Goal: Task Accomplishment & Management: Manage account settings

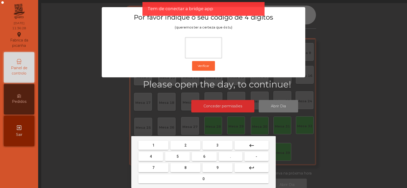
click at [186, 145] on span "2" at bounding box center [186, 145] width 2 height 4
click at [206, 156] on button "6" at bounding box center [204, 156] width 25 height 9
click at [154, 172] on button "7" at bounding box center [153, 167] width 30 height 9
click at [184, 159] on button "5" at bounding box center [177, 156] width 25 height 9
type input "****"
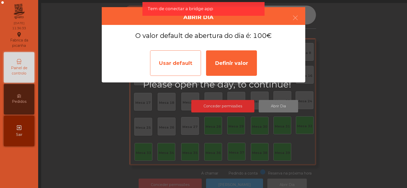
click at [181, 65] on div "Usar default" at bounding box center [175, 62] width 51 height 25
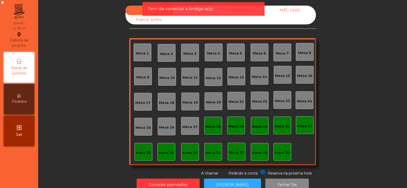
click at [348, 85] on div "Sala Consumo Staff Evento NÃO USAR Evento Junho Mesa 1 Mesa 2 Mesa 3 Mesa 4 Mes…" at bounding box center [222, 91] width 355 height 171
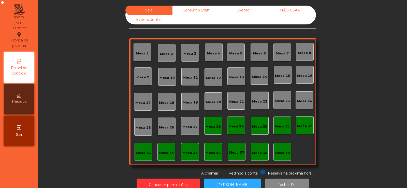
scroll to position [12, 0]
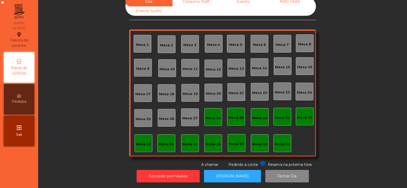
click at [234, 142] on div "Mesa 37" at bounding box center [236, 144] width 15 height 5
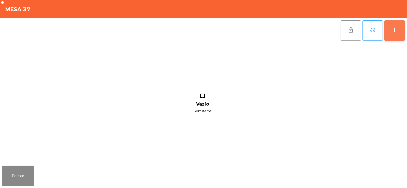
click at [396, 30] on div "add" at bounding box center [395, 30] width 6 height 6
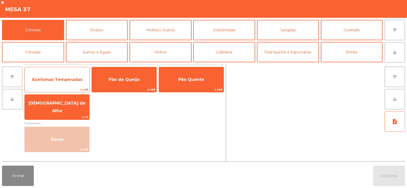
click at [75, 76] on span "Azeitonas Temperadas" at bounding box center [57, 80] width 65 height 14
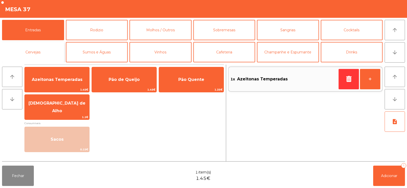
click at [41, 51] on button "Cervejas" at bounding box center [33, 52] width 62 height 20
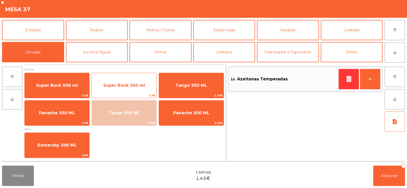
click at [126, 88] on span "Super Bock 350 ml" at bounding box center [124, 86] width 65 height 14
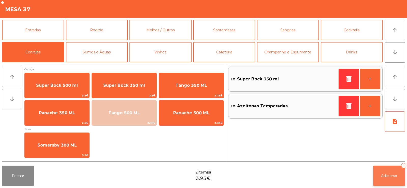
click at [387, 177] on span "Adicionar" at bounding box center [389, 176] width 16 height 5
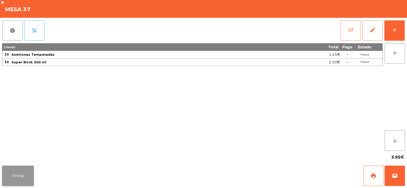
click at [32, 170] on button "Fechar" at bounding box center [18, 176] width 32 height 20
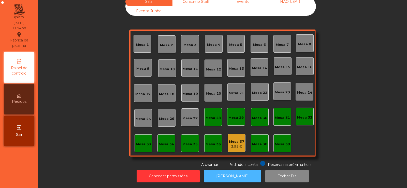
click at [227, 178] on button "[PERSON_NAME]" at bounding box center [232, 176] width 57 height 12
click at [228, 177] on button "[PERSON_NAME]" at bounding box center [232, 176] width 57 height 12
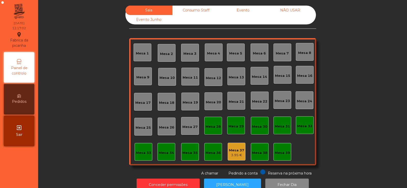
click at [195, 11] on div "Consumo Staff" at bounding box center [196, 10] width 47 height 9
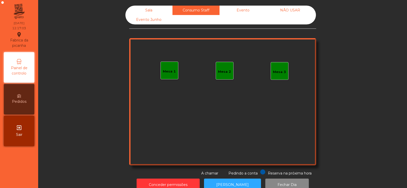
click at [145, 11] on div "Sala" at bounding box center [148, 10] width 47 height 9
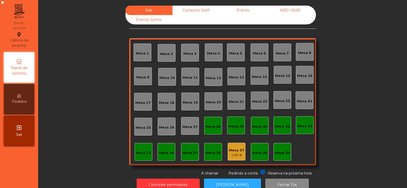
click at [287, 155] on div "Mesa 39" at bounding box center [282, 152] width 15 height 5
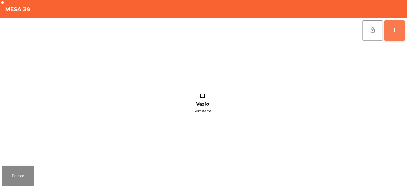
click at [394, 31] on div "add" at bounding box center [395, 30] width 6 height 6
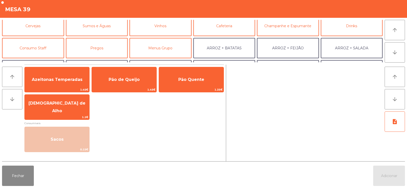
scroll to position [26, 0]
click at [41, 49] on button "Consumo Staff" at bounding box center [33, 48] width 62 height 20
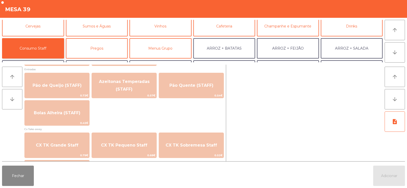
scroll to position [419, 0]
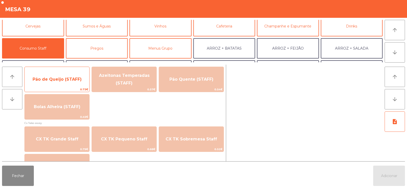
click at [66, 76] on span "Pão de Queijo (STAFF)" at bounding box center [57, 80] width 65 height 14
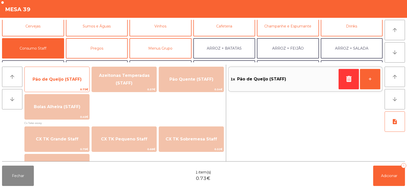
click at [67, 84] on span "Pão de Queijo (STAFF)" at bounding box center [57, 80] width 65 height 14
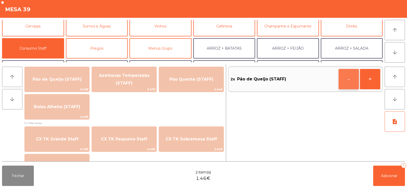
click at [349, 80] on button "-" at bounding box center [349, 79] width 20 height 20
click at [346, 80] on icon "button" at bounding box center [349, 79] width 8 height 6
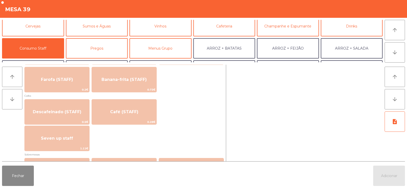
scroll to position [268, 0]
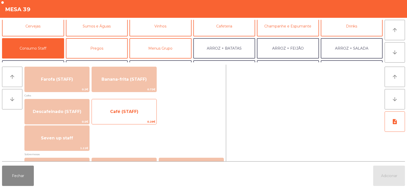
click at [136, 117] on span "Café (STAFF)" at bounding box center [124, 112] width 65 height 14
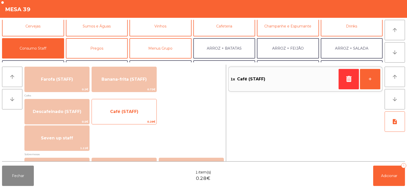
click at [132, 114] on span "Café (STAFF)" at bounding box center [124, 111] width 28 height 5
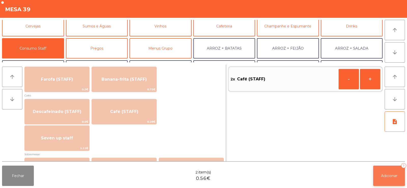
click at [377, 171] on button "Adicionar 2" at bounding box center [389, 176] width 32 height 20
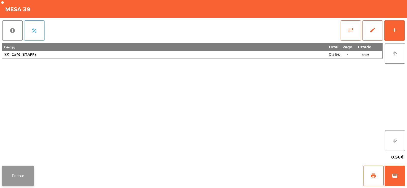
click at [27, 173] on button "Fechar" at bounding box center [18, 176] width 32 height 20
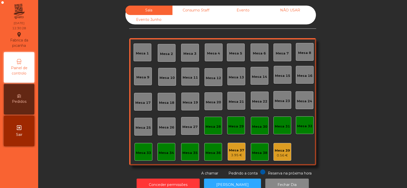
click at [283, 146] on div "Mesa 39 0.56 €" at bounding box center [282, 152] width 15 height 12
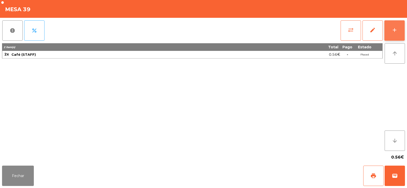
click at [396, 35] on button "add" at bounding box center [395, 30] width 20 height 20
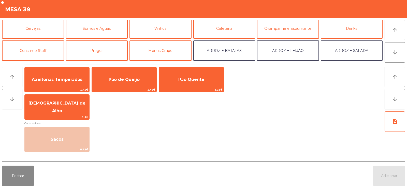
scroll to position [25, 0]
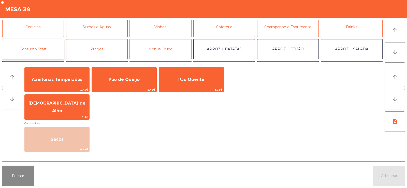
click at [51, 49] on button "Consumo Staff" at bounding box center [33, 49] width 62 height 20
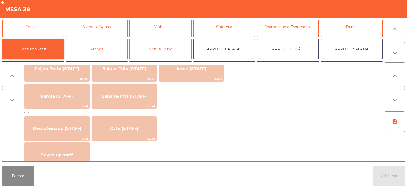
scroll to position [252, 0]
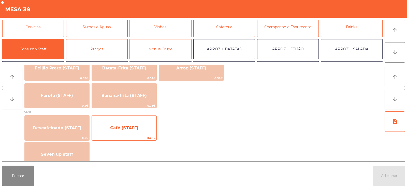
click at [118, 134] on span "Café (STAFF)" at bounding box center [124, 128] width 65 height 14
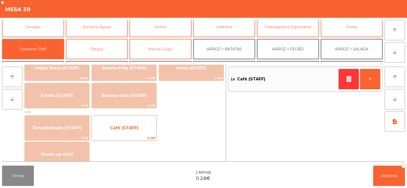
click at [122, 129] on span "Café (STAFF)" at bounding box center [124, 127] width 28 height 5
click at [122, 131] on span "Café (STAFF)" at bounding box center [124, 128] width 65 height 14
click at [122, 129] on span "Café (STAFF)" at bounding box center [124, 127] width 28 height 5
click at [125, 131] on span "Café (STAFF)" at bounding box center [124, 128] width 65 height 14
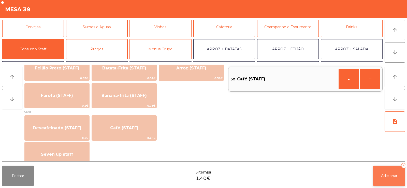
click at [386, 180] on button "Adicionar 5" at bounding box center [389, 176] width 32 height 20
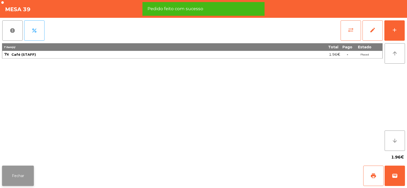
click at [26, 182] on button "Fechar" at bounding box center [18, 176] width 32 height 20
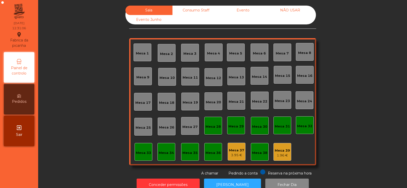
click at [215, 57] on div "Mesa 4" at bounding box center [214, 53] width 18 height 18
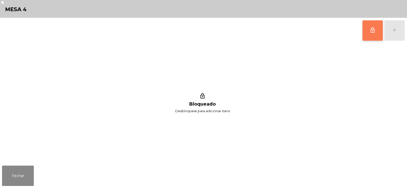
click at [377, 32] on button "lock_outline" at bounding box center [373, 30] width 20 height 20
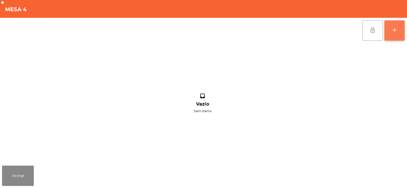
click at [392, 30] on div "add" at bounding box center [395, 30] width 6 height 6
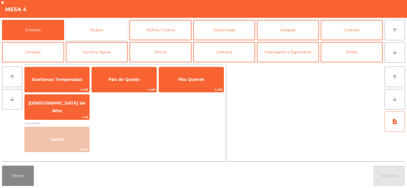
click at [113, 33] on button "Rodizio" at bounding box center [97, 30] width 62 height 20
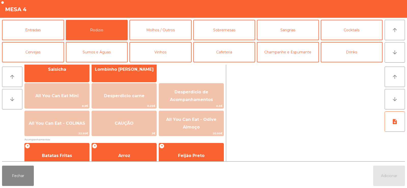
scroll to position [44, 0]
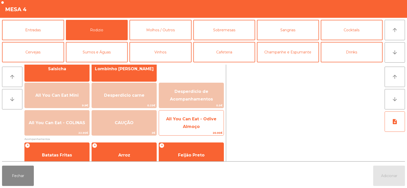
click at [188, 126] on span "All You Can Eat - Odive Almoço" at bounding box center [191, 123] width 50 height 12
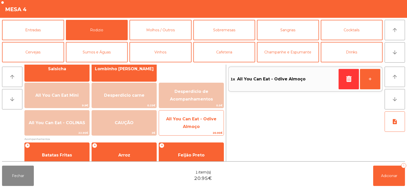
click at [195, 128] on span "All You Can Eat - Odive Almoço" at bounding box center [191, 123] width 50 height 12
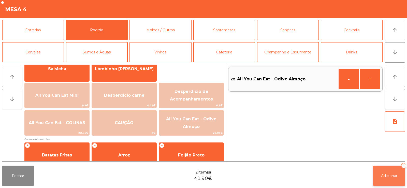
click at [385, 176] on span "Adicionar" at bounding box center [389, 176] width 16 height 5
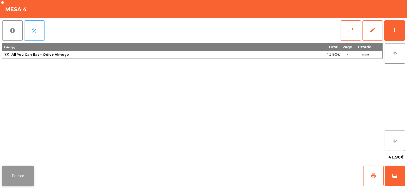
click at [13, 180] on button "Fechar" at bounding box center [18, 176] width 32 height 20
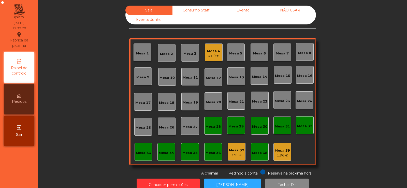
click at [257, 77] on div "Mesa 14" at bounding box center [259, 76] width 15 height 5
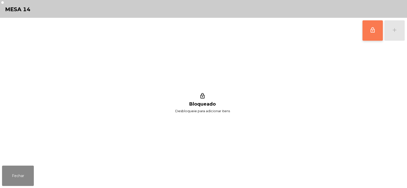
click at [374, 33] on span "lock_outline" at bounding box center [373, 30] width 6 height 6
click at [388, 33] on button "add" at bounding box center [395, 30] width 20 height 20
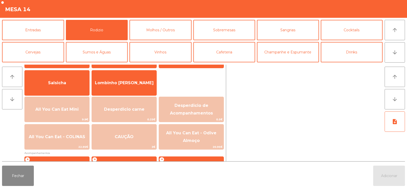
scroll to position [35, 0]
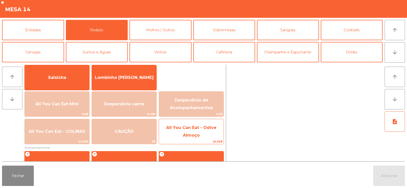
click at [183, 135] on span "All You Can Eat - Odive Almoço" at bounding box center [191, 131] width 50 height 12
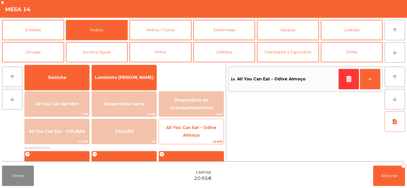
click at [189, 133] on span "All You Can Eat - Odive Almoço" at bounding box center [191, 131] width 50 height 12
click at [194, 133] on span "All You Can Eat - Odive Almoço" at bounding box center [191, 132] width 65 height 22
click at [194, 131] on span "All You Can Eat - Odive Almoço" at bounding box center [191, 132] width 65 height 22
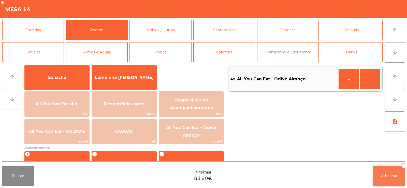
click at [383, 180] on button "Adicionar 4" at bounding box center [389, 176] width 32 height 20
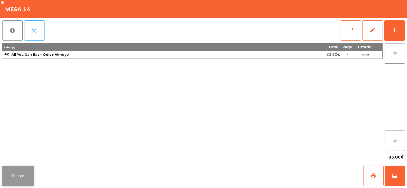
click at [24, 173] on button "Fechar" at bounding box center [18, 176] width 32 height 20
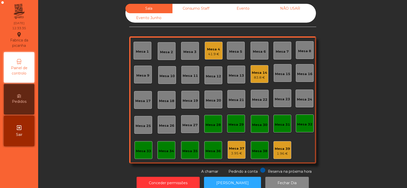
scroll to position [0, 0]
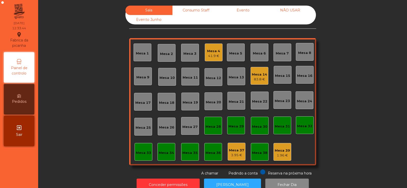
click at [263, 82] on div "Mesa 14 83.8 €" at bounding box center [260, 76] width 18 height 18
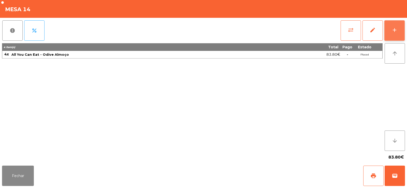
click at [392, 30] on div "add" at bounding box center [395, 30] width 6 height 6
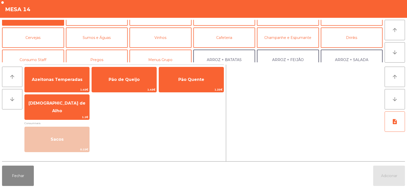
scroll to position [15, 0]
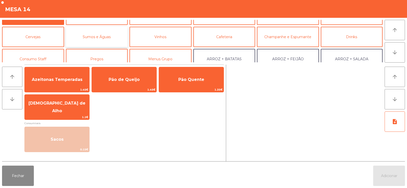
click at [113, 43] on button "Sumos e Águas" at bounding box center [97, 37] width 62 height 20
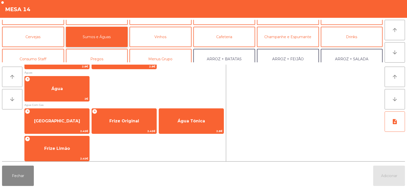
scroll to position [165, 0]
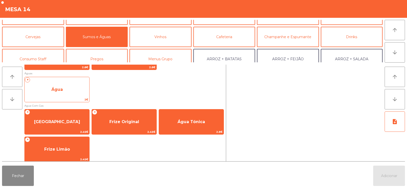
click at [76, 94] on span "Água" at bounding box center [57, 90] width 65 height 14
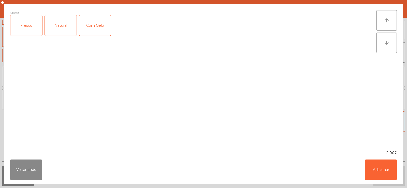
click at [68, 29] on div "Natural" at bounding box center [61, 25] width 32 height 20
click at [382, 168] on button "Adicionar" at bounding box center [381, 170] width 32 height 20
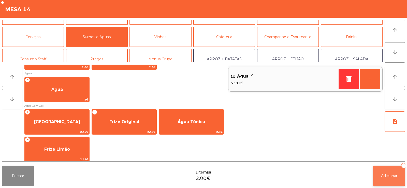
click at [383, 177] on span "Adicionar" at bounding box center [389, 176] width 16 height 5
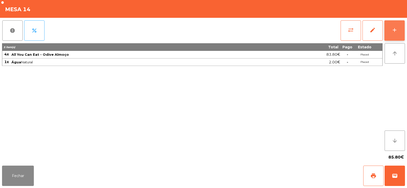
click at [396, 33] on button "add" at bounding box center [395, 30] width 20 height 20
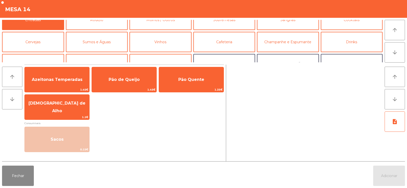
scroll to position [14, 0]
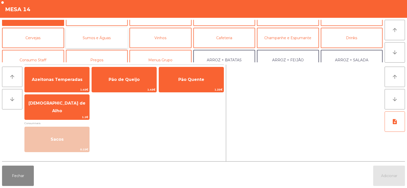
click at [114, 40] on button "Sumos e Águas" at bounding box center [97, 38] width 62 height 20
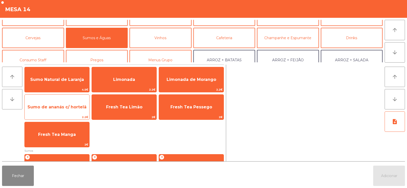
click at [79, 114] on span "Sumo de ananás c/ hortelã" at bounding box center [57, 107] width 65 height 14
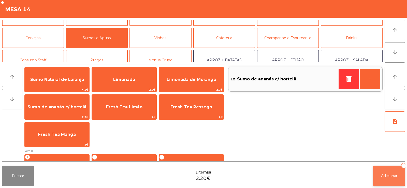
click at [386, 177] on span "Adicionar" at bounding box center [389, 176] width 16 height 5
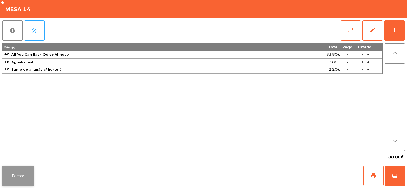
click at [25, 173] on button "Fechar" at bounding box center [18, 176] width 32 height 20
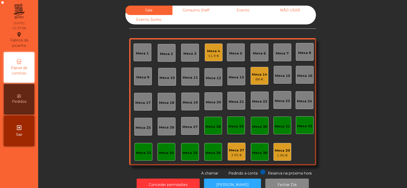
click at [310, 129] on div "Mesa 32" at bounding box center [304, 126] width 15 height 5
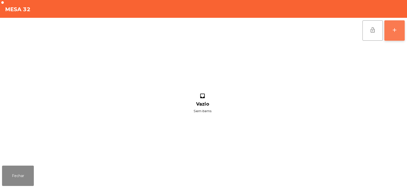
click at [399, 32] on button "add" at bounding box center [395, 30] width 20 height 20
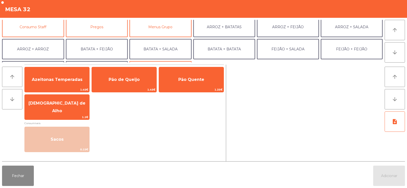
scroll to position [47, 0]
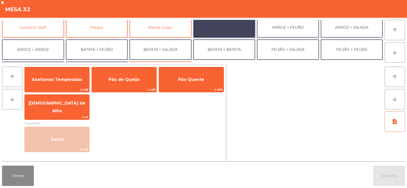
click at [242, 29] on button "ARROZ + BATATAS" at bounding box center [224, 27] width 62 height 20
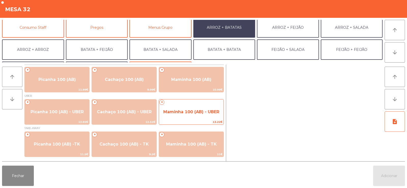
click at [179, 112] on span "Maminha 100 (AB) - UBER" at bounding box center [191, 111] width 56 height 5
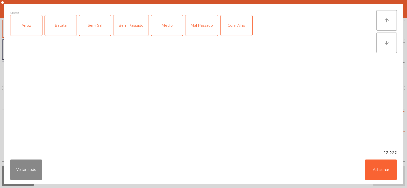
click at [36, 30] on div "Arroz" at bounding box center [26, 25] width 32 height 20
click at [61, 32] on div "Batata" at bounding box center [61, 25] width 32 height 20
click at [130, 28] on div "Bem Passado" at bounding box center [131, 25] width 35 height 20
click at [376, 172] on button "Adicionar" at bounding box center [381, 170] width 32 height 20
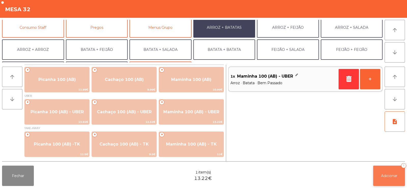
click at [389, 176] on span "Adicionar" at bounding box center [389, 176] width 16 height 5
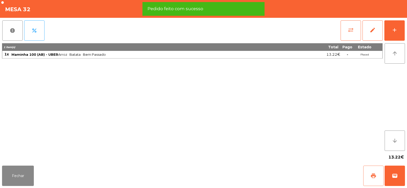
click at [372, 179] on button "print" at bounding box center [373, 176] width 20 height 20
click at [397, 180] on button "wallet" at bounding box center [395, 176] width 20 height 20
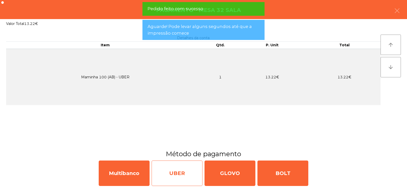
click at [180, 174] on div "UBER" at bounding box center [177, 173] width 51 height 25
select select "**"
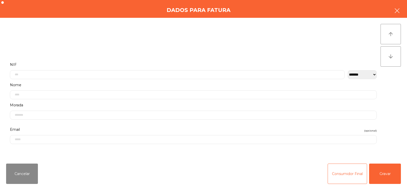
click at [400, 13] on icon "button" at bounding box center [397, 11] width 6 height 6
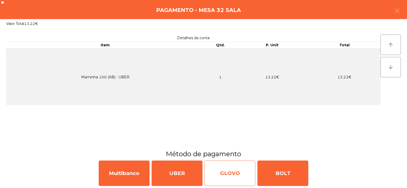
click at [242, 176] on div "GLOVO" at bounding box center [230, 173] width 51 height 25
select select "**"
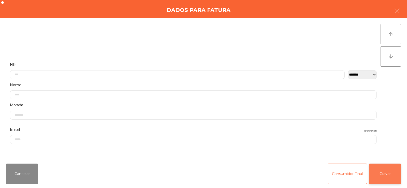
click at [387, 174] on button "Gravar" at bounding box center [385, 174] width 32 height 20
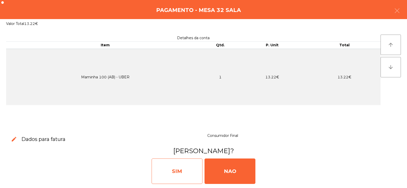
click at [182, 170] on div "SIM" at bounding box center [177, 171] width 51 height 25
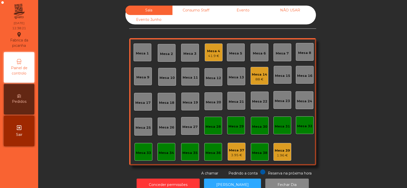
scroll to position [12, 0]
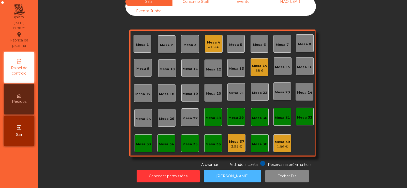
click at [236, 170] on button "[PERSON_NAME]" at bounding box center [232, 176] width 57 height 12
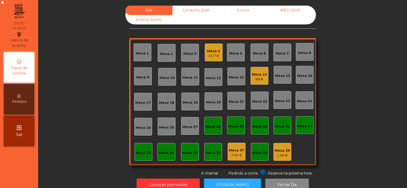
click at [302, 127] on div "Mesa 32" at bounding box center [304, 126] width 15 height 5
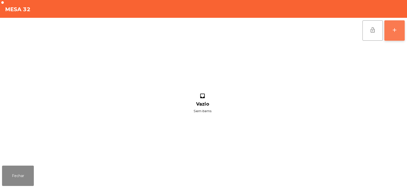
click at [394, 35] on button "add" at bounding box center [395, 30] width 20 height 20
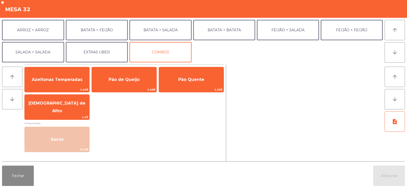
scroll to position [66, 0]
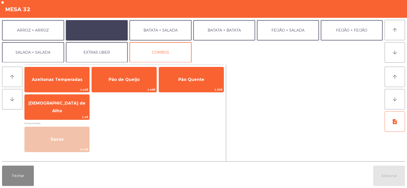
click at [117, 32] on button "BATATA + FEIJÃO" at bounding box center [97, 30] width 62 height 20
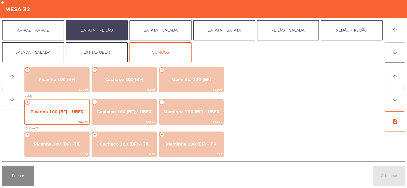
click at [73, 115] on span "Picanha 100 (BF) – UBER" at bounding box center [57, 112] width 65 height 14
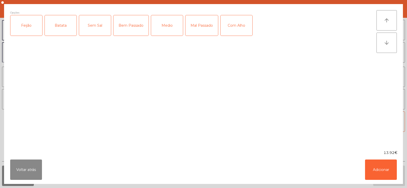
click at [34, 32] on div "Feijão" at bounding box center [26, 25] width 32 height 20
click at [63, 30] on div "Batata" at bounding box center [61, 25] width 32 height 20
click at [137, 29] on div "Bem Passado" at bounding box center [131, 25] width 35 height 20
click at [386, 171] on button "Adicionar" at bounding box center [381, 170] width 32 height 20
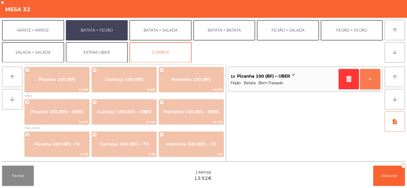
click at [373, 83] on button "+" at bounding box center [370, 79] width 20 height 20
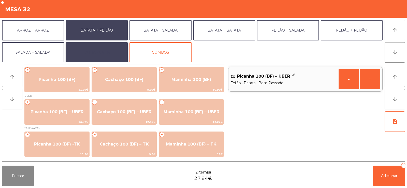
click at [121, 51] on button "EXTRAS UBER" at bounding box center [97, 52] width 62 height 20
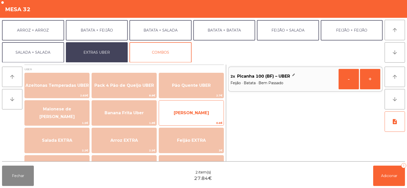
click at [209, 113] on span "[PERSON_NAME]" at bounding box center [191, 113] width 65 height 14
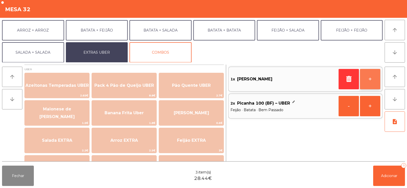
click at [373, 82] on button "+" at bounding box center [370, 79] width 20 height 20
click at [370, 81] on button "+" at bounding box center [370, 79] width 20 height 20
click at [344, 81] on button "-" at bounding box center [349, 79] width 20 height 20
click at [344, 82] on button "-" at bounding box center [349, 79] width 20 height 20
click at [347, 84] on button "button" at bounding box center [349, 79] width 20 height 20
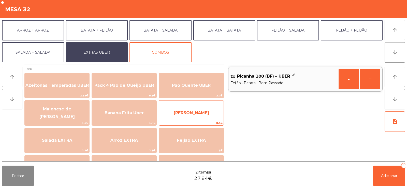
click at [213, 119] on span "[PERSON_NAME]" at bounding box center [191, 113] width 65 height 14
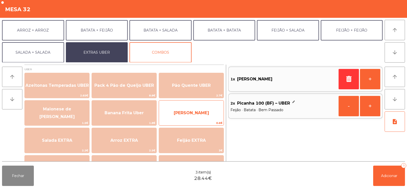
click at [214, 118] on span "[PERSON_NAME]" at bounding box center [191, 113] width 65 height 14
click at [215, 120] on span "[PERSON_NAME]" at bounding box center [191, 113] width 65 height 14
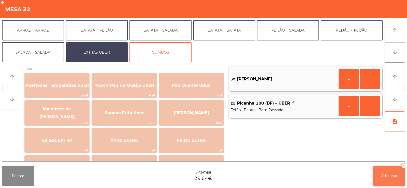
click at [387, 177] on span "Adicionar" at bounding box center [389, 176] width 16 height 5
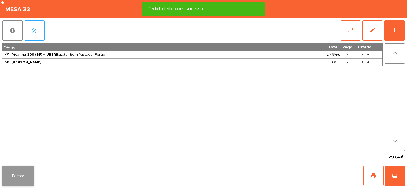
click at [25, 178] on button "Fechar" at bounding box center [18, 176] width 32 height 20
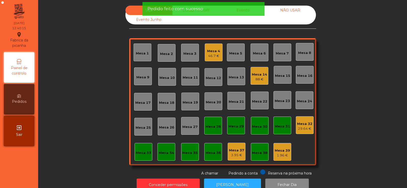
scroll to position [12, 0]
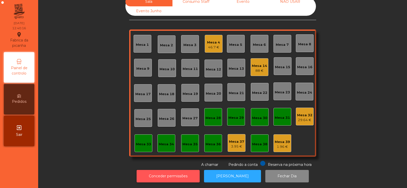
click at [180, 172] on button "Conceder permissões" at bounding box center [168, 176] width 63 height 12
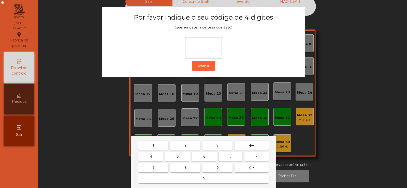
click at [192, 147] on button "2" at bounding box center [186, 145] width 30 height 9
click at [205, 153] on button "6" at bounding box center [204, 156] width 25 height 9
click at [163, 165] on button "7" at bounding box center [153, 167] width 30 height 9
click at [175, 156] on button "5" at bounding box center [177, 156] width 25 height 9
type input "****"
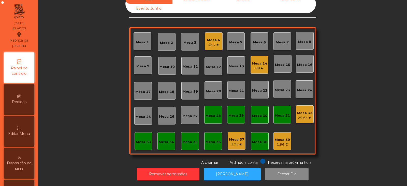
click at [299, 114] on div "Mesa 32" at bounding box center [304, 112] width 15 height 5
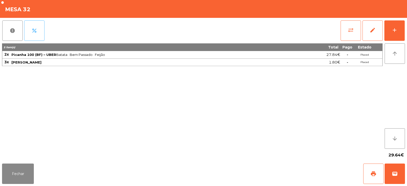
click at [32, 34] on button "percent" at bounding box center [34, 30] width 20 height 20
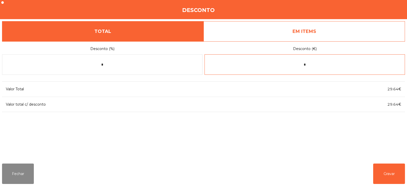
click at [312, 66] on input "*" at bounding box center [305, 64] width 201 height 20
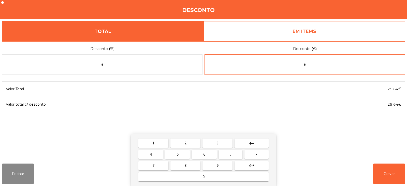
click at [259, 140] on button "keyboard_backspace" at bounding box center [252, 142] width 34 height 9
click at [257, 142] on button "keyboard_backspace" at bounding box center [252, 142] width 34 height 9
click at [230, 154] on span "." at bounding box center [230, 154] width 1 height 4
type input "*"
click at [257, 154] on span "-" at bounding box center [257, 154] width 2 height 4
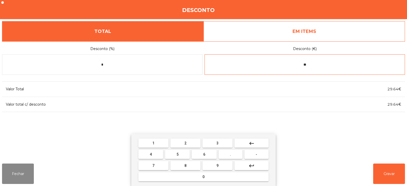
type input "*"
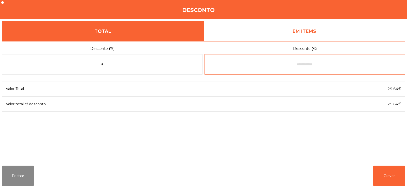
click at [310, 66] on input "text" at bounding box center [305, 64] width 201 height 20
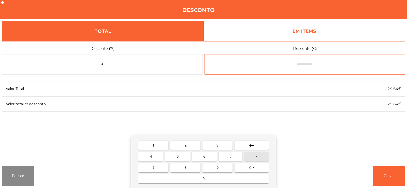
click at [257, 156] on span "-" at bounding box center [257, 156] width 2 height 4
click at [204, 179] on span "0" at bounding box center [204, 179] width 2 height 4
click at [231, 157] on span "." at bounding box center [230, 156] width 1 height 4
click at [192, 144] on button "2" at bounding box center [186, 145] width 30 height 9
type input "****"
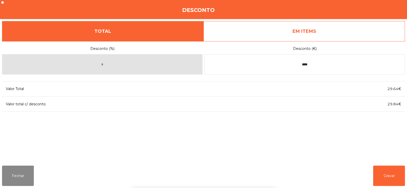
click at [398, 182] on div "1 2 3 keyboard_backspace 4 5 6 . - 7 8 9 keyboard_return 0" at bounding box center [203, 162] width 407 height 52
click at [390, 179] on button "Gravar" at bounding box center [389, 176] width 32 height 20
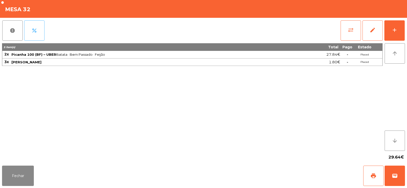
click at [41, 31] on button "percent" at bounding box center [34, 30] width 20 height 20
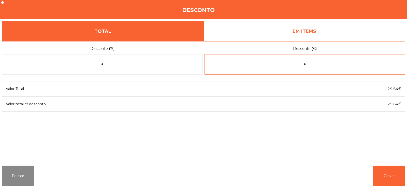
click at [322, 64] on input "*" at bounding box center [305, 64] width 201 height 20
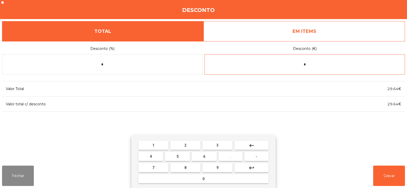
click at [258, 147] on button "keyboard_backspace" at bounding box center [252, 145] width 34 height 9
click at [257, 156] on span "-" at bounding box center [257, 156] width 2 height 4
click at [206, 176] on button "0" at bounding box center [203, 178] width 130 height 9
click at [235, 158] on button "." at bounding box center [231, 156] width 24 height 9
click at [193, 145] on button "2" at bounding box center [186, 145] width 30 height 9
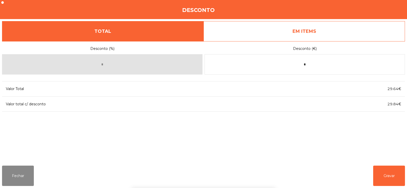
click at [387, 179] on div "1 2 3 keyboard_backspace 4 5 6 . - 7 8 9 keyboard_return 0" at bounding box center [203, 162] width 407 height 52
click at [387, 176] on button "Gravar" at bounding box center [389, 176] width 32 height 20
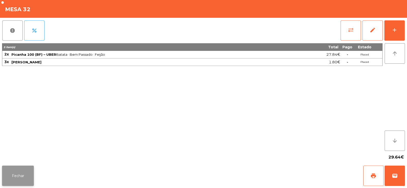
click at [15, 175] on button "Fechar" at bounding box center [18, 176] width 32 height 20
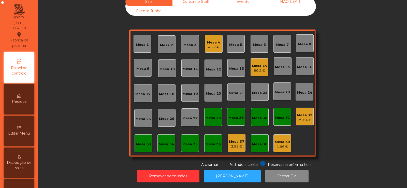
click at [306, 113] on div "Mesa 32" at bounding box center [304, 115] width 15 height 5
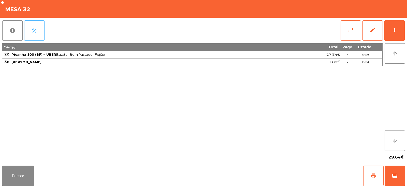
click at [33, 33] on span "percent" at bounding box center [34, 30] width 6 height 6
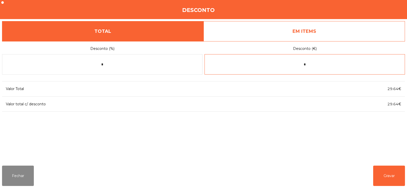
click at [323, 65] on input "*" at bounding box center [305, 64] width 201 height 20
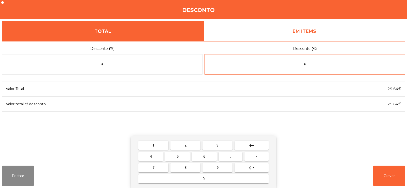
click at [260, 148] on button "keyboard_backspace" at bounding box center [252, 145] width 34 height 9
click at [257, 147] on button "keyboard_backspace" at bounding box center [252, 145] width 34 height 9
click at [257, 156] on span "-" at bounding box center [257, 156] width 2 height 4
click at [219, 177] on button "0" at bounding box center [203, 178] width 130 height 9
click at [234, 157] on button "." at bounding box center [231, 156] width 24 height 9
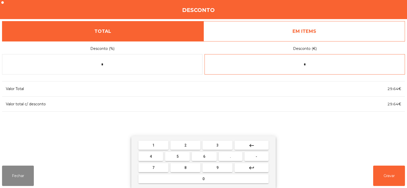
click at [193, 145] on button "2" at bounding box center [186, 145] width 30 height 9
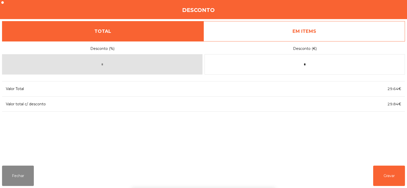
click at [387, 177] on div "1 2 3 keyboard_backspace 4 5 6 . - 7 8 9 keyboard_return 0" at bounding box center [203, 162] width 407 height 52
click at [386, 176] on button "Gravar" at bounding box center [389, 176] width 32 height 20
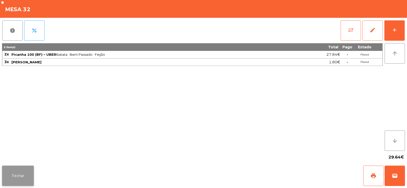
click at [20, 175] on button "Fechar" at bounding box center [18, 176] width 32 height 20
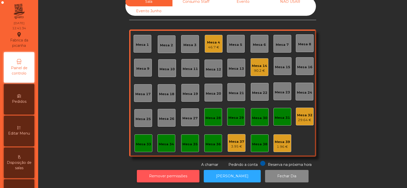
click at [191, 171] on button "Remover permissões" at bounding box center [168, 176] width 63 height 12
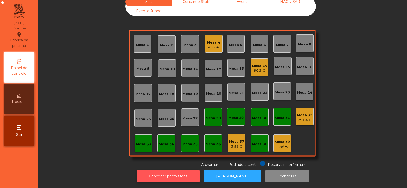
click at [190, 174] on button "Conceder permissões" at bounding box center [168, 176] width 63 height 12
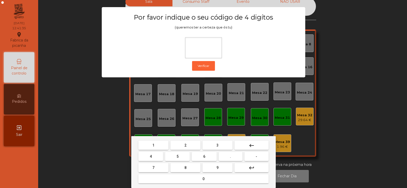
click at [144, 181] on button "0" at bounding box center [203, 178] width 130 height 9
click at [195, 147] on button "2" at bounding box center [186, 145] width 30 height 9
click at [205, 156] on span "6" at bounding box center [204, 156] width 2 height 4
click at [154, 167] on span "7" at bounding box center [153, 168] width 2 height 4
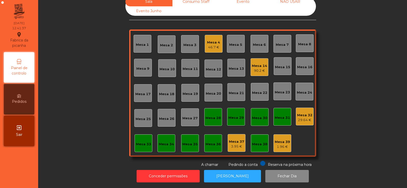
click at [305, 119] on div "Mesa 32 29.64 €" at bounding box center [305, 117] width 18 height 18
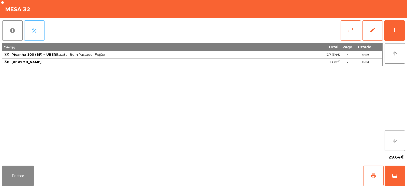
click at [39, 35] on button "percent" at bounding box center [34, 30] width 20 height 20
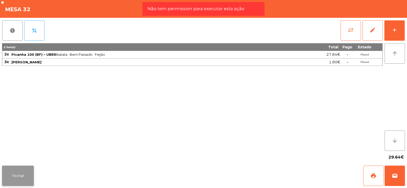
click at [20, 173] on button "Fechar" at bounding box center [18, 176] width 32 height 20
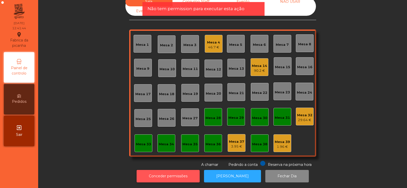
click at [193, 172] on button "Conceder permissões" at bounding box center [168, 176] width 63 height 12
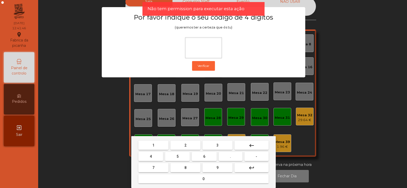
click at [193, 147] on button "2" at bounding box center [186, 145] width 30 height 9
click at [202, 156] on button "6" at bounding box center [204, 156] width 25 height 9
click at [166, 164] on button "7" at bounding box center [153, 167] width 30 height 9
click at [178, 156] on span "5" at bounding box center [178, 156] width 2 height 4
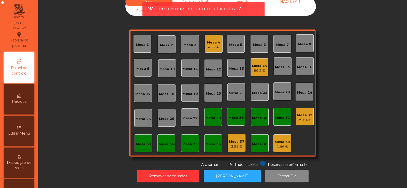
click at [306, 118] on div "29.64 €" at bounding box center [304, 120] width 15 height 5
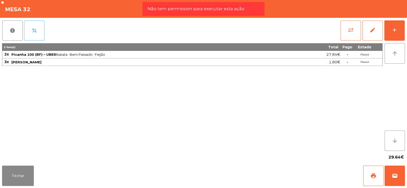
click at [32, 32] on span "percent" at bounding box center [34, 30] width 6 height 6
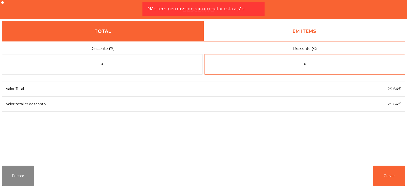
click at [331, 65] on input "*" at bounding box center [305, 64] width 201 height 20
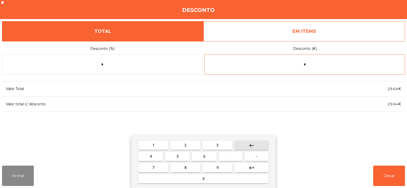
click at [260, 145] on button "keyboard_backspace" at bounding box center [252, 145] width 34 height 9
click at [259, 144] on button "keyboard_backspace" at bounding box center [252, 145] width 34 height 9
click at [260, 143] on button "keyboard_backspace" at bounding box center [252, 145] width 34 height 9
click at [254, 158] on button "-" at bounding box center [257, 156] width 24 height 9
click at [208, 179] on button "0" at bounding box center [203, 178] width 130 height 9
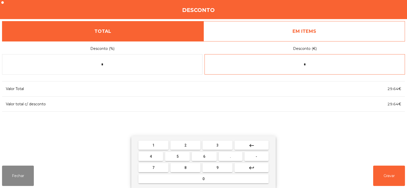
click at [231, 156] on span "." at bounding box center [230, 156] width 1 height 4
click at [192, 144] on button "2" at bounding box center [186, 145] width 30 height 9
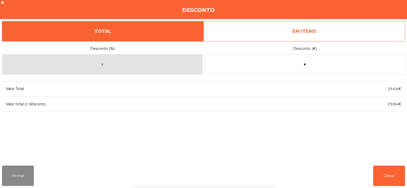
click at [323, 140] on div "1 2 3 keyboard_backspace 4 5 6 . - 7 8 9 keyboard_return 0" at bounding box center [203, 162] width 407 height 52
click at [390, 179] on button "Gravar" at bounding box center [389, 176] width 32 height 20
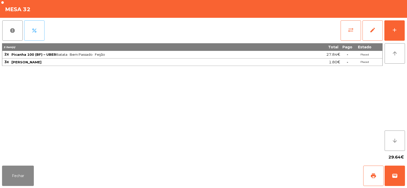
click at [39, 34] on button "percent" at bounding box center [34, 30] width 20 height 20
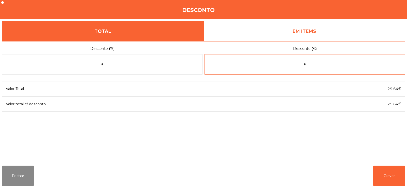
click at [331, 66] on input "*" at bounding box center [305, 64] width 201 height 20
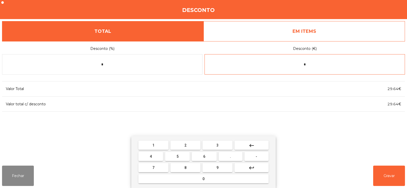
click at [257, 144] on button "keyboard_backspace" at bounding box center [252, 145] width 34 height 9
click at [255, 145] on mat-icon "keyboard_backspace" at bounding box center [252, 146] width 6 height 6
click at [209, 177] on button "0" at bounding box center [203, 178] width 130 height 9
click at [256, 147] on button "keyboard_backspace" at bounding box center [252, 145] width 34 height 9
click at [256, 146] on button "keyboard_backspace" at bounding box center [252, 145] width 34 height 9
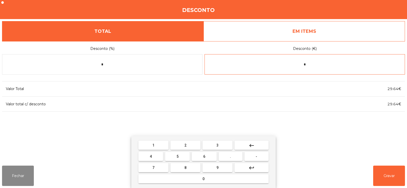
click at [257, 158] on span "-" at bounding box center [257, 156] width 2 height 4
click at [216, 179] on button "0" at bounding box center [203, 178] width 130 height 9
click at [231, 156] on span "." at bounding box center [230, 156] width 1 height 4
click at [195, 144] on button "2" at bounding box center [186, 145] width 30 height 9
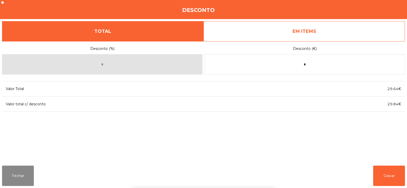
click at [295, 130] on div "Desconto (%) * Desconto (€) * Valor Total 29.64€ Valor total c/ desconto 29.84€" at bounding box center [203, 101] width 403 height 120
click at [296, 128] on div "Desconto (%) * Desconto (€) * Valor Total 29.64€ Valor total c/ desconto 29.84€" at bounding box center [203, 101] width 403 height 120
click at [295, 127] on div "Desconto (%) * Desconto (€) * Valor Total 29.64€ Valor total c/ desconto 29.84€" at bounding box center [203, 101] width 403 height 120
click at [292, 126] on div "Desconto (%) * Desconto (€) * Valor Total 29.64€ Valor total c/ desconto 29.84€" at bounding box center [203, 101] width 403 height 120
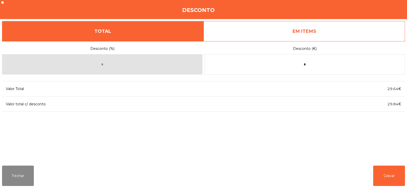
click at [290, 126] on div "Desconto (%) * Desconto (€) * Valor Total 29.64€ Valor total c/ desconto 29.84€" at bounding box center [203, 101] width 403 height 120
click at [289, 125] on div "Desconto (%) * Desconto (€) * Valor Total 29.64€ Valor total c/ desconto 29.84€" at bounding box center [203, 101] width 403 height 120
click at [387, 179] on button "Gravar" at bounding box center [389, 176] width 32 height 20
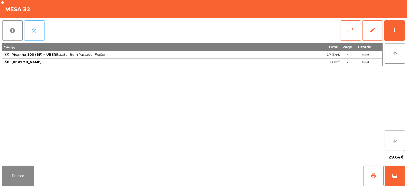
click at [39, 31] on button "percent" at bounding box center [34, 30] width 20 height 20
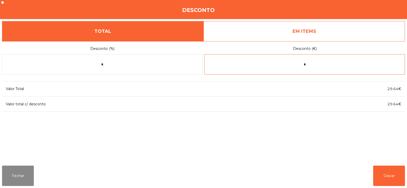
click at [316, 65] on input "*" at bounding box center [305, 64] width 201 height 20
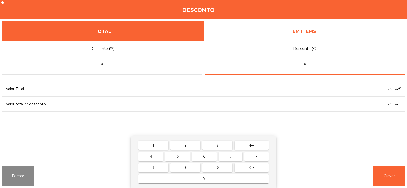
click at [261, 148] on button "keyboard_backspace" at bounding box center [252, 145] width 34 height 9
click at [260, 154] on button "-" at bounding box center [257, 156] width 24 height 9
click at [194, 177] on button "0" at bounding box center [203, 178] width 130 height 9
click at [232, 159] on button "." at bounding box center [231, 156] width 24 height 9
click at [194, 141] on button "2" at bounding box center [186, 145] width 30 height 9
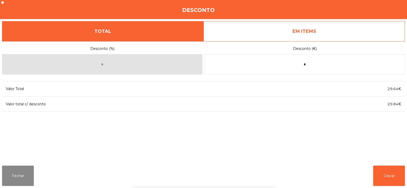
click at [392, 177] on div "1 2 3 keyboard_backspace 4 5 6 . - 7 8 9 keyboard_return 0" at bounding box center [203, 162] width 407 height 52
click at [381, 178] on button "Gravar" at bounding box center [389, 176] width 32 height 20
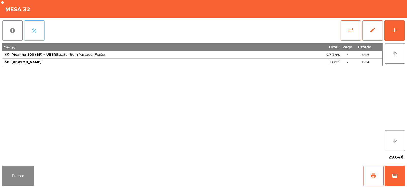
click at [40, 32] on button "percent" at bounding box center [34, 30] width 20 height 20
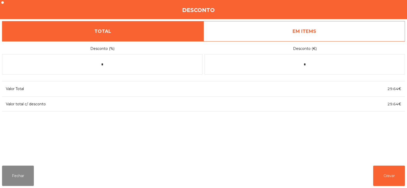
click at [337, 32] on link "EM ITEMS" at bounding box center [305, 31] width 202 height 20
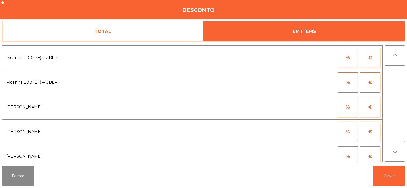
click at [373, 109] on button "€" at bounding box center [370, 107] width 20 height 20
click at [326, 109] on input "*" at bounding box center [322, 107] width 25 height 20
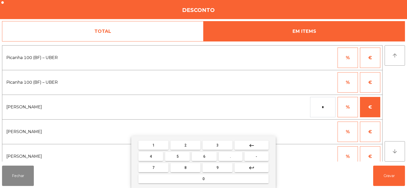
click at [258, 146] on button "keyboard_backspace" at bounding box center [252, 145] width 34 height 9
click at [256, 147] on button "keyboard_backspace" at bounding box center [252, 145] width 34 height 9
click at [202, 179] on button "0" at bounding box center [203, 178] width 130 height 9
click at [260, 145] on button "keyboard_backspace" at bounding box center [252, 145] width 34 height 9
click at [257, 157] on span "-" at bounding box center [257, 156] width 2 height 4
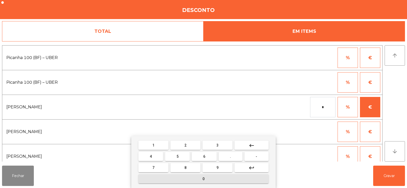
click at [224, 177] on button "0" at bounding box center [203, 178] width 130 height 9
click at [231, 156] on span "." at bounding box center [230, 156] width 1 height 4
click at [193, 143] on button "2" at bounding box center [186, 145] width 30 height 9
click at [258, 145] on button "keyboard_backspace" at bounding box center [252, 145] width 34 height 9
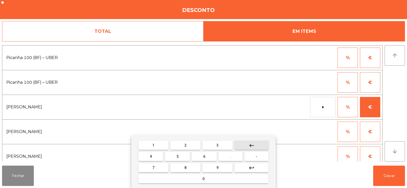
click at [258, 144] on button "keyboard_backspace" at bounding box center [252, 145] width 34 height 9
click at [258, 145] on button "keyboard_backspace" at bounding box center [252, 145] width 34 height 9
click at [257, 146] on button "keyboard_backspace" at bounding box center [252, 145] width 34 height 9
click at [256, 147] on button "keyboard_backspace" at bounding box center [252, 145] width 34 height 9
click at [256, 146] on button "keyboard_backspace" at bounding box center [252, 145] width 34 height 9
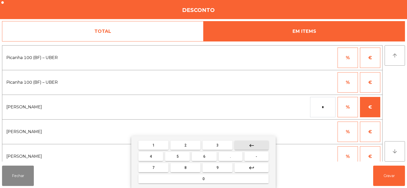
click at [254, 145] on mat-icon "keyboard_backspace" at bounding box center [252, 146] width 6 height 6
click at [253, 146] on mat-icon "keyboard_backspace" at bounding box center [252, 146] width 6 height 6
click at [252, 146] on mat-icon "keyboard_backspace" at bounding box center [252, 146] width 6 height 6
click at [253, 145] on mat-icon "keyboard_backspace" at bounding box center [252, 146] width 6 height 6
click at [317, 109] on input "*" at bounding box center [322, 107] width 25 height 20
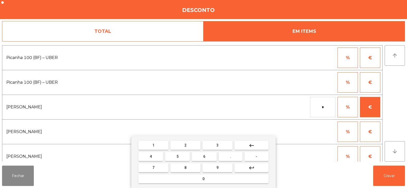
click at [257, 156] on span "-" at bounding box center [257, 156] width 2 height 4
click at [325, 108] on input "*" at bounding box center [322, 107] width 25 height 20
click at [229, 158] on button "." at bounding box center [231, 156] width 24 height 9
click at [194, 148] on button "2" at bounding box center [186, 145] width 30 height 9
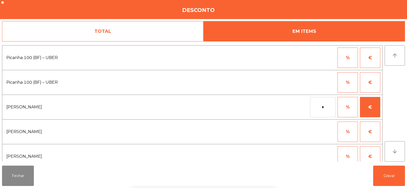
click at [387, 179] on div "1 2 3 keyboard_backspace 4 5 6 . - 7 8 9 keyboard_return 0" at bounding box center [203, 162] width 407 height 52
click at [389, 178] on button "Gravar" at bounding box center [389, 176] width 32 height 20
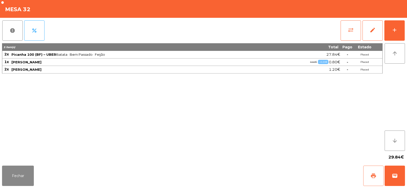
click at [369, 177] on button "print" at bounding box center [373, 176] width 20 height 20
click at [400, 171] on button "wallet" at bounding box center [395, 176] width 20 height 20
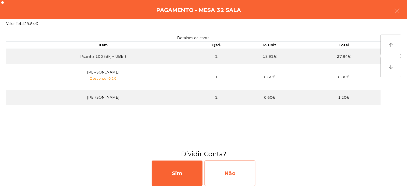
click at [241, 169] on div "Não" at bounding box center [230, 173] width 51 height 25
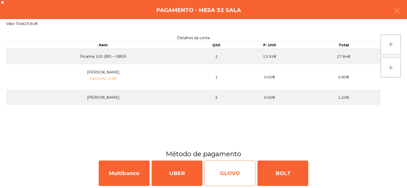
click at [240, 173] on div "GLOVO" at bounding box center [230, 173] width 51 height 25
select select "**"
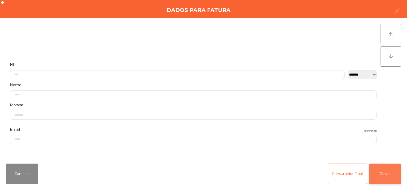
click at [385, 176] on button "Gravar" at bounding box center [385, 174] width 32 height 20
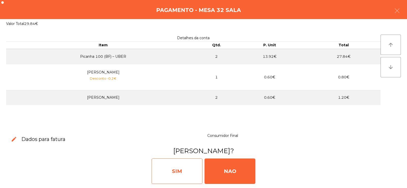
click at [182, 171] on div "SIM" at bounding box center [177, 171] width 51 height 25
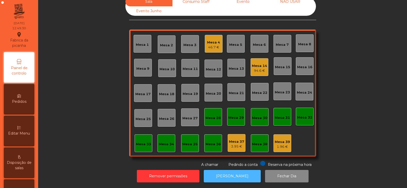
click at [226, 170] on button "[PERSON_NAME]" at bounding box center [232, 176] width 57 height 12
click at [234, 171] on button "[PERSON_NAME]" at bounding box center [232, 176] width 57 height 12
click at [258, 35] on div "Mesa 6" at bounding box center [260, 44] width 18 height 18
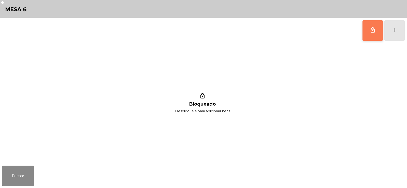
click at [373, 30] on span "lock_outline" at bounding box center [373, 30] width 6 height 6
click at [392, 32] on div "lock_outline add" at bounding box center [383, 30] width 43 height 25
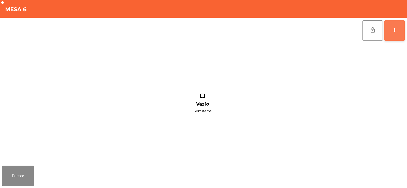
click at [392, 32] on div "add" at bounding box center [395, 30] width 6 height 6
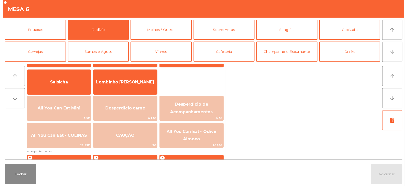
scroll to position [35, 0]
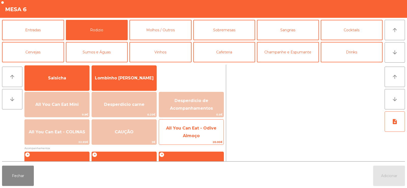
click at [180, 131] on span "All You Can Eat - Odive Almoço" at bounding box center [191, 132] width 65 height 22
click at [185, 132] on span "All You Can Eat - Odive Almoço" at bounding box center [191, 132] width 65 height 22
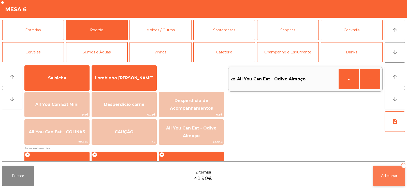
click at [387, 177] on span "Adicionar" at bounding box center [389, 176] width 16 height 5
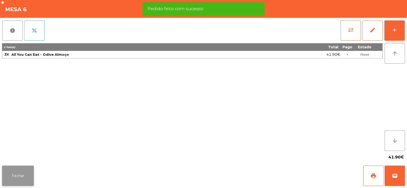
click at [16, 180] on button "Fechar" at bounding box center [18, 176] width 32 height 20
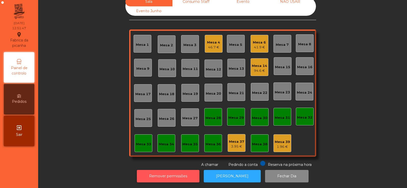
click at [176, 170] on button "Remover permissões" at bounding box center [168, 176] width 63 height 12
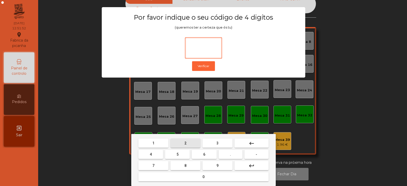
click at [191, 142] on button "2" at bounding box center [186, 142] width 30 height 9
type input "*"
type input "****"
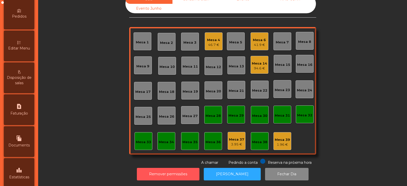
scroll to position [79, 0]
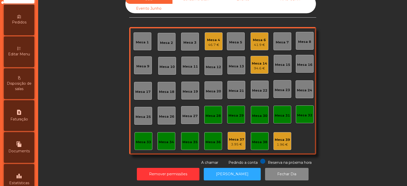
click at [18, 52] on span "Editar Menu" at bounding box center [19, 53] width 22 height 5
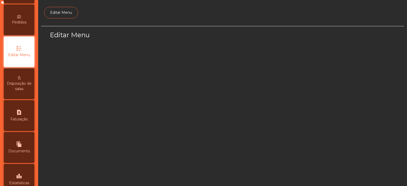
scroll to position [38, 0]
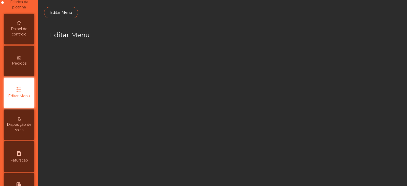
select select "*"
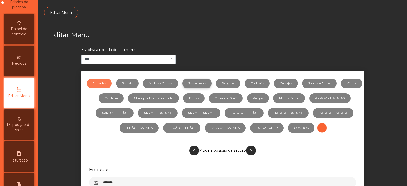
click at [212, 85] on link "Sobremesas" at bounding box center [196, 83] width 29 height 10
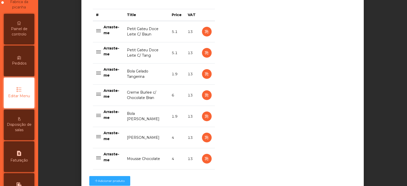
scroll to position [211, 0]
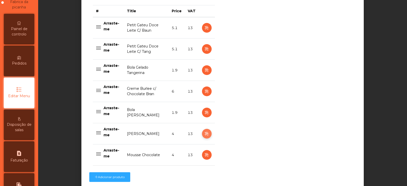
click at [205, 134] on icon "button" at bounding box center [207, 133] width 6 height 6
select select "**"
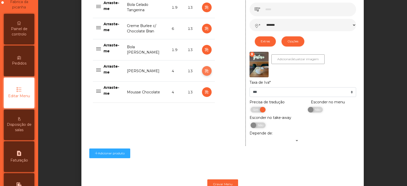
scroll to position [295, 0]
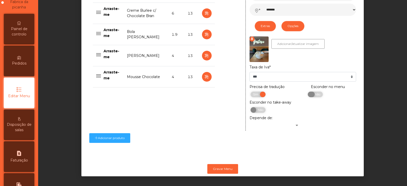
click at [317, 91] on span "Não" at bounding box center [317, 94] width 13 height 6
click at [234, 164] on button "Gravar Menu" at bounding box center [222, 169] width 31 height 10
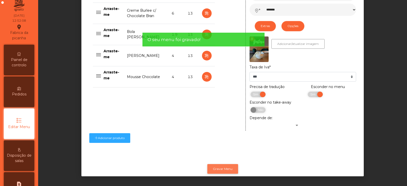
scroll to position [0, 0]
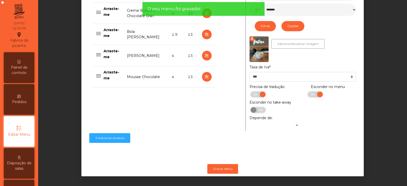
click at [22, 74] on span "Painel de controlo" at bounding box center [19, 70] width 28 height 11
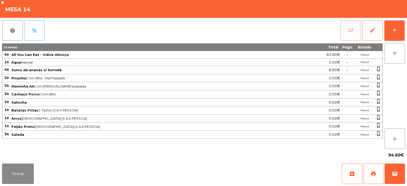
click at [350, 28] on span "sync_alt" at bounding box center [351, 30] width 6 height 6
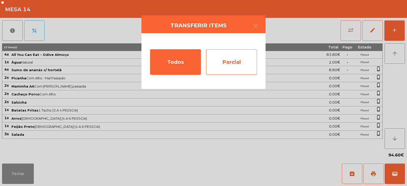
click at [248, 62] on div "Parcial" at bounding box center [231, 61] width 51 height 25
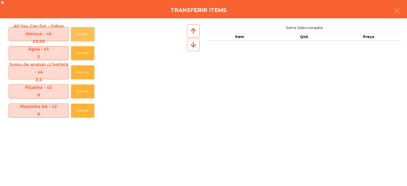
click at [79, 35] on button "Escolher" at bounding box center [82, 34] width 23 height 14
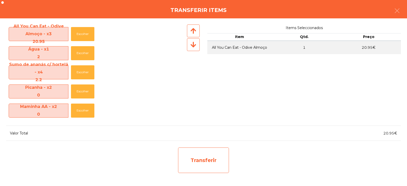
click at [228, 153] on div "Transferir" at bounding box center [203, 159] width 51 height 25
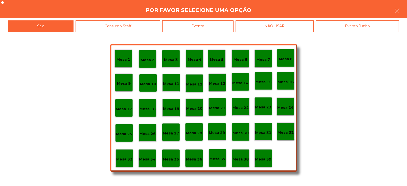
click at [218, 156] on p "Mesa 37" at bounding box center [217, 159] width 16 height 6
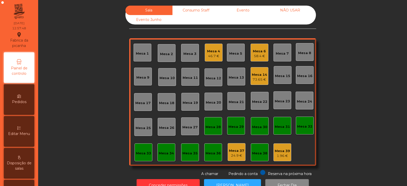
click at [263, 55] on div "58.4 €" at bounding box center [259, 55] width 13 height 5
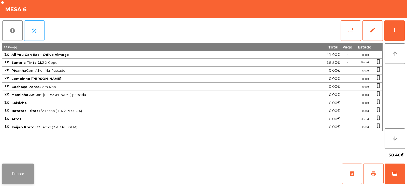
click at [26, 181] on button "Fechar" at bounding box center [18, 173] width 32 height 20
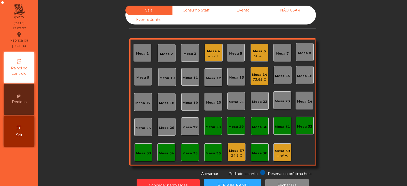
click at [301, 52] on div "Mesa 8" at bounding box center [304, 52] width 13 height 5
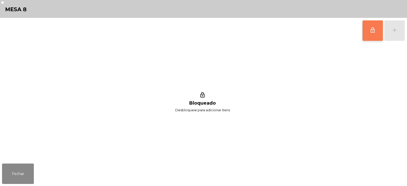
click at [374, 29] on span "lock_outline" at bounding box center [373, 30] width 6 height 6
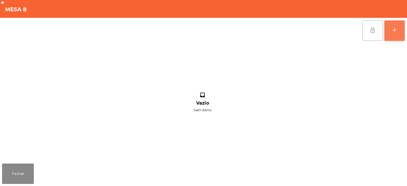
click at [396, 32] on div "add" at bounding box center [395, 30] width 6 height 6
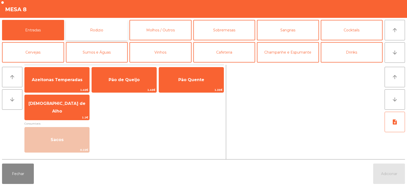
click at [95, 40] on button "Rodizio" at bounding box center [97, 30] width 62 height 20
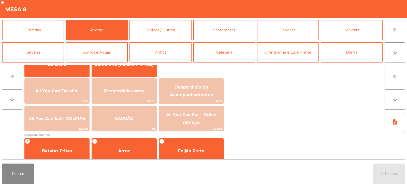
scroll to position [49, 0]
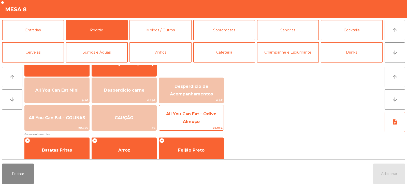
click at [184, 125] on span "All You Can Eat - Odive Almoço" at bounding box center [191, 118] width 65 height 22
click at [191, 122] on span "All You Can Eat - Odive Almoço" at bounding box center [191, 117] width 50 height 12
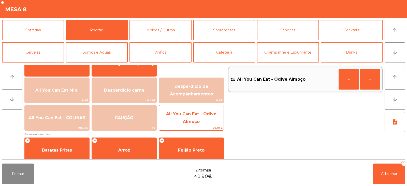
click at [190, 121] on span "All You Can Eat - Odive Almoço" at bounding box center [191, 117] width 50 height 12
click at [190, 120] on span "All You Can Eat - Odive Almoço" at bounding box center [191, 117] width 50 height 12
click at [192, 121] on span "All You Can Eat - Odive Almoço" at bounding box center [191, 117] width 50 height 12
click at [195, 124] on span "All You Can Eat - Odive Almoço" at bounding box center [191, 118] width 65 height 22
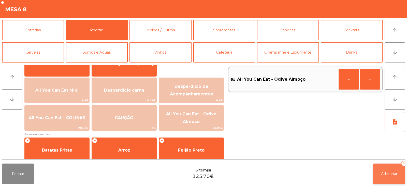
click at [378, 181] on button "Adicionar 6" at bounding box center [389, 173] width 32 height 20
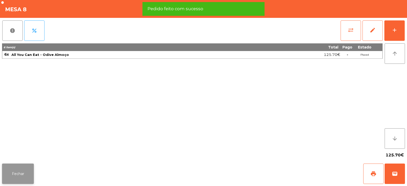
click at [27, 172] on button "Fechar" at bounding box center [18, 173] width 32 height 20
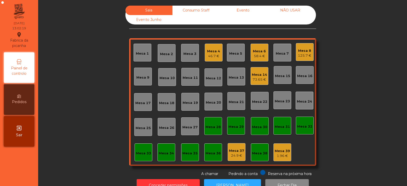
click at [303, 56] on div "125.7 €" at bounding box center [304, 55] width 13 height 5
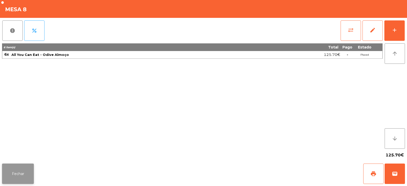
click at [32, 167] on button "Fechar" at bounding box center [18, 173] width 32 height 20
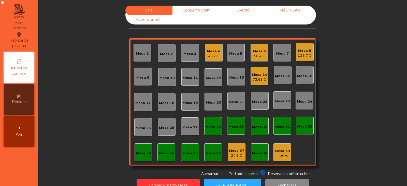
click at [203, 11] on div "Consumo Staff" at bounding box center [196, 10] width 47 height 9
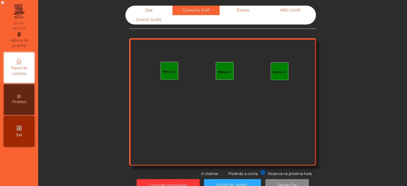
click at [248, 11] on div "Evento" at bounding box center [243, 10] width 47 height 9
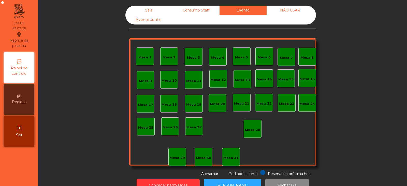
click at [156, 19] on div "Evento Junho" at bounding box center [148, 19] width 47 height 9
click at [151, 11] on div "Sala" at bounding box center [148, 10] width 47 height 9
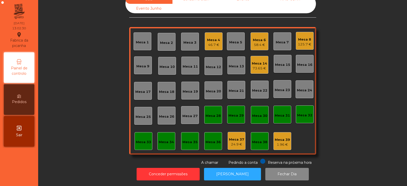
scroll to position [15, 0]
click at [258, 67] on div "Mesa 14 73.65 €" at bounding box center [260, 65] width 18 height 18
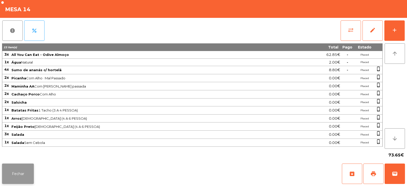
click at [33, 168] on button "Fechar" at bounding box center [18, 173] width 32 height 20
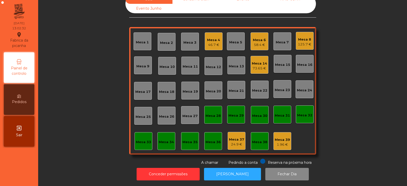
click at [309, 42] on div "125.7 €" at bounding box center [304, 44] width 13 height 5
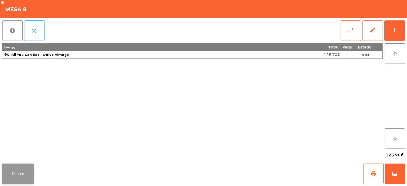
click at [22, 176] on button "Fechar" at bounding box center [18, 173] width 32 height 20
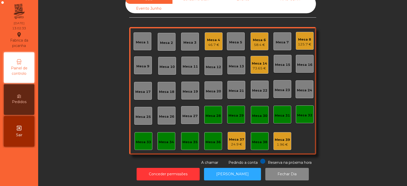
click at [261, 43] on div "58.4 €" at bounding box center [259, 44] width 13 height 5
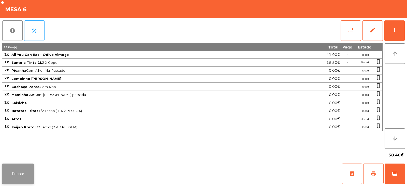
click at [27, 174] on button "Fechar" at bounding box center [18, 173] width 32 height 20
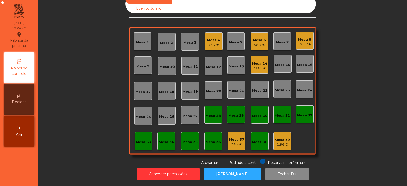
click at [259, 43] on div "58.4 €" at bounding box center [259, 44] width 13 height 5
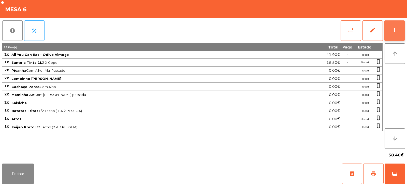
click at [392, 30] on div "add" at bounding box center [395, 30] width 6 height 6
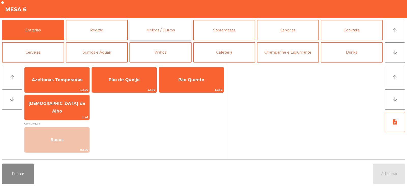
click at [176, 29] on button "Molhos / Outros" at bounding box center [161, 30] width 62 height 20
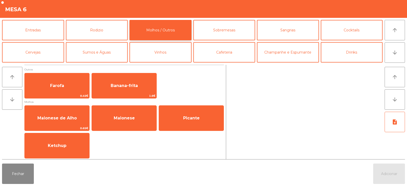
scroll to position [1, 0]
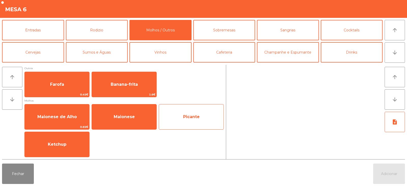
click at [187, 117] on span "Picante" at bounding box center [191, 116] width 17 height 5
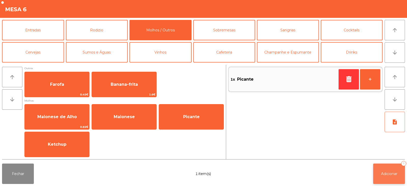
click at [383, 173] on span "Adicionar" at bounding box center [389, 173] width 16 height 5
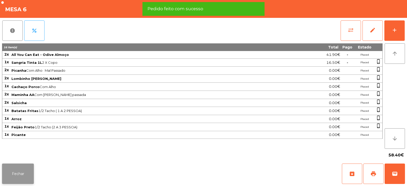
click at [25, 172] on button "Fechar" at bounding box center [18, 173] width 32 height 20
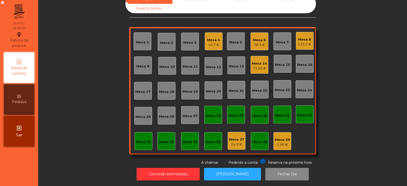
scroll to position [0, 0]
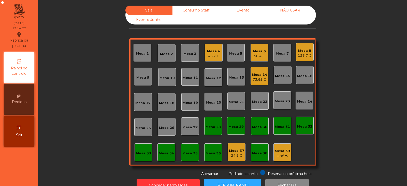
click at [196, 51] on div "Mesa 3" at bounding box center [190, 53] width 18 height 18
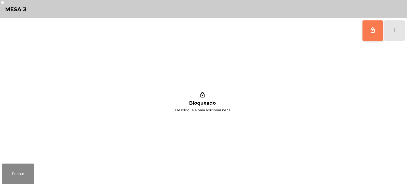
click at [370, 35] on button "lock_outline" at bounding box center [373, 30] width 20 height 20
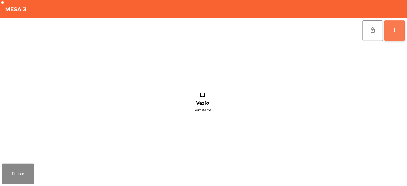
click at [392, 37] on button "add" at bounding box center [395, 30] width 20 height 20
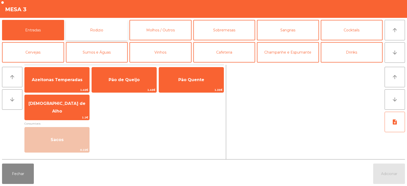
click at [87, 20] on button "Rodizio" at bounding box center [97, 30] width 62 height 20
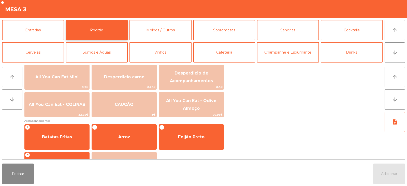
scroll to position [59, 0]
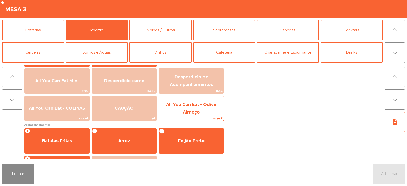
click at [200, 108] on span "All You Can Eat - Odive Almoço" at bounding box center [191, 108] width 65 height 22
click at [203, 105] on span "All You Can Eat - Odive Almoço" at bounding box center [191, 108] width 50 height 12
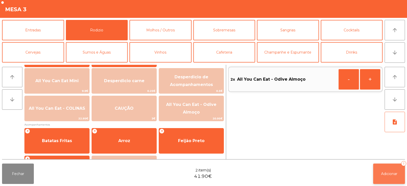
click at [385, 176] on button "Adicionar 2" at bounding box center [389, 173] width 32 height 20
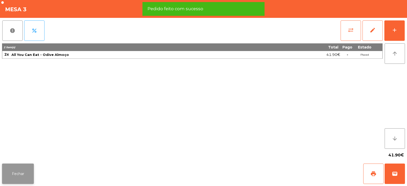
click at [33, 169] on button "Fechar" at bounding box center [18, 173] width 32 height 20
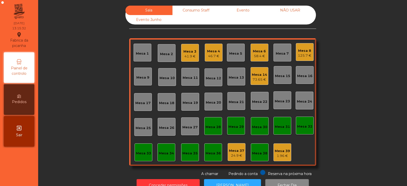
click at [299, 52] on div "Mesa 8" at bounding box center [304, 50] width 13 height 5
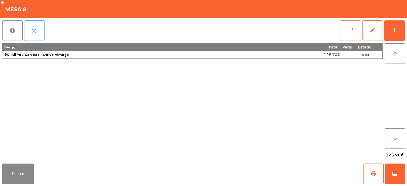
click at [349, 33] on button "sync_alt" at bounding box center [351, 30] width 20 height 20
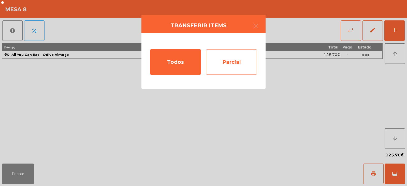
click at [236, 60] on div "Parcial" at bounding box center [231, 61] width 51 height 25
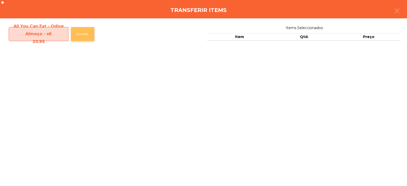
click at [86, 31] on button "Escolher" at bounding box center [82, 34] width 23 height 14
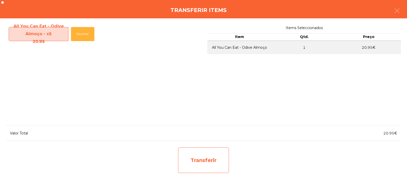
click at [200, 157] on div "Transferir" at bounding box center [203, 159] width 51 height 25
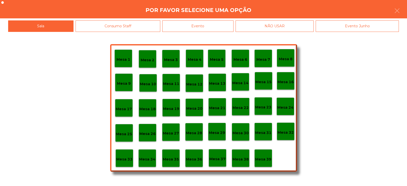
click at [220, 156] on p "Mesa 37" at bounding box center [217, 159] width 16 height 6
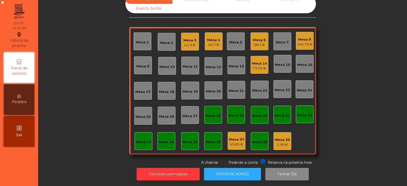
scroll to position [0, 0]
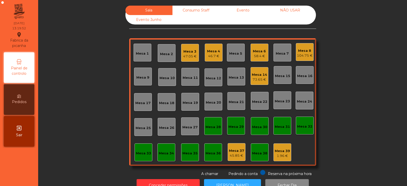
click at [235, 80] on div "Mesa 13" at bounding box center [237, 76] width 18 height 18
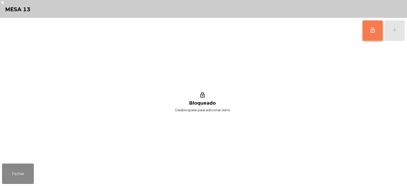
click at [371, 35] on button "lock_outline" at bounding box center [373, 30] width 20 height 20
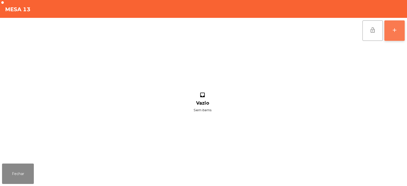
click at [398, 32] on button "add" at bounding box center [395, 30] width 20 height 20
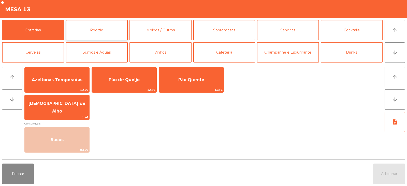
click at [114, 36] on button "Rodizio" at bounding box center [97, 30] width 62 height 20
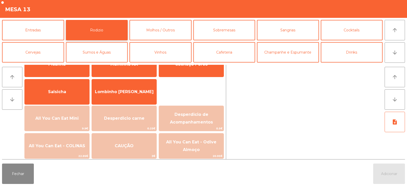
scroll to position [31, 0]
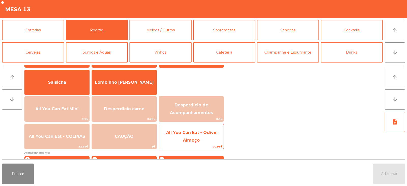
click at [178, 137] on span "All You Can Eat - Odive Almoço" at bounding box center [191, 136] width 65 height 22
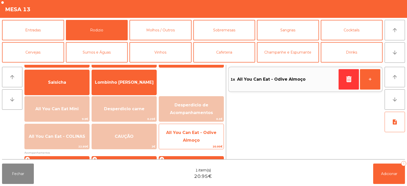
click at [185, 138] on span "All You Can Eat - Odive Almoço" at bounding box center [191, 136] width 50 height 12
click at [186, 137] on span "All You Can Eat - Odive Almoço" at bounding box center [191, 136] width 50 height 12
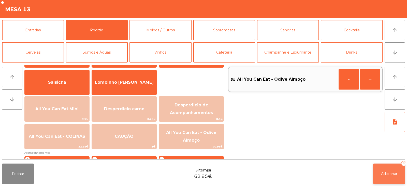
click at [382, 169] on button "Adicionar 3" at bounding box center [389, 173] width 32 height 20
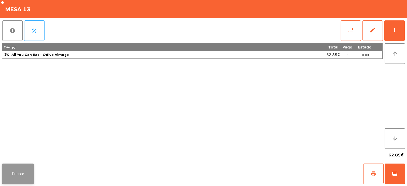
click at [22, 175] on button "Fechar" at bounding box center [18, 173] width 32 height 20
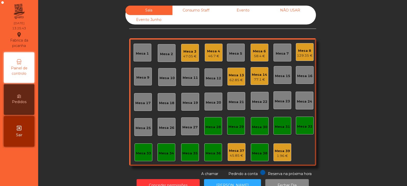
click at [213, 48] on div "Mesa 4 46.7 €" at bounding box center [213, 53] width 13 height 12
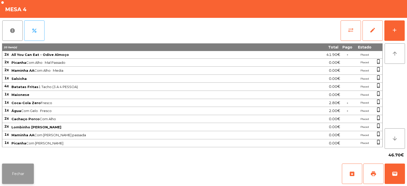
click at [25, 171] on button "Fechar" at bounding box center [18, 173] width 32 height 20
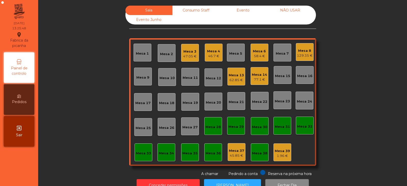
click at [213, 48] on div "Mesa 4 46.7 €" at bounding box center [213, 53] width 13 height 12
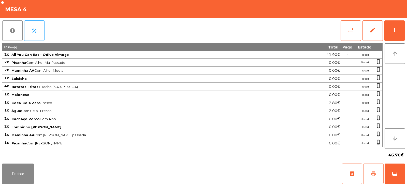
click at [371, 172] on span "print" at bounding box center [374, 173] width 6 height 6
click at [21, 168] on button "Fechar" at bounding box center [18, 173] width 32 height 20
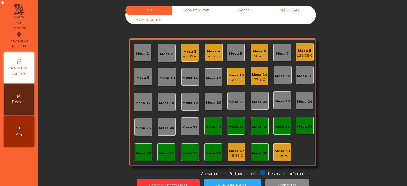
click at [214, 55] on div "46.7 €" at bounding box center [213, 55] width 13 height 5
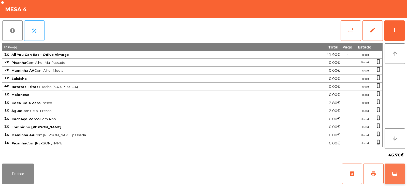
click at [397, 165] on button "wallet" at bounding box center [395, 173] width 20 height 20
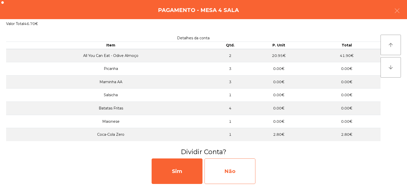
click at [238, 161] on div "Não" at bounding box center [230, 170] width 51 height 25
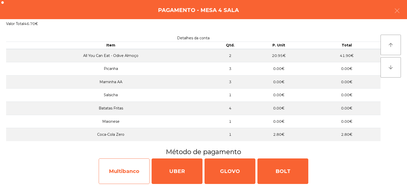
click at [139, 166] on div "Multibanco" at bounding box center [124, 170] width 51 height 25
select select "**"
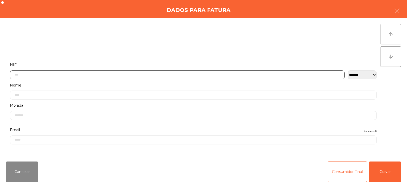
click at [173, 73] on input "text" at bounding box center [177, 74] width 335 height 9
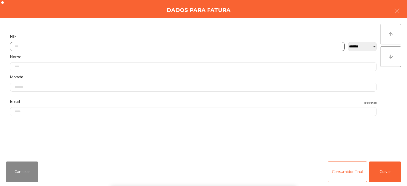
scroll to position [37, 0]
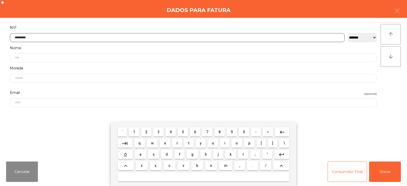
type input "*********"
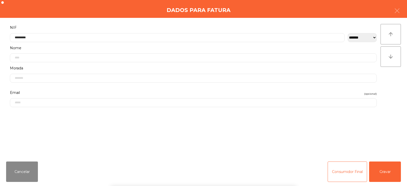
click at [384, 174] on div "` 1 2 3 4 5 6 7 8 9 0 - = keyboard_backspace keyboard_tab q w e r t y u i o p […" at bounding box center [203, 153] width 407 height 63
click at [385, 174] on button "Gravar" at bounding box center [385, 171] width 32 height 20
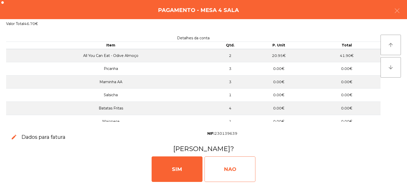
click at [223, 167] on div "NAO" at bounding box center [230, 168] width 51 height 25
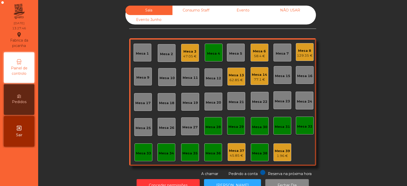
click at [218, 55] on div "Mesa 4" at bounding box center [213, 53] width 13 height 5
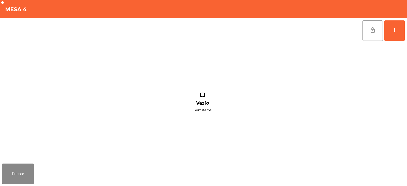
click at [378, 32] on button "lock_open" at bounding box center [373, 30] width 20 height 20
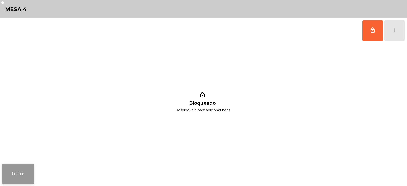
click at [24, 177] on button "Fechar" at bounding box center [18, 173] width 32 height 20
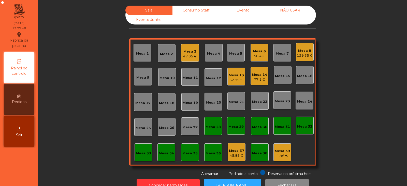
click at [237, 55] on div "Mesa 5" at bounding box center [235, 53] width 13 height 5
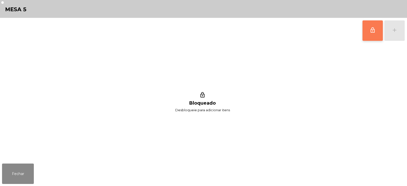
click at [374, 33] on button "lock_outline" at bounding box center [373, 30] width 20 height 20
click at [398, 33] on button "add" at bounding box center [395, 30] width 20 height 20
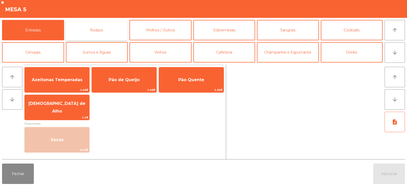
click at [119, 30] on button "Rodizio" at bounding box center [97, 30] width 62 height 20
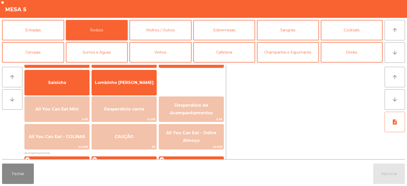
scroll to position [39, 0]
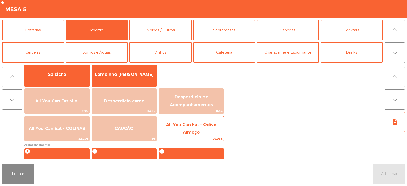
click at [200, 131] on span "All You Can Eat - Odive Almoço" at bounding box center [191, 129] width 65 height 22
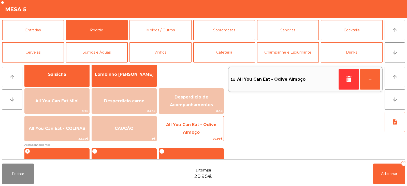
click at [204, 133] on span "All You Can Eat - Odive Almoço" at bounding box center [191, 129] width 65 height 22
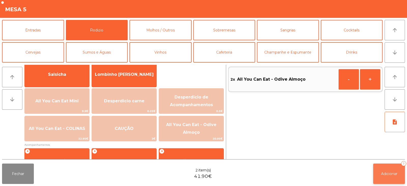
click at [390, 176] on button "Adicionar 2" at bounding box center [389, 173] width 32 height 20
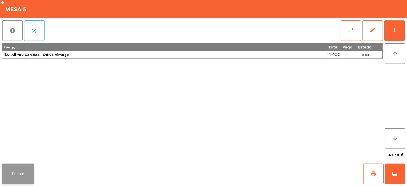
click at [19, 176] on button "Fechar" at bounding box center [18, 173] width 32 height 20
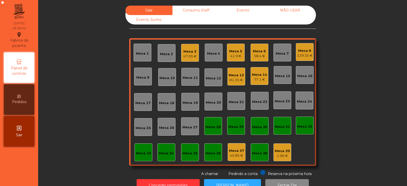
click at [187, 83] on div "Mesa 11" at bounding box center [190, 77] width 18 height 18
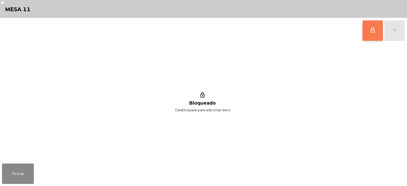
click at [372, 33] on button "lock_outline" at bounding box center [373, 30] width 20 height 20
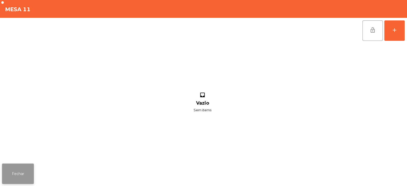
click at [23, 177] on button "Fechar" at bounding box center [18, 173] width 32 height 20
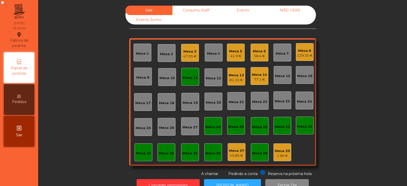
click at [235, 54] on div "41.9 €" at bounding box center [235, 55] width 13 height 5
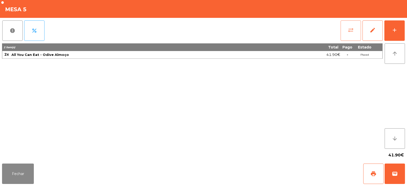
click at [347, 30] on button "sync_alt" at bounding box center [351, 30] width 20 height 20
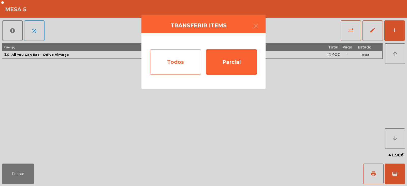
click at [179, 62] on div "Todos" at bounding box center [175, 61] width 51 height 25
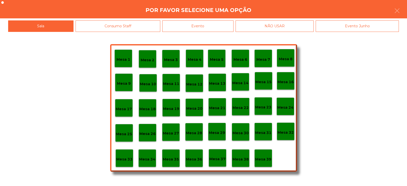
click at [176, 85] on p "Mesa 11" at bounding box center [171, 84] width 16 height 6
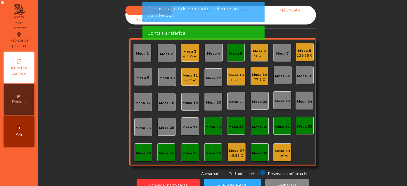
click at [235, 57] on div "Mesa 5" at bounding box center [236, 53] width 18 height 18
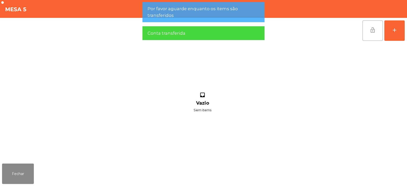
click at [374, 31] on span "lock_open" at bounding box center [373, 30] width 6 height 6
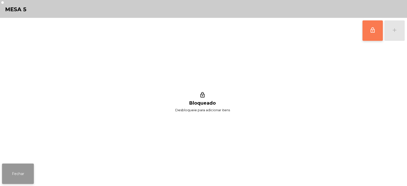
click at [30, 163] on button "Fechar" at bounding box center [18, 173] width 32 height 20
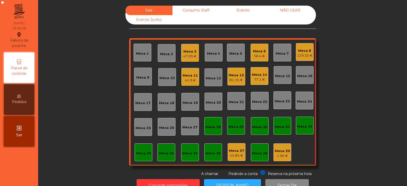
click at [240, 57] on div "Mesa 5" at bounding box center [236, 53] width 18 height 18
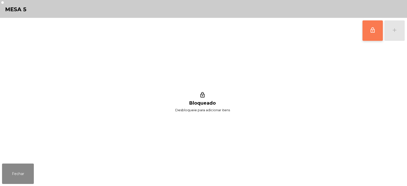
click at [370, 35] on button "lock_outline" at bounding box center [373, 30] width 20 height 20
click at [392, 34] on button "add" at bounding box center [395, 30] width 20 height 20
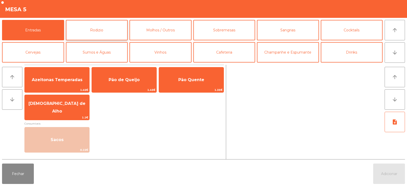
click at [102, 34] on button "Rodizio" at bounding box center [97, 30] width 62 height 20
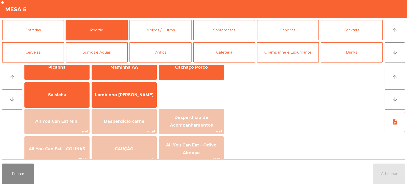
scroll to position [31, 0]
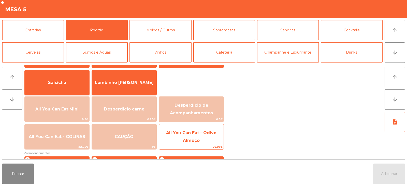
click at [201, 142] on span "All You Can Eat - Odive Almoço" at bounding box center [191, 137] width 65 height 22
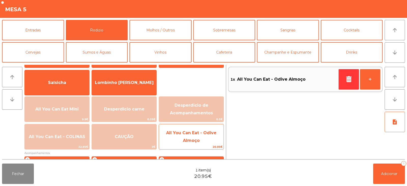
click at [203, 143] on span "All You Can Eat - Odive Almoço" at bounding box center [191, 137] width 65 height 22
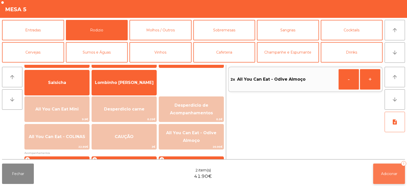
click at [383, 178] on button "Adicionar 2" at bounding box center [389, 173] width 32 height 20
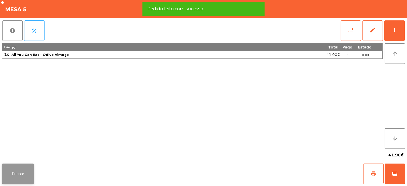
click at [26, 171] on button "Fechar" at bounding box center [18, 173] width 32 height 20
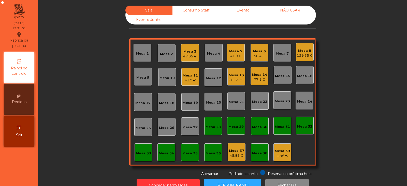
click at [305, 124] on div "Mesa 32" at bounding box center [304, 126] width 15 height 5
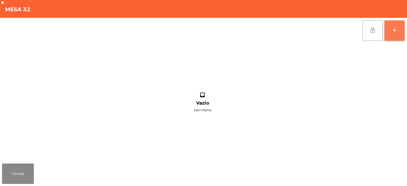
click at [398, 23] on button "add" at bounding box center [395, 30] width 20 height 20
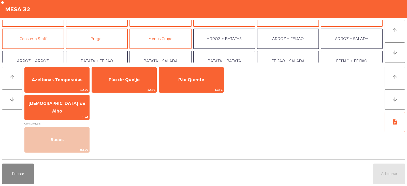
scroll to position [50, 0]
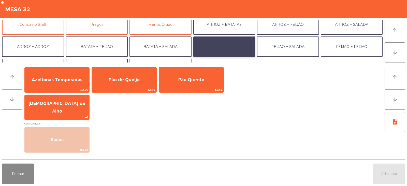
click at [243, 45] on button "BATATA + BATATA" at bounding box center [224, 46] width 62 height 20
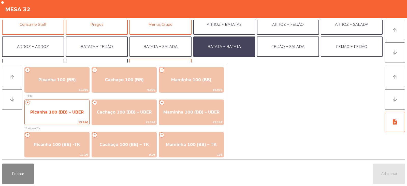
click at [58, 111] on span "Picanha 100 (BB) – UBER" at bounding box center [56, 111] width 53 height 5
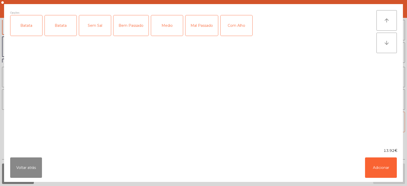
click at [21, 22] on div "Batata" at bounding box center [26, 25] width 32 height 20
click at [31, 163] on button "Voltar atrás" at bounding box center [26, 167] width 32 height 20
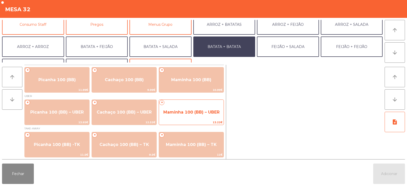
click at [199, 111] on span "Maminha 100 (BB) – UBER" at bounding box center [191, 111] width 56 height 5
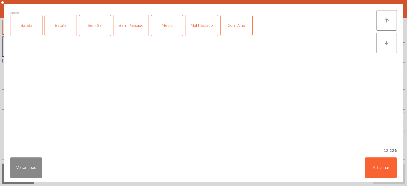
click at [30, 32] on div "Batata" at bounding box center [26, 25] width 32 height 20
click at [55, 30] on div "Batata" at bounding box center [61, 25] width 32 height 20
click at [66, 27] on div "Batata" at bounding box center [61, 25] width 32 height 20
click at [198, 29] on div "Mal Passado" at bounding box center [202, 25] width 33 height 20
click at [238, 30] on div "Com Alho" at bounding box center [237, 25] width 32 height 20
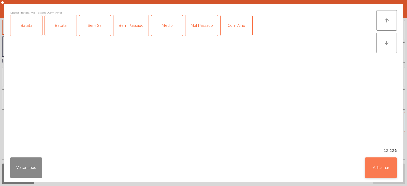
click at [377, 168] on button "Adicionar" at bounding box center [381, 167] width 32 height 20
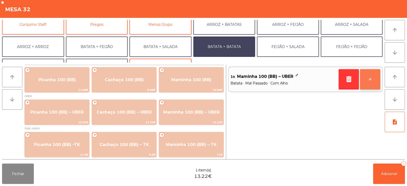
click at [374, 78] on button "+" at bounding box center [370, 79] width 20 height 20
click at [351, 80] on button "-" at bounding box center [349, 79] width 20 height 20
click at [384, 171] on span "Adicionar" at bounding box center [389, 173] width 16 height 5
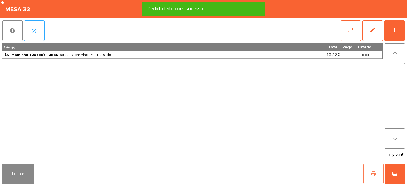
click at [373, 175] on span "print" at bounding box center [374, 173] width 6 height 6
click at [393, 174] on span "wallet" at bounding box center [395, 173] width 6 height 6
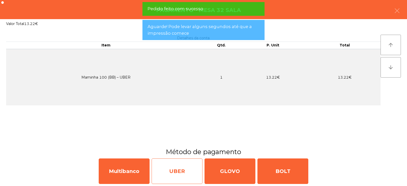
click at [185, 170] on div "UBER" at bounding box center [177, 170] width 51 height 25
select select "**"
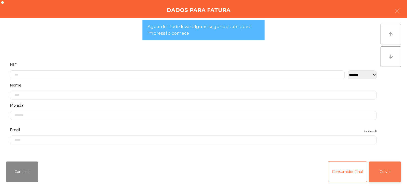
click at [383, 173] on button "Gravar" at bounding box center [385, 171] width 32 height 20
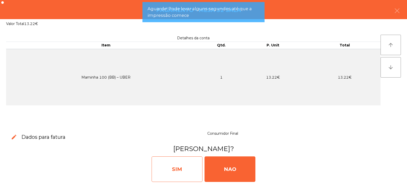
click at [181, 171] on div "SIM" at bounding box center [177, 168] width 51 height 25
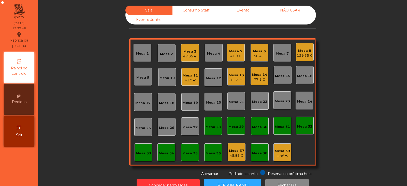
click at [164, 55] on div "Mesa 2" at bounding box center [166, 53] width 13 height 5
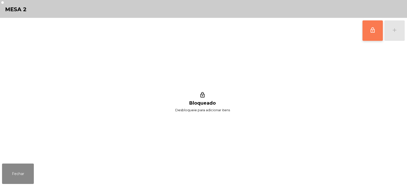
click at [376, 31] on button "lock_outline" at bounding box center [373, 30] width 20 height 20
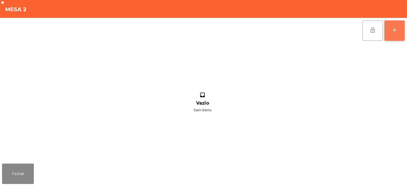
click at [391, 34] on button "add" at bounding box center [395, 30] width 20 height 20
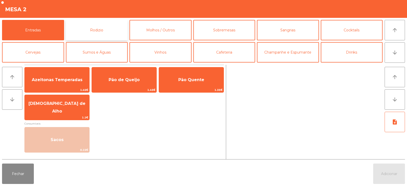
click at [122, 23] on button "Rodizio" at bounding box center [97, 30] width 62 height 20
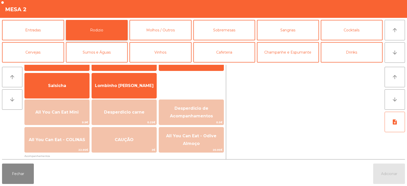
scroll to position [36, 0]
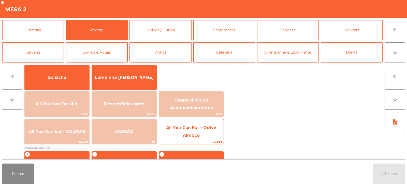
click at [189, 132] on span "All You Can Eat - Odive Almoço" at bounding box center [191, 132] width 65 height 22
click at [192, 132] on span "All You Can Eat - Odive Almoço" at bounding box center [191, 132] width 65 height 22
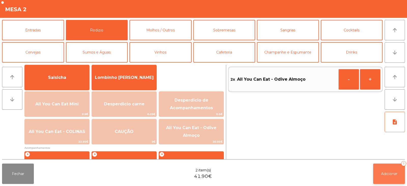
click at [389, 177] on button "Adicionar 2" at bounding box center [389, 173] width 32 height 20
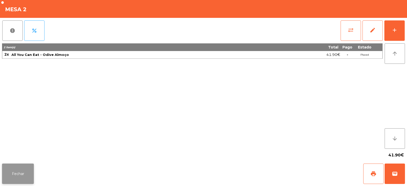
click at [29, 175] on button "Fechar" at bounding box center [18, 173] width 32 height 20
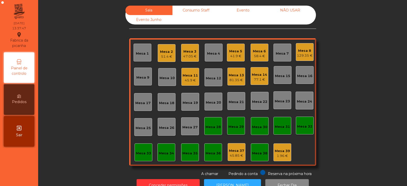
scroll to position [15, 0]
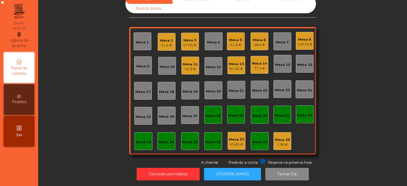
click at [140, 89] on div "Mesa 17" at bounding box center [142, 91] width 15 height 5
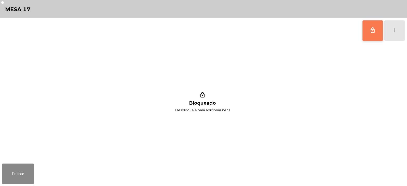
click at [373, 34] on button "lock_outline" at bounding box center [373, 30] width 20 height 20
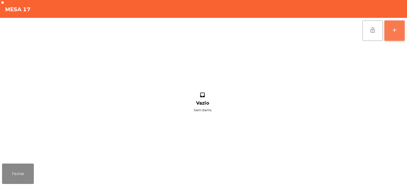
click at [394, 31] on div "add" at bounding box center [395, 30] width 6 height 6
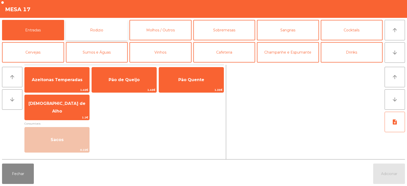
click at [93, 35] on button "Rodizio" at bounding box center [97, 30] width 62 height 20
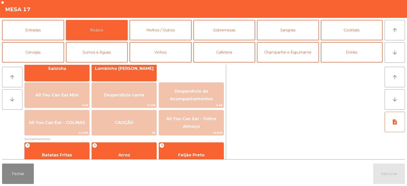
scroll to position [46, 0]
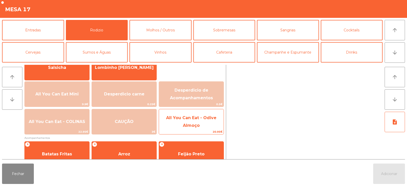
click at [181, 126] on span "All You Can Eat - Odive Almoço" at bounding box center [191, 122] width 65 height 22
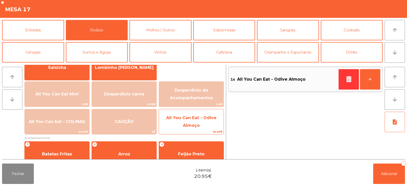
click at [188, 122] on span "All You Can Eat - Odive Almoço" at bounding box center [191, 122] width 65 height 22
click at [193, 127] on span "All You Can Eat - Odive Almoço" at bounding box center [191, 121] width 50 height 12
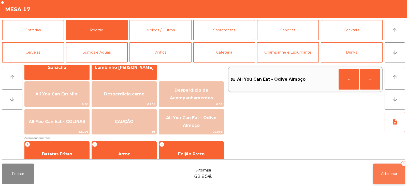
click at [385, 171] on button "Adicionar 3" at bounding box center [389, 173] width 32 height 20
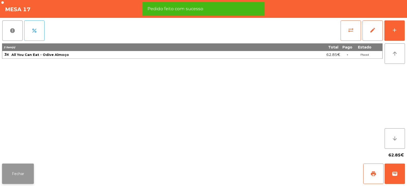
click at [23, 175] on button "Fechar" at bounding box center [18, 173] width 32 height 20
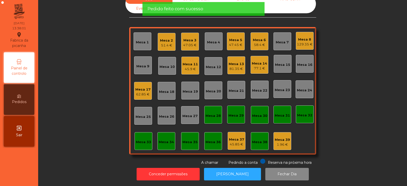
scroll to position [0, 0]
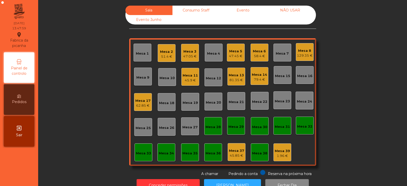
click at [256, 57] on div "58.4 €" at bounding box center [259, 55] width 13 height 5
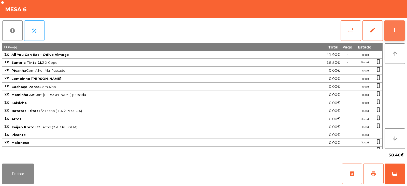
click at [397, 31] on div "add" at bounding box center [395, 30] width 6 height 6
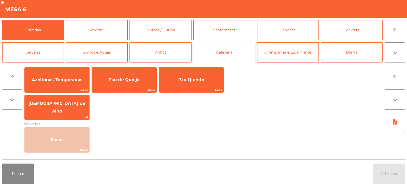
click at [221, 52] on button "Cafeteria" at bounding box center [224, 52] width 62 height 20
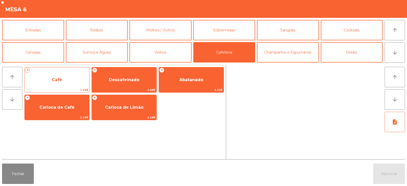
click at [64, 79] on span "Café" at bounding box center [57, 80] width 65 height 14
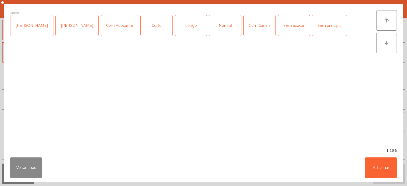
click at [181, 24] on div "Longo" at bounding box center [191, 25] width 32 height 20
click at [378, 161] on button "Adicionar" at bounding box center [381, 167] width 32 height 20
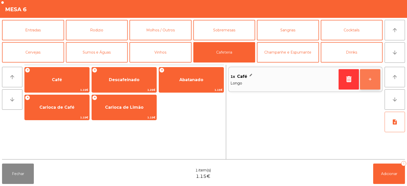
click at [365, 72] on button "+" at bounding box center [370, 79] width 20 height 20
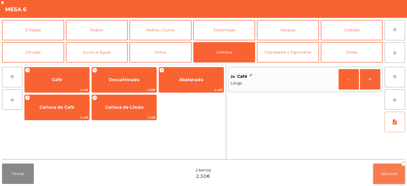
click at [393, 174] on span "Adicionar" at bounding box center [389, 173] width 16 height 5
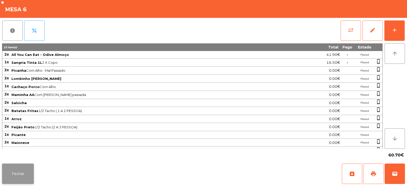
click at [7, 175] on button "Fechar" at bounding box center [18, 173] width 32 height 20
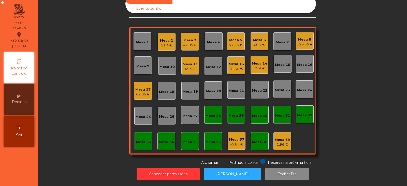
scroll to position [15, 0]
click at [171, 57] on div "Mesa 10" at bounding box center [167, 66] width 18 height 18
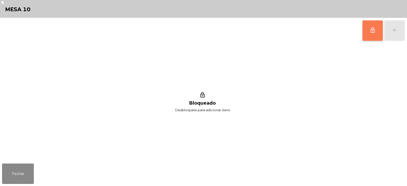
click at [375, 32] on span "lock_outline" at bounding box center [373, 30] width 6 height 6
click at [397, 35] on div "lock_outline add" at bounding box center [383, 30] width 43 height 25
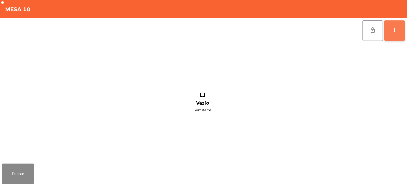
click at [397, 29] on div "add" at bounding box center [395, 30] width 6 height 6
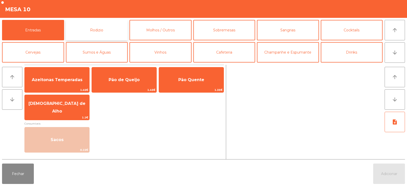
click at [105, 35] on button "Rodizio" at bounding box center [97, 30] width 62 height 20
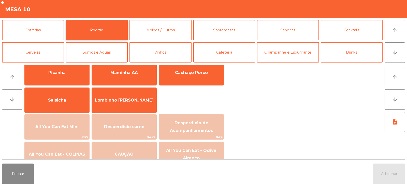
scroll to position [37, 0]
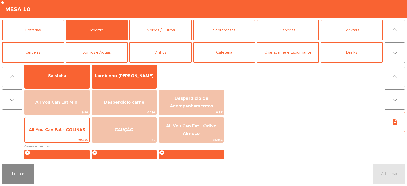
click at [75, 127] on span "All You Can Eat - COLINAS" at bounding box center [57, 129] width 57 height 5
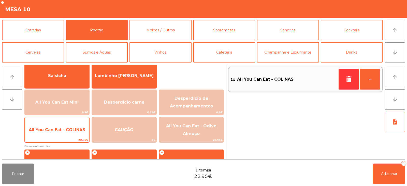
click at [75, 132] on span "All You Can Eat - COLINAS" at bounding box center [57, 130] width 65 height 14
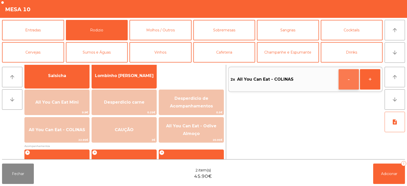
click at [350, 79] on button "-" at bounding box center [349, 79] width 20 height 20
click at [350, 77] on icon "button" at bounding box center [349, 79] width 8 height 6
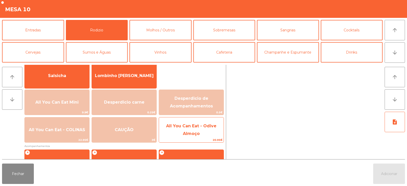
click at [209, 133] on span "All You Can Eat - Odive Almoço" at bounding box center [191, 130] width 65 height 22
click at [213, 132] on span "All You Can Eat - Odive Almoço" at bounding box center [191, 130] width 65 height 22
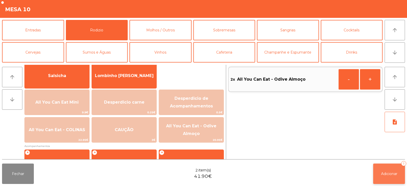
click at [389, 173] on span "Adicionar" at bounding box center [389, 173] width 16 height 5
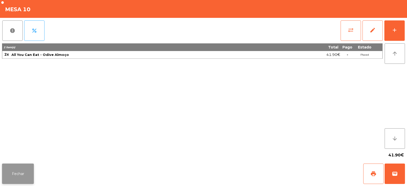
click at [22, 173] on button "Fechar" at bounding box center [18, 173] width 32 height 20
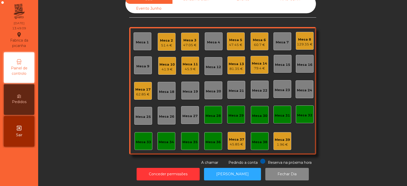
scroll to position [0, 0]
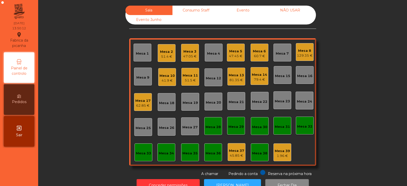
click at [259, 53] on div "Mesa 6" at bounding box center [259, 51] width 13 height 5
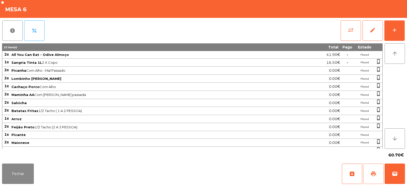
click at [373, 169] on button "print" at bounding box center [373, 173] width 20 height 20
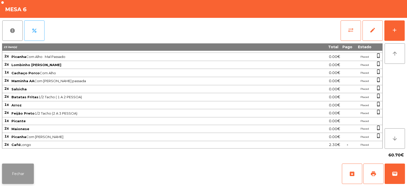
click at [28, 170] on button "Fechar" at bounding box center [18, 173] width 32 height 20
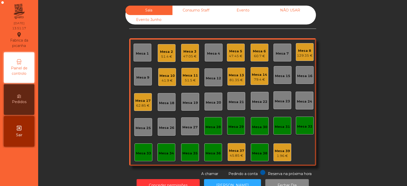
scroll to position [15, 0]
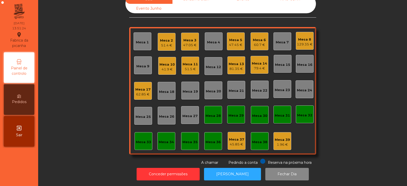
click at [251, 40] on div "Mesa 6 60.7 €" at bounding box center [260, 41] width 18 height 18
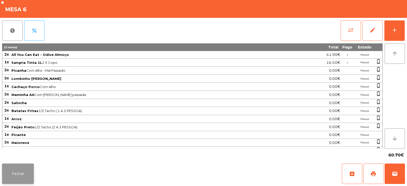
click at [21, 178] on button "Fechar" at bounding box center [18, 173] width 32 height 20
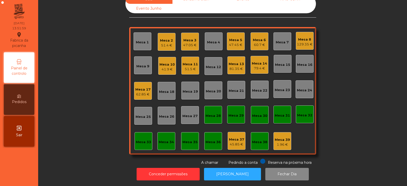
click at [189, 62] on div "Mesa 11" at bounding box center [190, 64] width 15 height 5
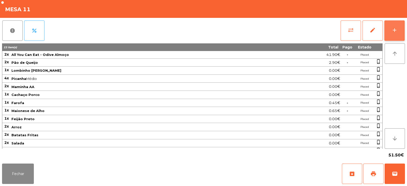
click at [393, 34] on button "add" at bounding box center [395, 30] width 20 height 20
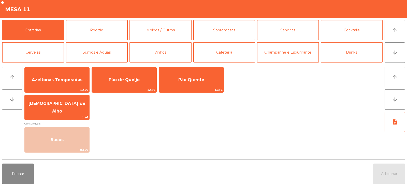
click at [396, 8] on div "Mesa 11" at bounding box center [203, 9] width 407 height 18
click at [397, 9] on div "Mesa 11" at bounding box center [203, 9] width 407 height 18
click at [18, 174] on button "Fechar" at bounding box center [18, 173] width 32 height 20
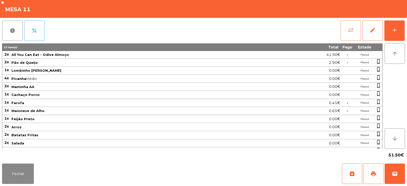
click at [348, 27] on button "sync_alt" at bounding box center [351, 30] width 20 height 20
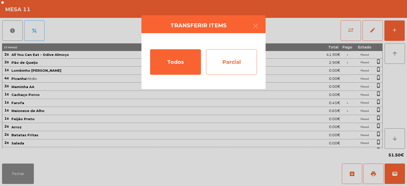
click at [235, 64] on div "Parcial" at bounding box center [231, 61] width 51 height 25
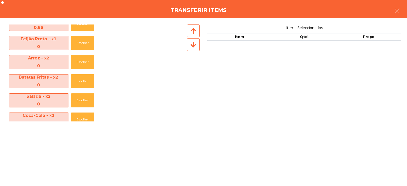
scroll to position [151, 0]
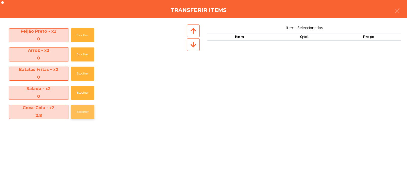
click at [77, 114] on button "Escolher" at bounding box center [82, 112] width 23 height 14
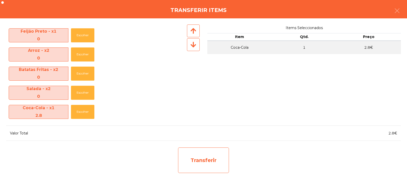
click at [214, 160] on div "Transferir" at bounding box center [203, 159] width 51 height 25
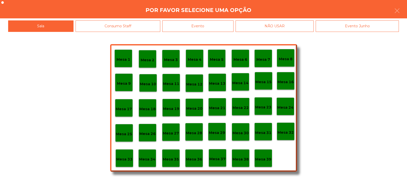
click at [217, 162] on div "Mesa 37" at bounding box center [218, 158] width 18 height 18
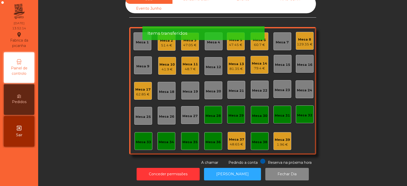
click at [190, 62] on div "Mesa 11" at bounding box center [190, 64] width 15 height 5
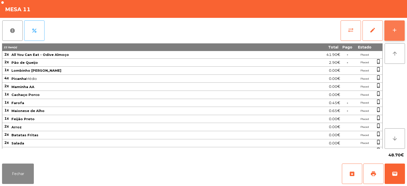
click at [393, 33] on button "add" at bounding box center [395, 30] width 20 height 20
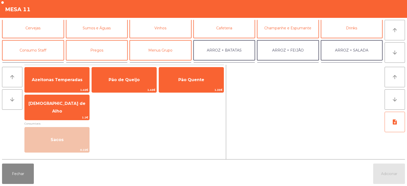
scroll to position [24, 0]
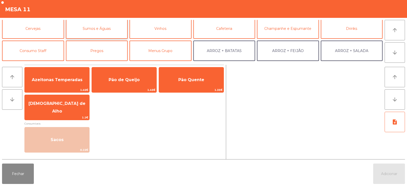
click at [109, 27] on button "Sumos e Águas" at bounding box center [97, 28] width 62 height 20
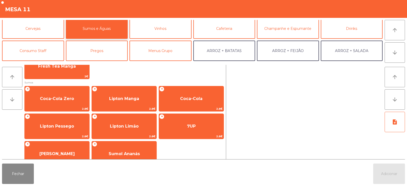
scroll to position [69, 0]
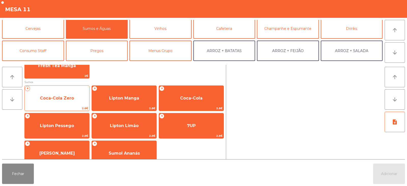
click at [64, 99] on span "Coca-Cola Zero" at bounding box center [57, 97] width 34 height 5
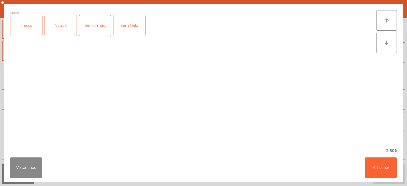
click at [18, 26] on div "Fresco" at bounding box center [26, 25] width 32 height 20
click at [382, 170] on button "Adicionar" at bounding box center [381, 167] width 32 height 20
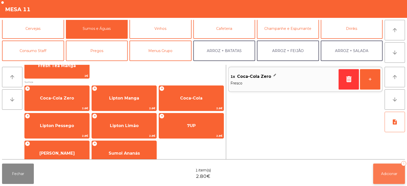
click at [389, 172] on span "Adicionar" at bounding box center [389, 173] width 16 height 5
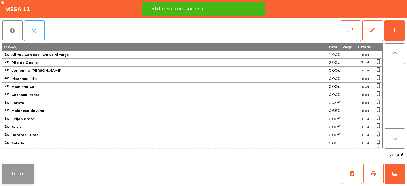
click at [16, 171] on button "Fechar" at bounding box center [18, 173] width 32 height 20
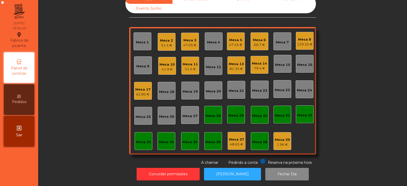
click at [258, 42] on div "60.7 €" at bounding box center [259, 44] width 13 height 5
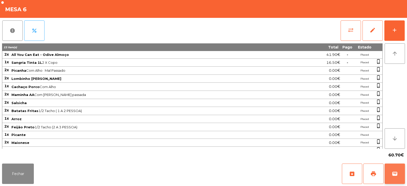
click at [393, 177] on button "wallet" at bounding box center [395, 173] width 20 height 20
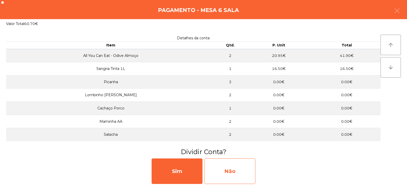
click at [231, 170] on div "Não" at bounding box center [230, 170] width 51 height 25
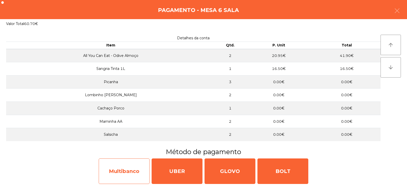
click at [138, 172] on div "Multibanco" at bounding box center [124, 170] width 51 height 25
select select "**"
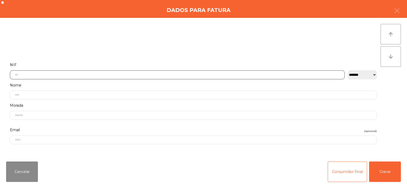
click at [209, 74] on input "text" at bounding box center [177, 74] width 335 height 9
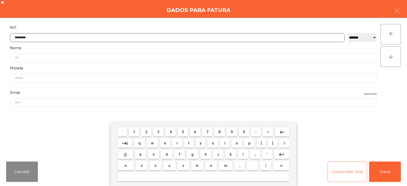
type input "*********"
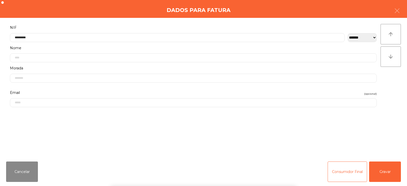
click at [379, 167] on div "` 1 2 3 4 5 6 7 8 9 0 - = keyboard_backspace keyboard_tab q w e r t y u i o p […" at bounding box center [203, 153] width 407 height 63
click at [387, 174] on button "Gravar" at bounding box center [385, 171] width 32 height 20
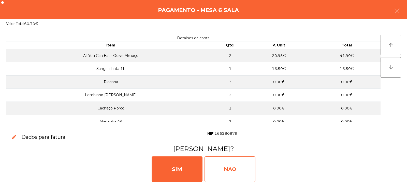
click at [236, 167] on div "NAO" at bounding box center [230, 168] width 51 height 25
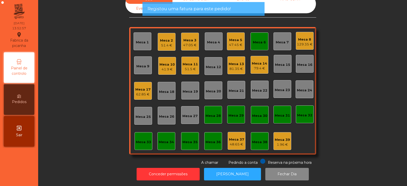
click at [258, 40] on div "Mesa 6" at bounding box center [259, 42] width 13 height 5
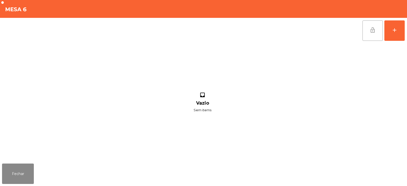
click at [369, 29] on button "lock_open" at bounding box center [373, 30] width 20 height 20
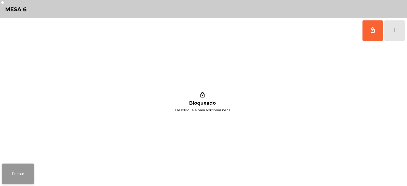
click at [9, 181] on button "Fechar" at bounding box center [18, 173] width 32 height 20
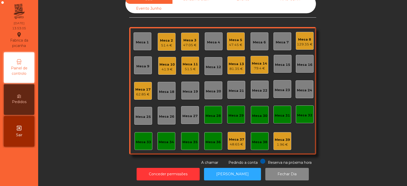
scroll to position [0, 0]
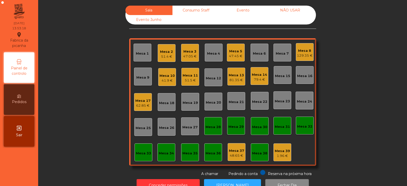
click at [166, 54] on div "Mesa 2" at bounding box center [166, 51] width 13 height 5
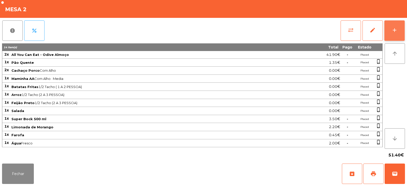
click at [392, 32] on div "add" at bounding box center [395, 30] width 6 height 6
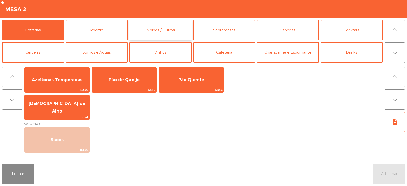
click at [158, 26] on button "Molhos / Outros" at bounding box center [161, 30] width 62 height 20
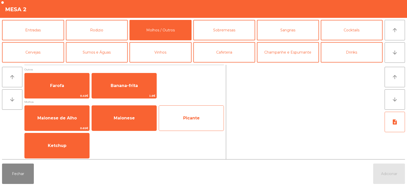
click at [184, 119] on span "Picante" at bounding box center [191, 117] width 17 height 5
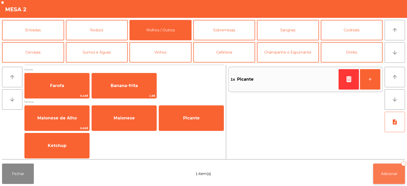
click at [382, 172] on span "Adicionar" at bounding box center [389, 173] width 16 height 5
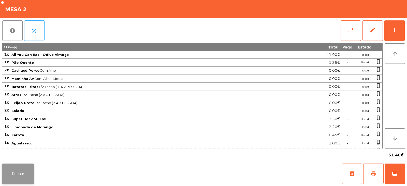
click at [14, 180] on button "Fechar" at bounding box center [18, 173] width 32 height 20
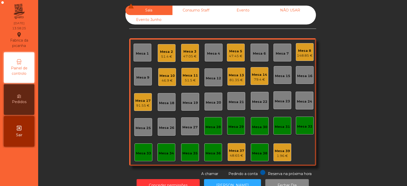
scroll to position [15, 0]
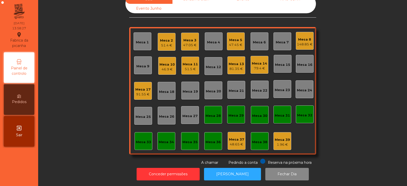
click at [191, 43] on div "47.05 €" at bounding box center [189, 45] width 13 height 5
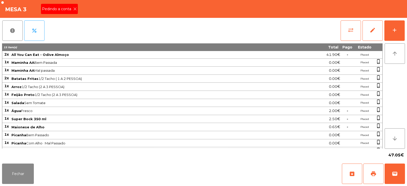
click at [75, 9] on icon at bounding box center [75, 9] width 4 height 4
click at [379, 176] on button "print" at bounding box center [373, 173] width 20 height 20
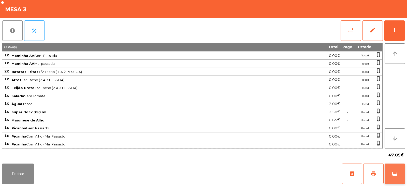
click at [395, 175] on span "wallet" at bounding box center [395, 173] width 6 height 6
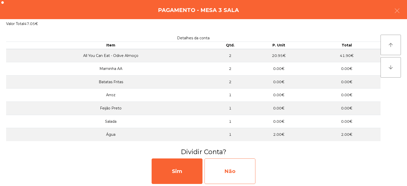
click at [230, 168] on div "Não" at bounding box center [230, 170] width 51 height 25
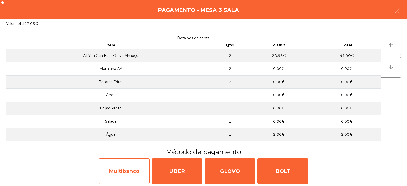
click at [139, 167] on div "Multibanco" at bounding box center [124, 170] width 51 height 25
select select "**"
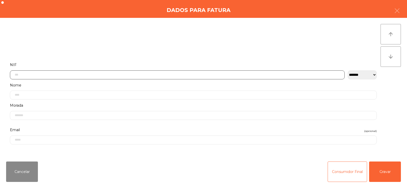
click at [231, 71] on input "text" at bounding box center [177, 74] width 335 height 9
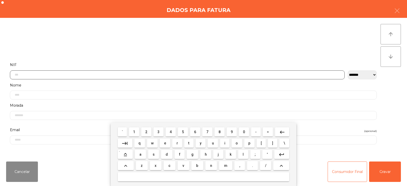
scroll to position [37, 0]
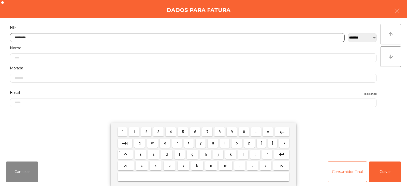
type input "*********"
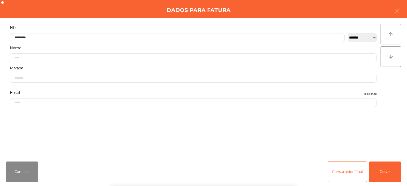
click at [381, 167] on div "` 1 2 3 4 5 6 7 8 9 0 - = keyboard_backspace keyboard_tab q w e r t y u i o p […" at bounding box center [203, 153] width 407 height 63
click at [386, 173] on button "Gravar" at bounding box center [385, 171] width 32 height 20
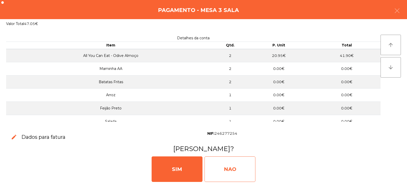
click at [236, 169] on div "NAO" at bounding box center [230, 168] width 51 height 25
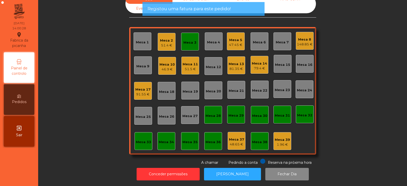
click at [191, 41] on div "Mesa 3" at bounding box center [190, 42] width 18 height 18
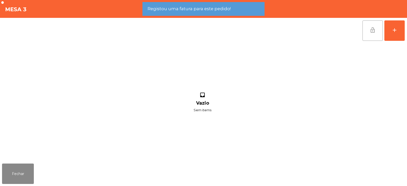
click at [370, 32] on span "lock_open" at bounding box center [373, 30] width 6 height 6
click at [25, 176] on button "Fechar" at bounding box center [18, 173] width 32 height 20
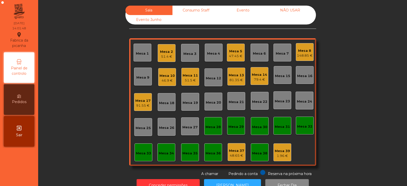
scroll to position [15, 0]
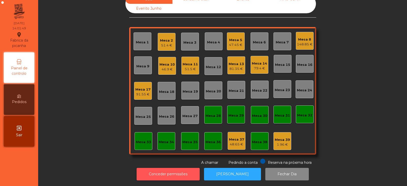
click at [182, 174] on button "Conceder permissões" at bounding box center [168, 173] width 63 height 12
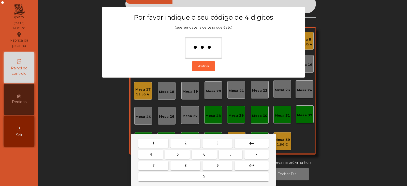
type input "****"
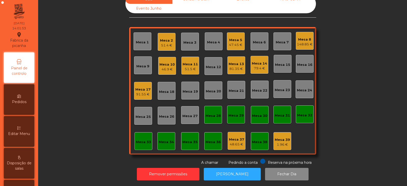
click at [24, 132] on span "Editar Menu" at bounding box center [19, 133] width 22 height 5
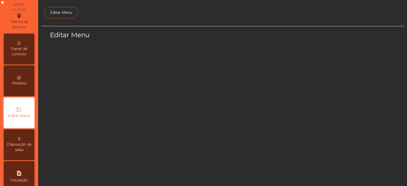
scroll to position [38, 0]
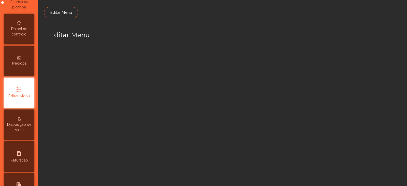
select select "*"
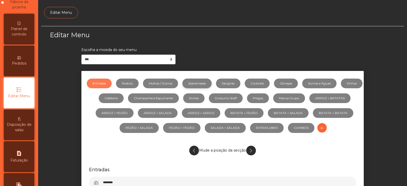
click at [212, 81] on link "Sobremesas" at bounding box center [196, 83] width 29 height 10
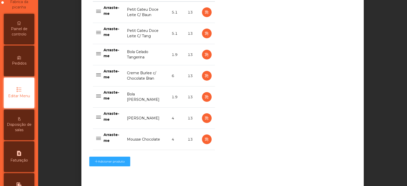
scroll to position [255, 0]
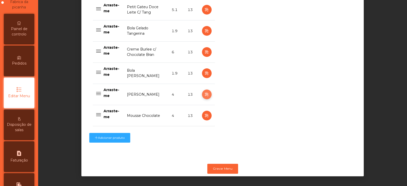
click at [206, 92] on icon "button" at bounding box center [207, 94] width 6 height 6
select select "**"
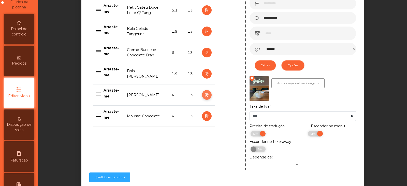
scroll to position [295, 0]
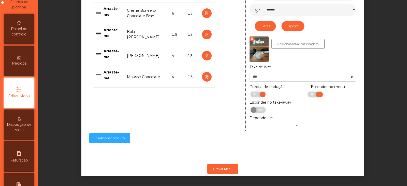
click at [308, 91] on span "Sim" at bounding box center [313, 94] width 13 height 6
click at [227, 165] on button "Gravar Menu" at bounding box center [222, 169] width 31 height 10
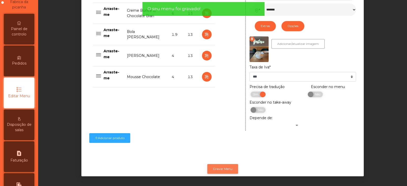
scroll to position [0, 0]
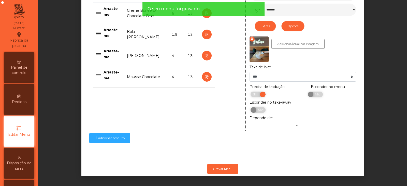
click at [21, 66] on span "Painel de controlo" at bounding box center [19, 70] width 28 height 11
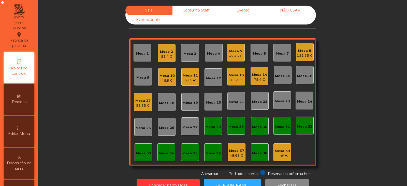
scroll to position [15, 0]
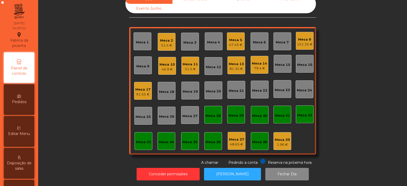
click at [184, 40] on div "Mesa 3" at bounding box center [190, 42] width 13 height 5
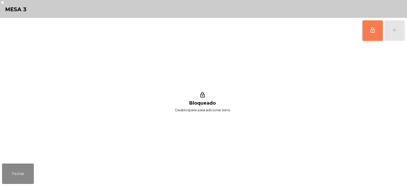
click at [369, 29] on button "lock_outline" at bounding box center [373, 30] width 20 height 20
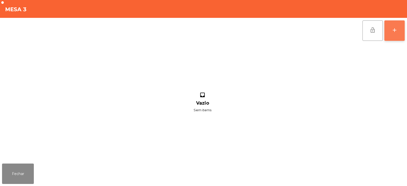
click at [395, 36] on button "add" at bounding box center [395, 30] width 20 height 20
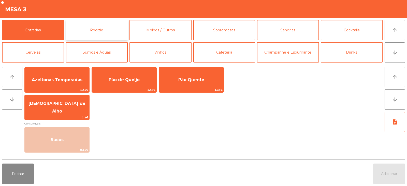
click at [102, 31] on button "Rodizio" at bounding box center [97, 30] width 62 height 20
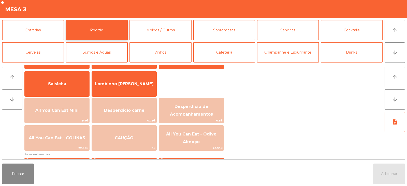
scroll to position [46, 0]
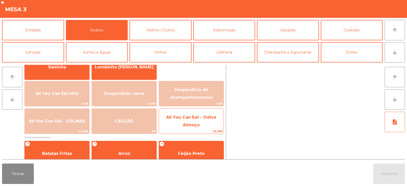
click at [178, 128] on span "All You Can Eat - Odive Almoço" at bounding box center [191, 121] width 65 height 22
click at [181, 123] on span "All You Can Eat - Odive Almoço" at bounding box center [191, 121] width 65 height 22
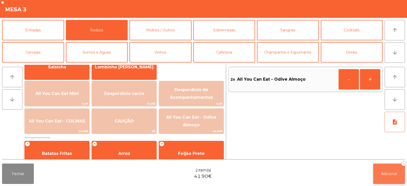
click at [381, 173] on span "Adicionar" at bounding box center [389, 173] width 16 height 5
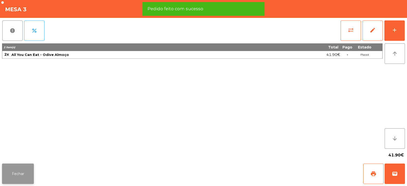
click at [20, 171] on button "Fechar" at bounding box center [18, 173] width 32 height 20
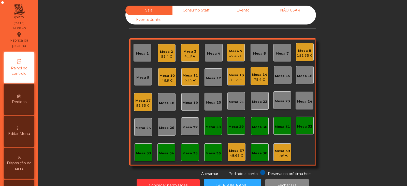
scroll to position [15, 0]
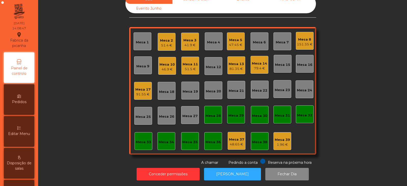
click at [283, 137] on div "Mesa 39" at bounding box center [282, 139] width 15 height 5
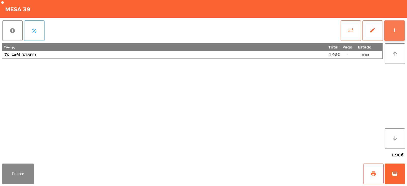
click at [394, 32] on div "add" at bounding box center [395, 30] width 6 height 6
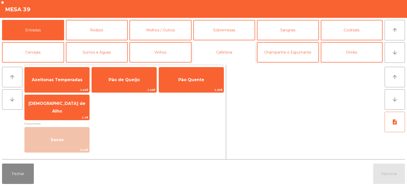
click at [215, 56] on button "Cafeteria" at bounding box center [224, 52] width 62 height 20
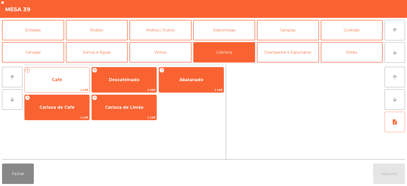
click at [66, 80] on span "Café" at bounding box center [57, 80] width 65 height 14
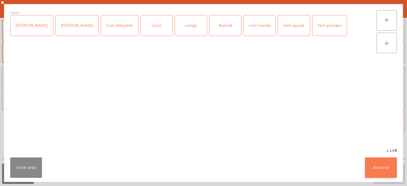
click at [379, 165] on button "Adicionar" at bounding box center [381, 167] width 32 height 20
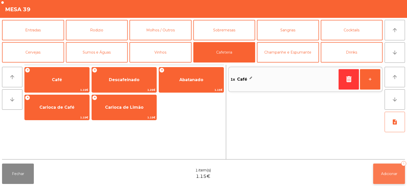
click at [388, 174] on span "Adicionar" at bounding box center [389, 173] width 16 height 5
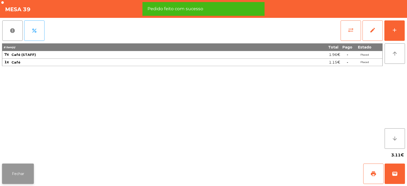
click at [27, 164] on button "Fechar" at bounding box center [18, 173] width 32 height 20
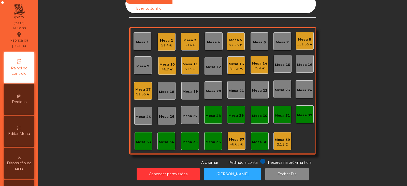
click at [260, 61] on div "Mesa 14" at bounding box center [259, 63] width 15 height 5
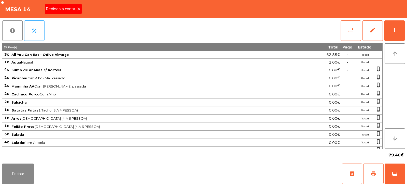
click at [80, 8] on icon at bounding box center [79, 9] width 4 height 4
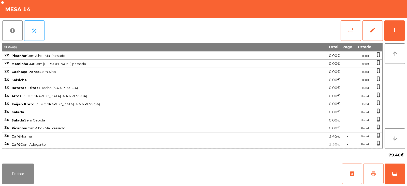
click at [371, 173] on span "print" at bounding box center [374, 173] width 6 height 6
click at [31, 174] on button "Fechar" at bounding box center [18, 173] width 32 height 20
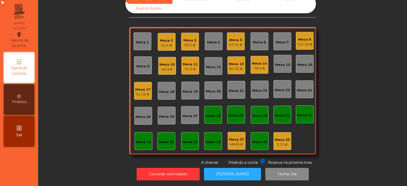
click at [138, 142] on div "Mesa 33" at bounding box center [144, 141] width 18 height 18
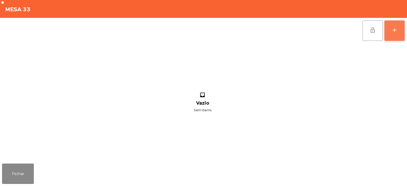
click at [398, 30] on div "add" at bounding box center [395, 30] width 6 height 6
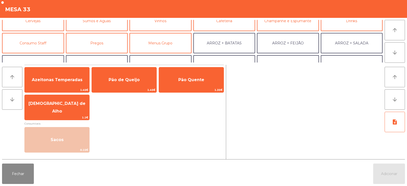
scroll to position [33, 0]
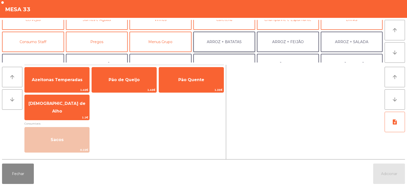
click at [229, 45] on button "ARROZ + BATATAS" at bounding box center [224, 42] width 62 height 20
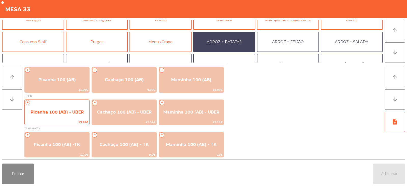
click at [64, 109] on span "Picanha 100 (AB) - UBER" at bounding box center [57, 112] width 65 height 14
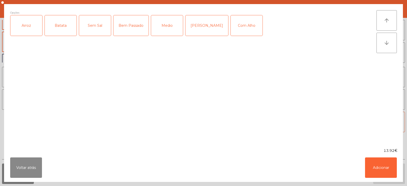
click at [30, 29] on div "Arroz" at bounding box center [26, 25] width 32 height 20
click at [61, 26] on div "Batata" at bounding box center [61, 25] width 32 height 20
click at [128, 27] on div "Bem Passado" at bounding box center [131, 25] width 35 height 20
click at [231, 25] on div "Com Alho" at bounding box center [247, 25] width 32 height 20
click at [367, 163] on button "Adicionar" at bounding box center [381, 167] width 32 height 20
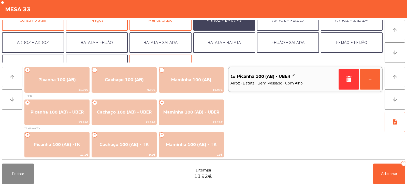
scroll to position [66, 0]
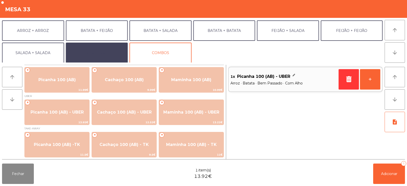
click at [100, 51] on button "EXTRAS UBER" at bounding box center [97, 53] width 62 height 20
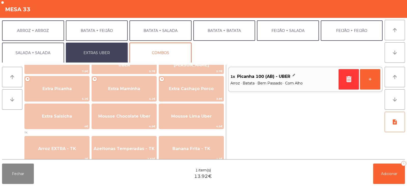
scroll to position [138, 0]
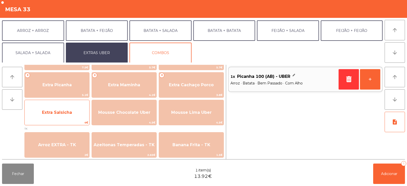
click at [71, 113] on span "Extra Salsicha" at bounding box center [57, 112] width 30 height 5
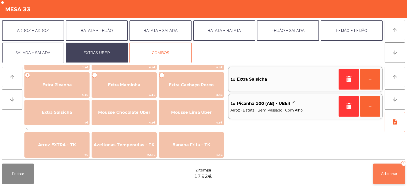
click at [389, 174] on span "Adicionar" at bounding box center [389, 173] width 16 height 5
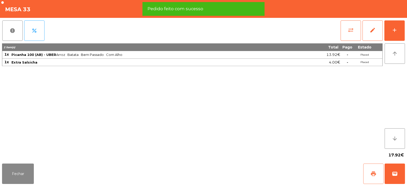
click at [374, 174] on span "print" at bounding box center [374, 173] width 6 height 6
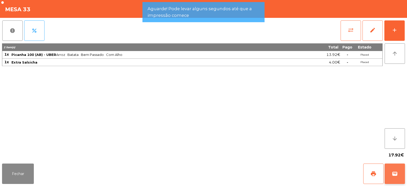
click at [397, 178] on button "wallet" at bounding box center [395, 173] width 20 height 20
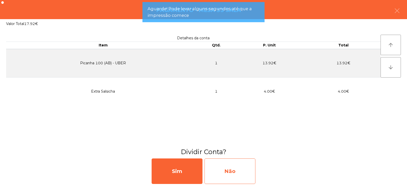
click at [243, 171] on div "Não" at bounding box center [230, 170] width 51 height 25
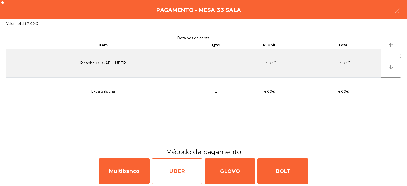
click at [177, 172] on div "UBER" at bounding box center [177, 170] width 51 height 25
select select "**"
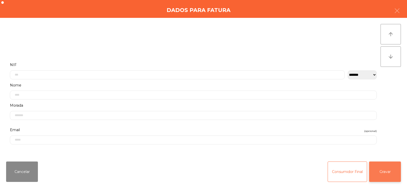
click at [383, 171] on button "Gravar" at bounding box center [385, 171] width 32 height 20
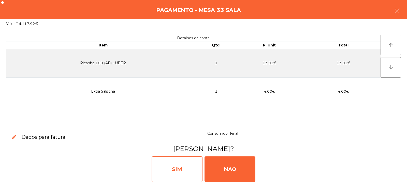
click at [182, 176] on div "SIM" at bounding box center [177, 168] width 51 height 25
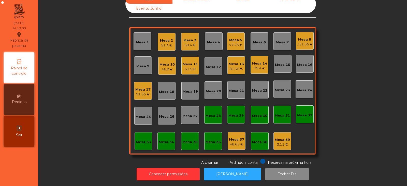
click at [260, 67] on div "Mesa 14 79.4 €" at bounding box center [260, 65] width 18 height 18
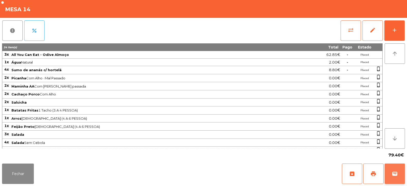
click at [400, 176] on button "wallet" at bounding box center [395, 173] width 20 height 20
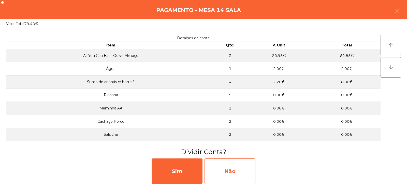
click at [233, 168] on div "Não" at bounding box center [230, 170] width 51 height 25
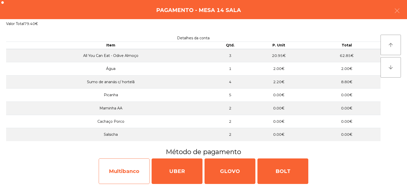
click at [133, 173] on div "Multibanco" at bounding box center [124, 170] width 51 height 25
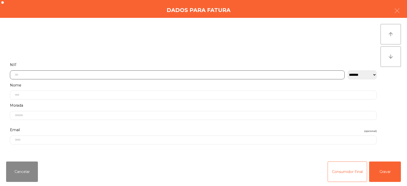
click at [196, 74] on input "text" at bounding box center [177, 74] width 335 height 9
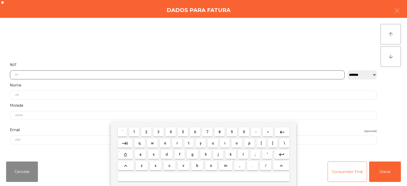
scroll to position [37, 0]
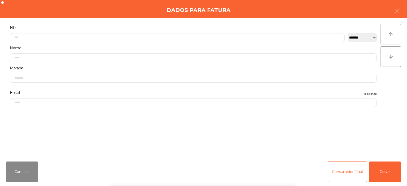
click at [368, 40] on select "**********" at bounding box center [362, 37] width 29 height 9
click at [348, 33] on select "**********" at bounding box center [362, 37] width 29 height 9
click at [370, 37] on select "**********" at bounding box center [362, 37] width 29 height 9
click at [392, 106] on div "arrow_upward arrow_downward" at bounding box center [391, 87] width 20 height 127
click at [367, 41] on select "**********" at bounding box center [362, 37] width 29 height 9
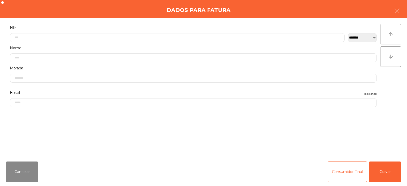
select select "**"
click at [348, 33] on select "**********" at bounding box center [362, 37] width 29 height 9
click at [392, 100] on div "arrow_upward arrow_downward" at bounding box center [391, 87] width 20 height 127
click at [392, 102] on div "arrow_upward arrow_downward" at bounding box center [391, 87] width 20 height 127
click at [390, 101] on div "arrow_upward arrow_downward" at bounding box center [391, 87] width 20 height 127
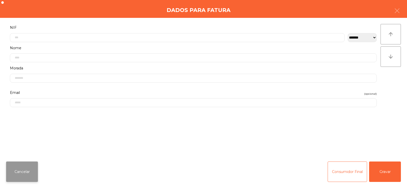
click at [25, 169] on button "Cancelar" at bounding box center [22, 171] width 32 height 20
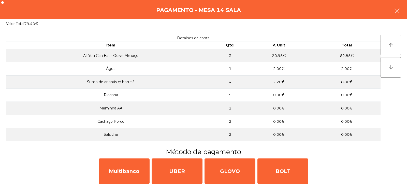
click at [398, 12] on icon "button" at bounding box center [397, 11] width 6 height 6
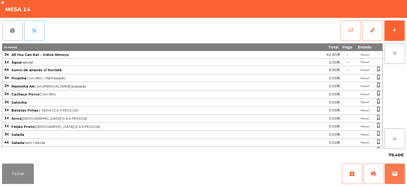
scroll to position [22, 0]
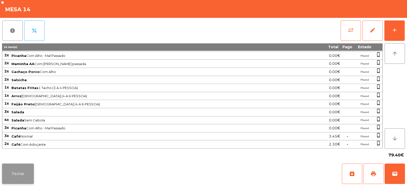
click at [30, 172] on button "Fechar" at bounding box center [18, 173] width 32 height 20
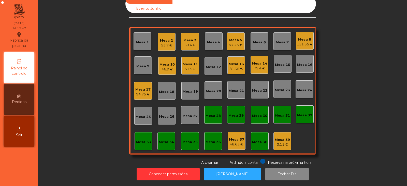
scroll to position [0, 0]
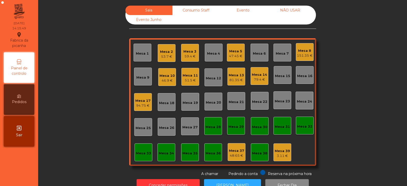
click at [163, 55] on div "53.7 €" at bounding box center [166, 56] width 13 height 5
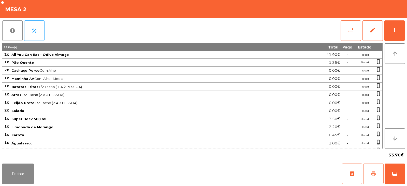
click at [375, 175] on span "print" at bounding box center [374, 173] width 6 height 6
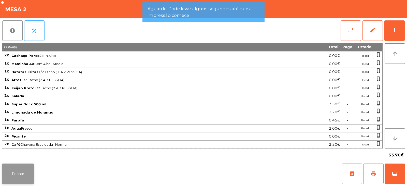
click at [25, 171] on button "Fechar" at bounding box center [18, 173] width 32 height 20
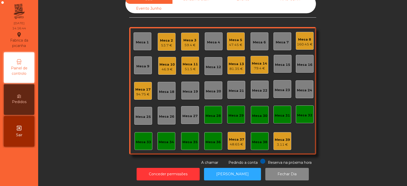
scroll to position [0, 0]
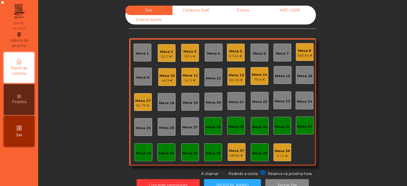
click at [236, 51] on div "Mesa 5" at bounding box center [235, 51] width 13 height 5
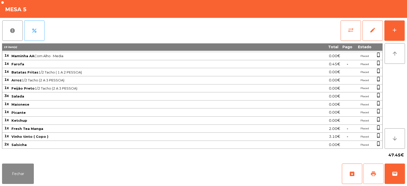
click at [374, 167] on button "print" at bounding box center [373, 173] width 20 height 20
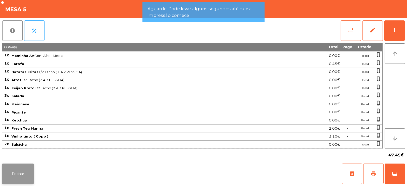
click at [27, 176] on button "Fechar" at bounding box center [18, 173] width 32 height 20
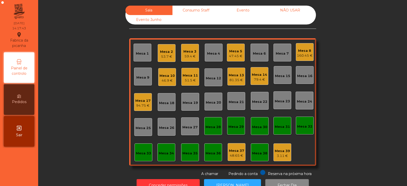
click at [286, 159] on div "Mesa 39 3.11 €" at bounding box center [283, 152] width 18 height 18
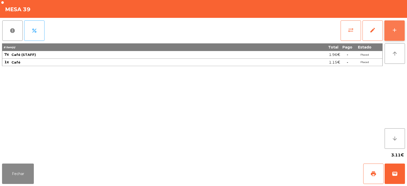
click at [400, 32] on button "add" at bounding box center [395, 30] width 20 height 20
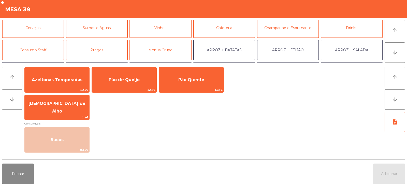
scroll to position [31, 0]
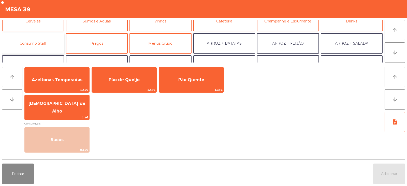
click at [57, 43] on button "Consumo Staff" at bounding box center [33, 43] width 62 height 20
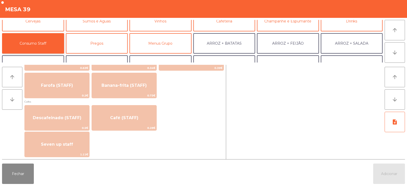
scroll to position [263, 0]
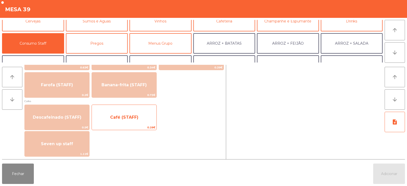
click at [124, 121] on span "Café (STAFF)" at bounding box center [124, 117] width 65 height 14
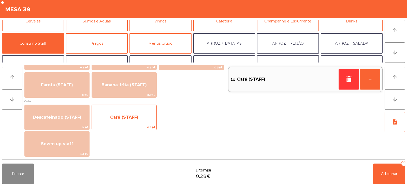
click at [126, 117] on span "Café (STAFF)" at bounding box center [124, 117] width 28 height 5
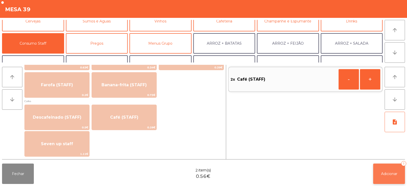
click at [381, 178] on button "Adicionar 2" at bounding box center [389, 173] width 32 height 20
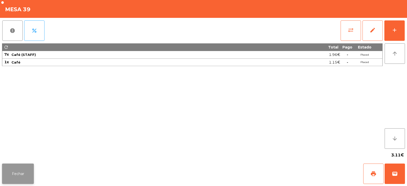
click at [23, 174] on button "Fechar" at bounding box center [18, 173] width 32 height 20
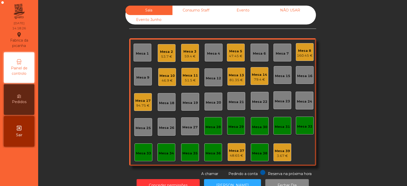
scroll to position [15, 0]
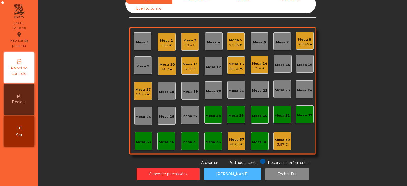
click at [234, 171] on button "[PERSON_NAME]" at bounding box center [232, 173] width 57 height 12
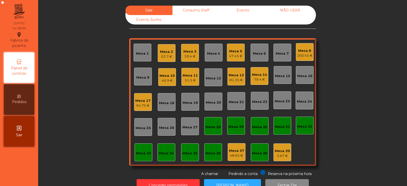
click at [261, 81] on div "79.4 €" at bounding box center [259, 79] width 15 height 5
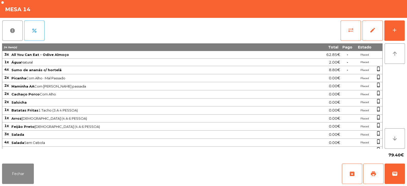
scroll to position [22, 0]
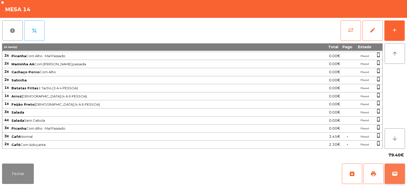
click at [398, 177] on button "wallet" at bounding box center [395, 173] width 20 height 20
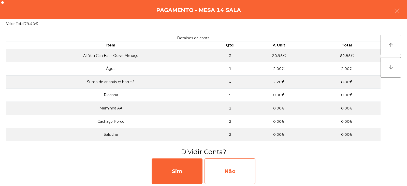
click at [247, 170] on div "Não" at bounding box center [230, 170] width 51 height 25
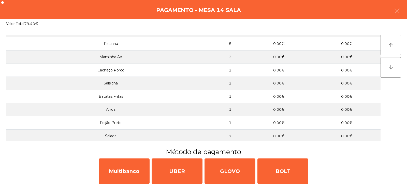
scroll to position [69, 0]
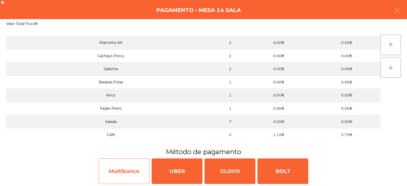
click at [136, 171] on div "Multibanco" at bounding box center [124, 170] width 51 height 25
select select "**"
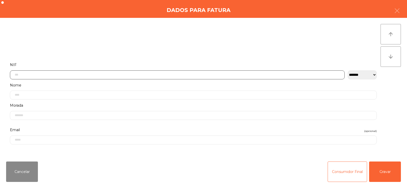
click at [246, 73] on input "text" at bounding box center [177, 74] width 335 height 9
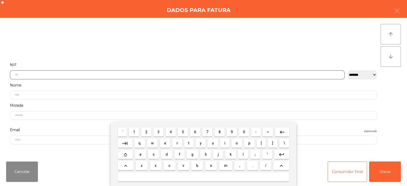
scroll to position [37, 0]
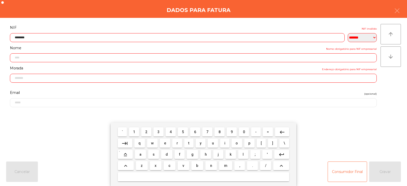
type input "*********"
type input "**********"
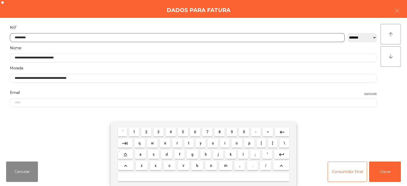
type input "*********"
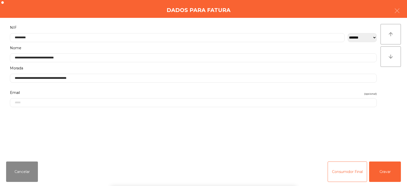
click at [364, 167] on div "` 1 2 3 4 5 6 7 8 9 0 - = keyboard_backspace keyboard_tab q w e r t y u i o p […" at bounding box center [203, 153] width 407 height 63
click at [383, 172] on button "Gravar" at bounding box center [385, 171] width 32 height 20
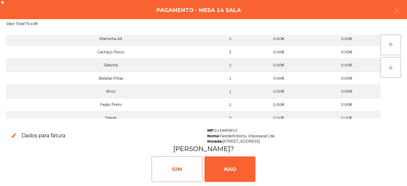
click at [191, 172] on div "SIM" at bounding box center [177, 168] width 51 height 25
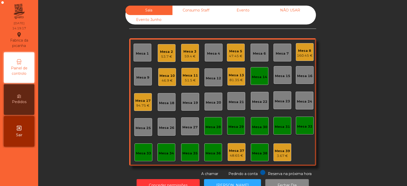
click at [258, 80] on div "Mesa 14" at bounding box center [260, 76] width 18 height 18
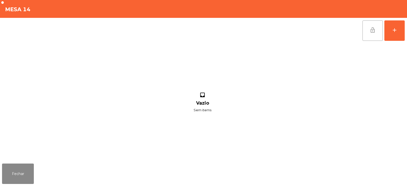
click at [370, 33] on span "lock_open" at bounding box center [373, 30] width 6 height 6
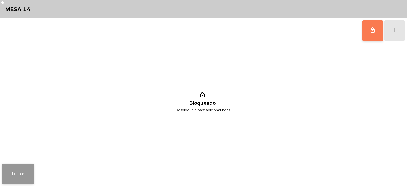
click at [26, 172] on button "Fechar" at bounding box center [18, 173] width 32 height 20
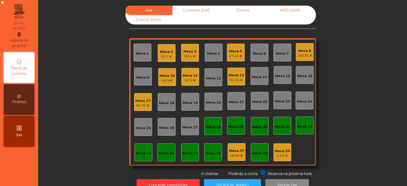
scroll to position [15, 0]
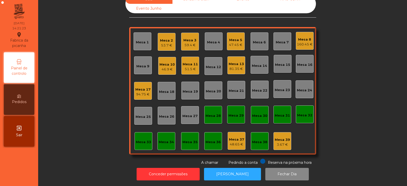
click at [165, 43] on div "53.7 €" at bounding box center [166, 45] width 13 height 5
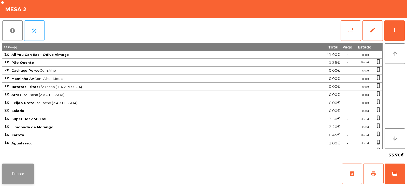
click at [24, 169] on button "Fechar" at bounding box center [18, 173] width 32 height 20
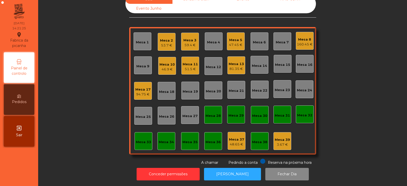
click at [239, 37] on div "Mesa 5" at bounding box center [235, 39] width 13 height 5
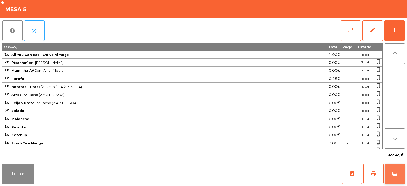
click at [398, 175] on button "wallet" at bounding box center [395, 173] width 20 height 20
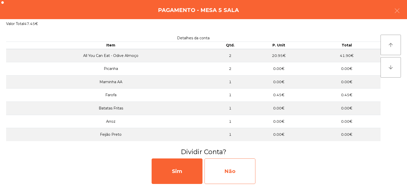
click at [240, 172] on div "Não" at bounding box center [230, 170] width 51 height 25
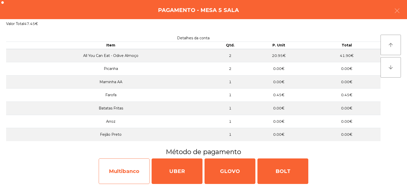
click at [137, 168] on div "Multibanco" at bounding box center [124, 170] width 51 height 25
select select "**"
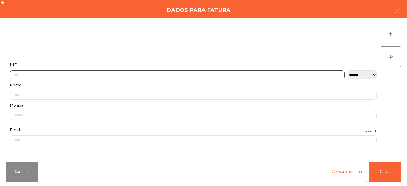
click at [236, 74] on input "text" at bounding box center [177, 74] width 335 height 9
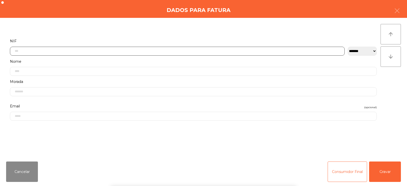
scroll to position [37, 0]
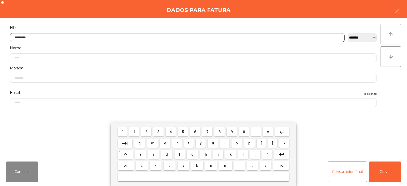
type input "*********"
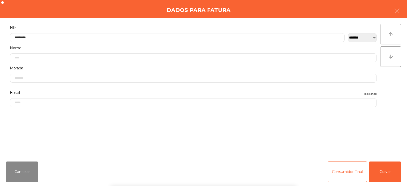
click at [380, 167] on div "` 1 2 3 4 5 6 7 8 9 0 - = keyboard_backspace keyboard_tab q w e r t y u i o p […" at bounding box center [203, 153] width 407 height 63
click at [379, 170] on button "Gravar" at bounding box center [385, 171] width 32 height 20
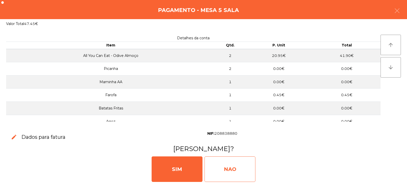
click at [235, 170] on div "NAO" at bounding box center [230, 168] width 51 height 25
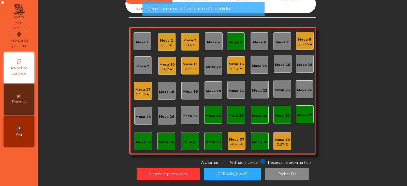
click at [236, 42] on div "Mesa 5" at bounding box center [236, 41] width 18 height 18
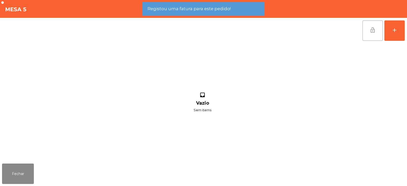
click at [368, 31] on button "lock_open" at bounding box center [373, 30] width 20 height 20
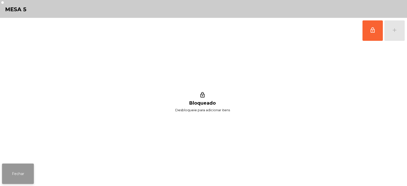
click at [25, 174] on button "Fechar" at bounding box center [18, 173] width 32 height 20
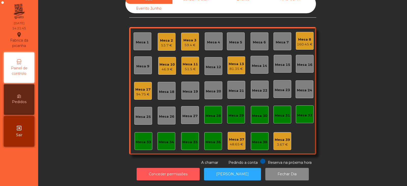
click at [158, 170] on button "Conceder permissões" at bounding box center [168, 173] width 63 height 12
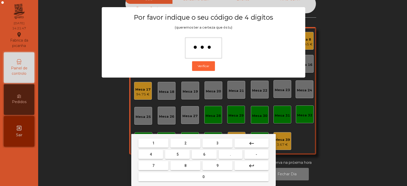
type input "****"
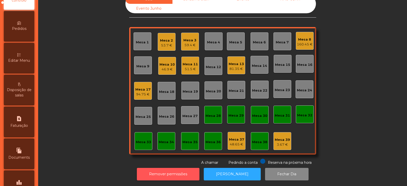
scroll to position [78, 0]
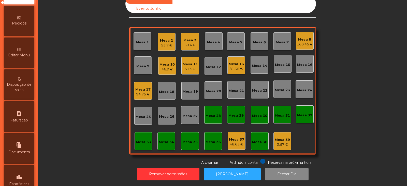
click at [20, 118] on span "Faturação" at bounding box center [19, 119] width 18 height 5
select select "*"
select select "****"
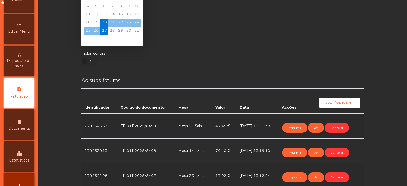
scroll to position [36, 0]
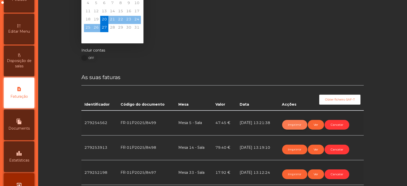
click at [291, 124] on button "Imprimir" at bounding box center [294, 125] width 25 height 10
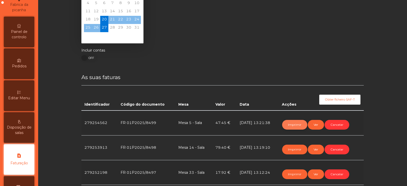
scroll to position [0, 0]
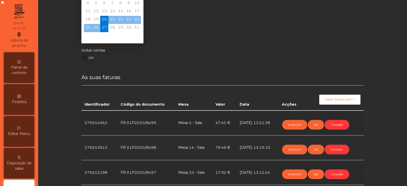
click at [24, 80] on div "Painel de controlo" at bounding box center [19, 67] width 31 height 31
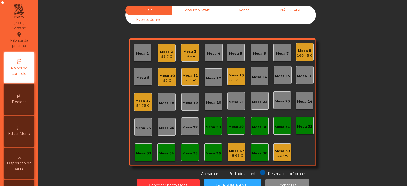
click at [281, 80] on div "Mesa 15" at bounding box center [283, 75] width 18 height 18
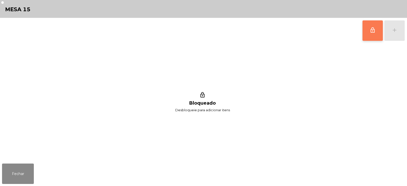
click at [366, 32] on button "lock_outline" at bounding box center [373, 30] width 20 height 20
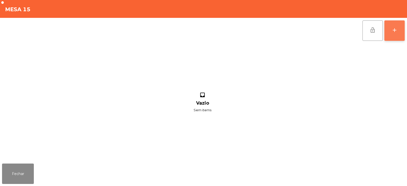
click at [394, 30] on div "add" at bounding box center [395, 30] width 6 height 6
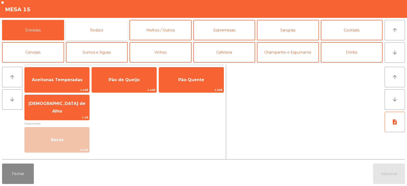
click at [110, 26] on button "Rodizio" at bounding box center [97, 30] width 62 height 20
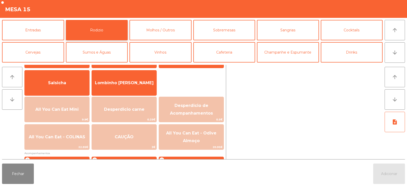
scroll to position [42, 0]
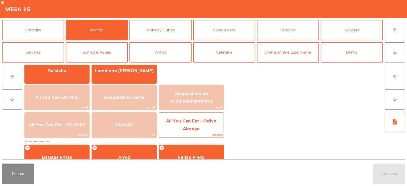
click at [186, 129] on span "All You Can Eat - Odive Almoço" at bounding box center [191, 124] width 50 height 12
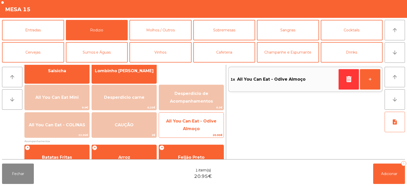
click at [192, 127] on span "All You Can Eat - Odive Almoço" at bounding box center [191, 124] width 50 height 12
click at [201, 125] on span "All You Can Eat - Odive Almoço" at bounding box center [191, 125] width 65 height 22
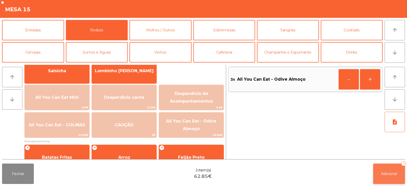
click at [386, 174] on span "Adicionar" at bounding box center [389, 173] width 16 height 5
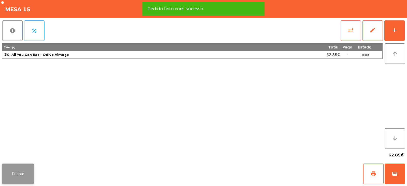
click at [19, 175] on button "Fechar" at bounding box center [18, 173] width 32 height 20
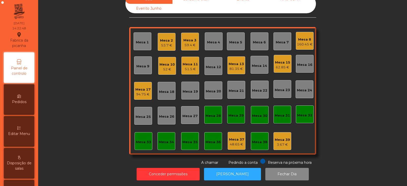
scroll to position [0, 0]
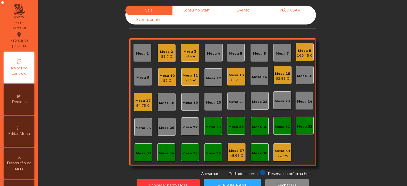
click at [163, 59] on div "Mesa 2 53.7 €" at bounding box center [167, 53] width 18 height 18
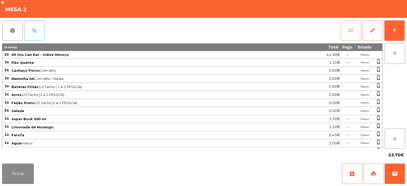
click at [348, 39] on button "sync_alt" at bounding box center [351, 30] width 20 height 20
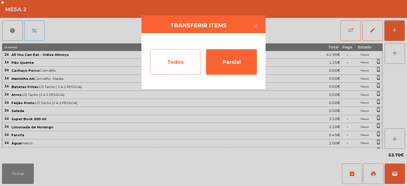
click at [174, 65] on div "Todos" at bounding box center [175, 61] width 51 height 25
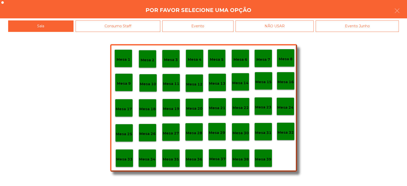
click at [213, 27] on div "Evento" at bounding box center [197, 25] width 71 height 11
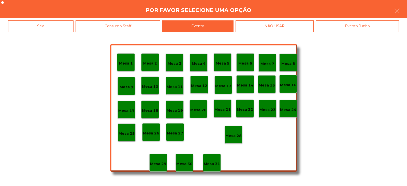
click at [236, 134] on p "Mesa 28" at bounding box center [234, 136] width 16 height 6
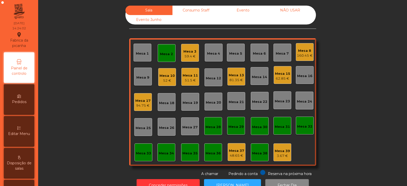
click at [165, 53] on div "Mesa 2" at bounding box center [166, 53] width 13 height 5
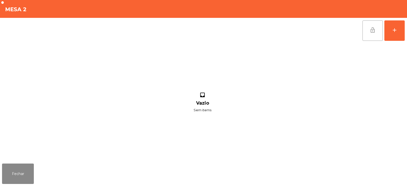
click at [366, 31] on button "lock_open" at bounding box center [373, 30] width 20 height 20
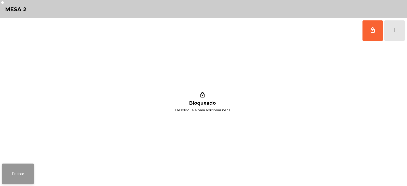
click at [21, 181] on button "Fechar" at bounding box center [18, 173] width 32 height 20
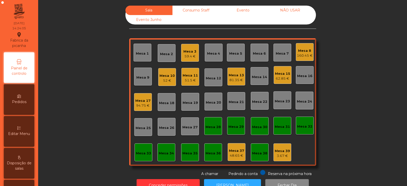
click at [334, 53] on div "Sala Consumo Staff Evento NÃO USAR Evento Junho Mesa 1 Mesa 2 Mesa 3 59.4 € [GE…" at bounding box center [222, 91] width 355 height 171
click at [193, 80] on div "51.5 €" at bounding box center [190, 80] width 15 height 5
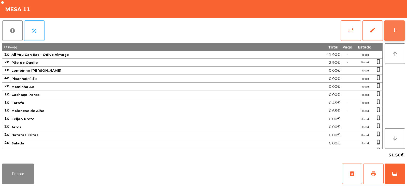
click at [394, 32] on div "add" at bounding box center [395, 30] width 6 height 6
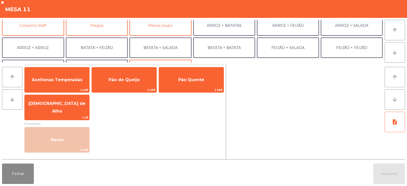
scroll to position [51, 0]
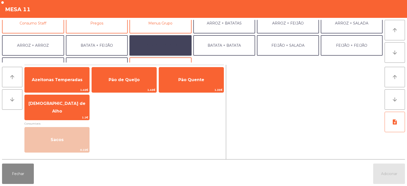
click at [178, 48] on button "BATATA + SALADA" at bounding box center [161, 45] width 62 height 20
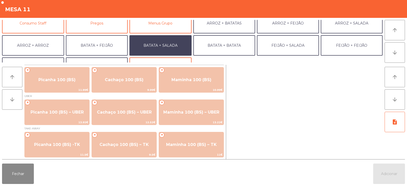
scroll to position [0, 0]
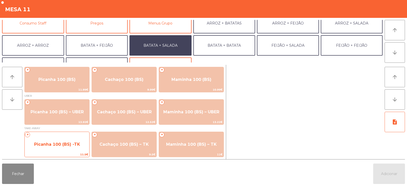
click at [68, 142] on span "Picanha 100 (BS) -TK" at bounding box center [57, 144] width 46 height 5
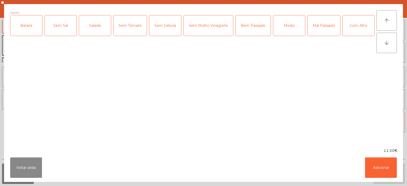
click at [32, 26] on div "Batata" at bounding box center [26, 25] width 32 height 20
click at [96, 31] on div "Salada" at bounding box center [95, 25] width 32 height 20
click at [286, 30] on div "Medio" at bounding box center [289, 25] width 32 height 20
click at [382, 168] on button "Adicionar" at bounding box center [381, 167] width 32 height 20
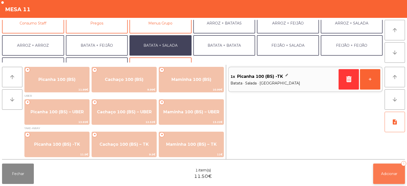
click at [385, 175] on span "Adicionar" at bounding box center [389, 173] width 16 height 5
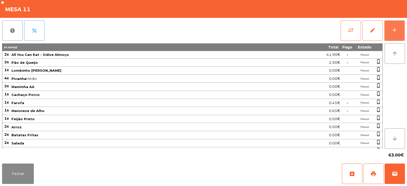
scroll to position [22, 0]
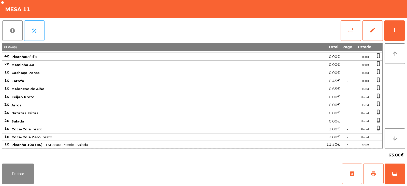
click at [354, 138] on td "-" at bounding box center [348, 137] width 14 height 8
click at [376, 173] on span "print" at bounding box center [374, 173] width 6 height 6
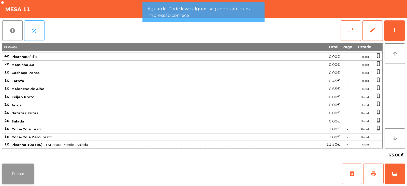
click at [18, 174] on button "Fechar" at bounding box center [18, 173] width 32 height 20
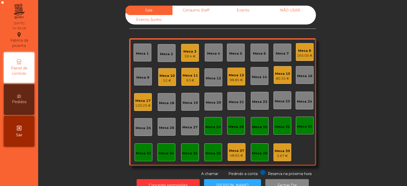
click at [233, 77] on div "Mesa 13" at bounding box center [236, 75] width 15 height 5
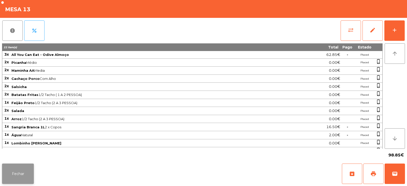
click at [27, 166] on button "Fechar" at bounding box center [18, 173] width 32 height 20
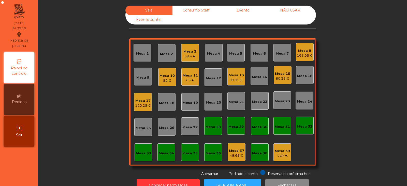
click at [189, 81] on div "63 €" at bounding box center [190, 80] width 15 height 5
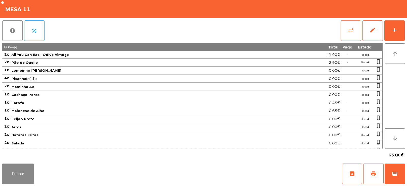
click at [345, 31] on button "sync_alt" at bounding box center [351, 30] width 20 height 20
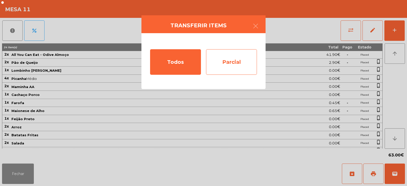
click at [208, 65] on div "Parcial" at bounding box center [231, 61] width 51 height 25
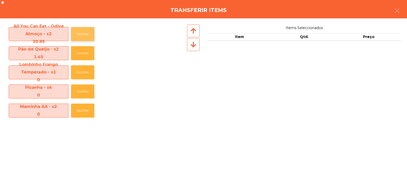
click at [85, 34] on button "Escolher" at bounding box center [82, 34] width 23 height 14
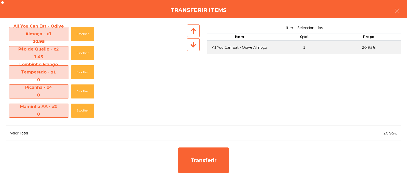
click at [29, 174] on div "Transferir" at bounding box center [203, 160] width 395 height 31
click at [398, 13] on icon "button" at bounding box center [397, 11] width 6 height 6
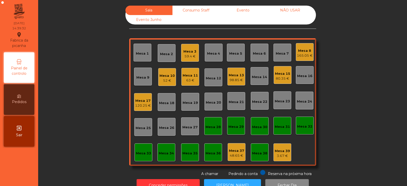
click at [192, 79] on div "63 €" at bounding box center [190, 80] width 15 height 5
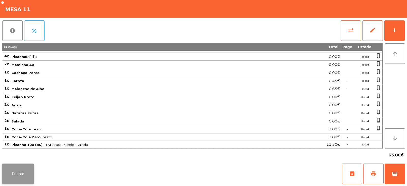
click at [31, 182] on button "Fechar" at bounding box center [18, 173] width 32 height 20
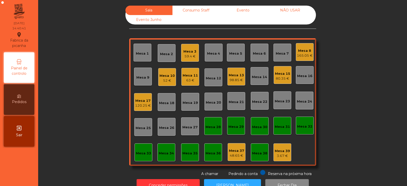
click at [296, 121] on div "Mesa 32" at bounding box center [305, 125] width 18 height 18
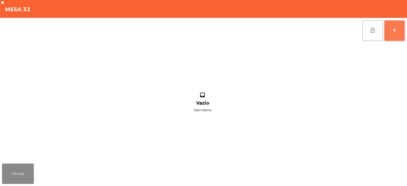
click at [397, 31] on div "add" at bounding box center [395, 30] width 6 height 6
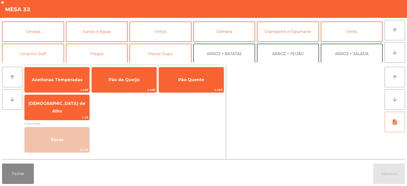
scroll to position [30, 0]
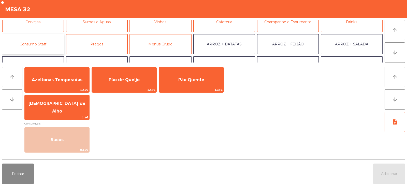
click at [33, 47] on button "Consumo Staff" at bounding box center [33, 44] width 62 height 20
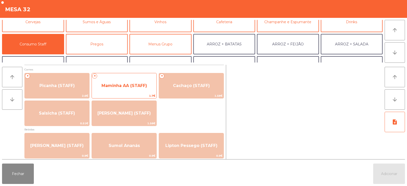
click at [143, 84] on span "Maminha AA (STAFF)" at bounding box center [125, 85] width 46 height 5
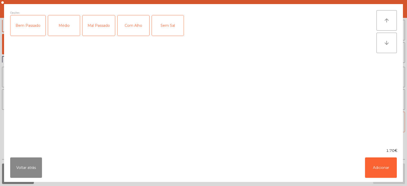
click at [53, 32] on div "Médio" at bounding box center [64, 25] width 32 height 20
click at [142, 28] on div "Com Alho" at bounding box center [134, 25] width 32 height 20
click at [379, 164] on button "Adicionar" at bounding box center [381, 167] width 32 height 20
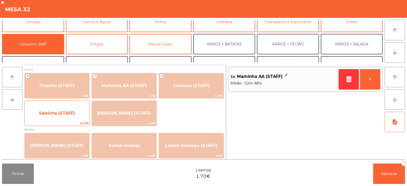
click at [53, 115] on span "Salsicha (STAFF)" at bounding box center [57, 113] width 65 height 14
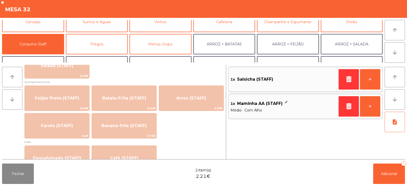
scroll to position [226, 0]
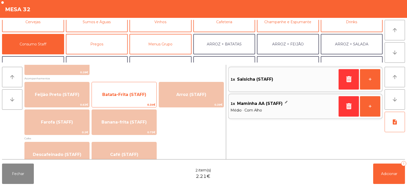
click at [141, 100] on span "Batata-Frita (STAFF)" at bounding box center [124, 95] width 65 height 14
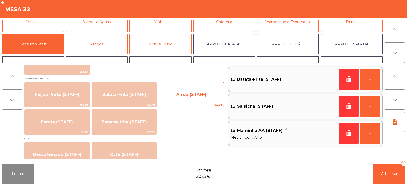
click at [195, 96] on span "Arroz (STAFF)" at bounding box center [191, 94] width 30 height 5
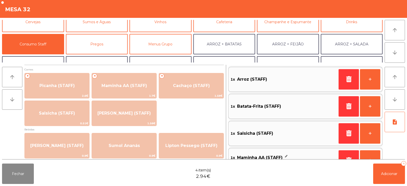
scroll to position [0, 0]
click at [351, 108] on icon "button" at bounding box center [349, 106] width 8 height 6
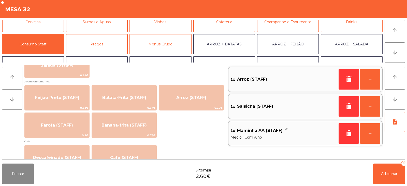
scroll to position [224, 0]
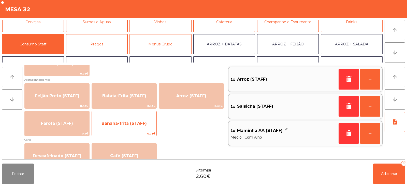
click at [146, 125] on span "Banana-frita (STAFF)" at bounding box center [124, 123] width 45 height 5
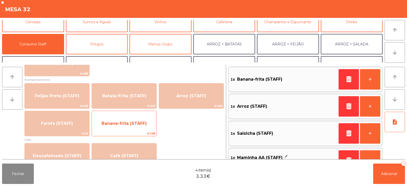
scroll to position [16, 0]
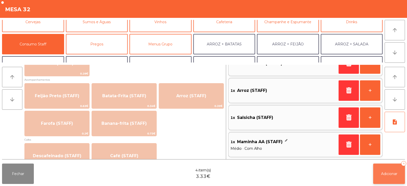
click at [388, 172] on span "Adicionar" at bounding box center [389, 173] width 16 height 5
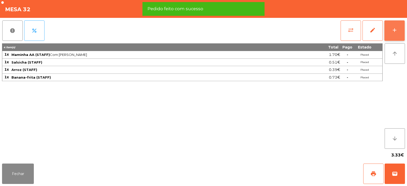
click at [400, 33] on button "add" at bounding box center [395, 30] width 20 height 20
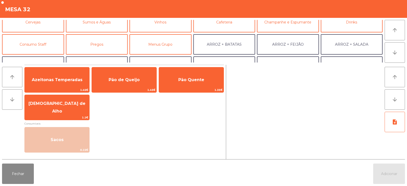
scroll to position [32, 0]
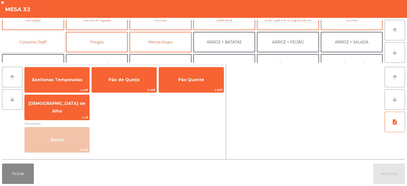
click at [48, 48] on button "Consumo Staff" at bounding box center [33, 42] width 62 height 20
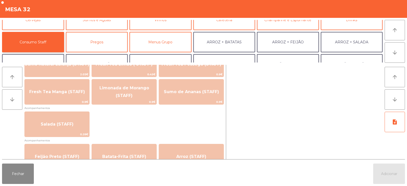
scroll to position [164, 0]
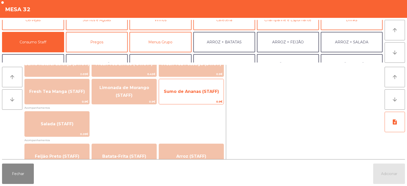
click at [203, 96] on span "Sumo de Ananas (STAFF)" at bounding box center [191, 92] width 65 height 14
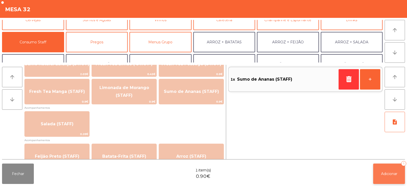
click at [403, 180] on button "Adicionar 1" at bounding box center [389, 173] width 32 height 20
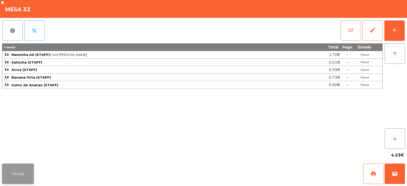
click at [23, 171] on button "Fechar" at bounding box center [18, 173] width 32 height 20
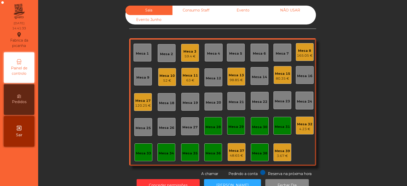
click at [123, 114] on div "Sala Consumo Staff Evento NÃO USAR Evento Junho Mesa 1 Mesa 2 Mesa 3 59.4 € [GE…" at bounding box center [222, 91] width 355 height 171
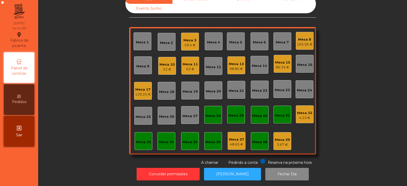
scroll to position [0, 0]
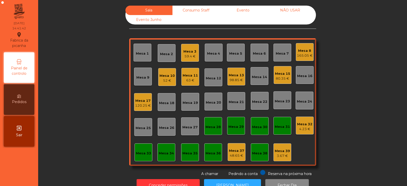
click at [166, 83] on div "Mesa 10 52 €" at bounding box center [167, 77] width 18 height 18
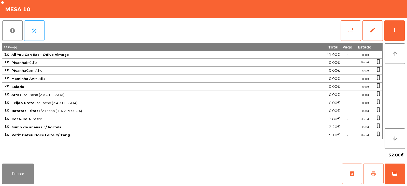
click at [370, 172] on button "print" at bounding box center [373, 173] width 20 height 20
click at [31, 170] on button "Fechar" at bounding box center [18, 173] width 32 height 20
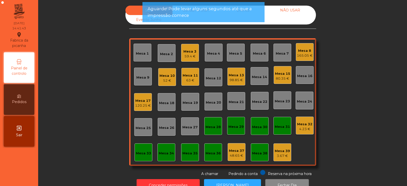
click at [191, 78] on div "63 €" at bounding box center [190, 80] width 15 height 5
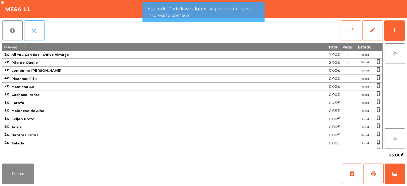
click at [349, 34] on button "sync_alt" at bounding box center [351, 30] width 20 height 20
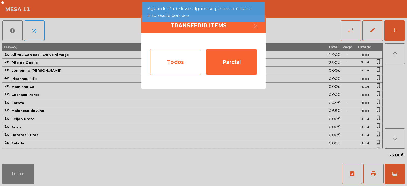
click at [185, 60] on div "Todos" at bounding box center [175, 61] width 51 height 25
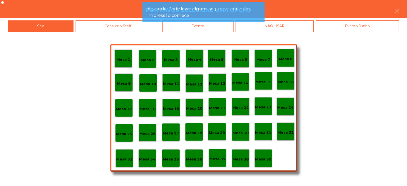
click at [227, 28] on div "Evento" at bounding box center [197, 25] width 71 height 11
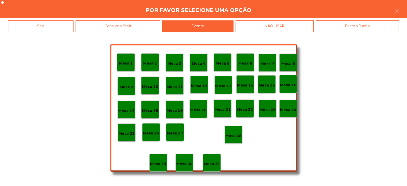
click at [236, 133] on p "Mesa 28" at bounding box center [234, 136] width 16 height 6
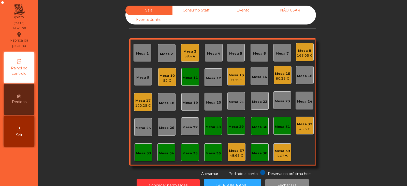
click at [194, 77] on div "Mesa 11" at bounding box center [190, 77] width 15 height 5
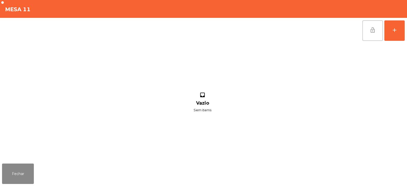
click at [371, 33] on span "lock_open" at bounding box center [373, 30] width 6 height 6
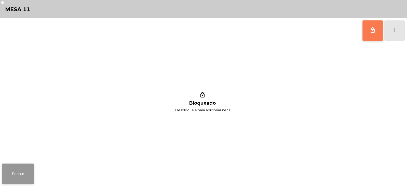
click at [29, 165] on button "Fechar" at bounding box center [18, 173] width 32 height 20
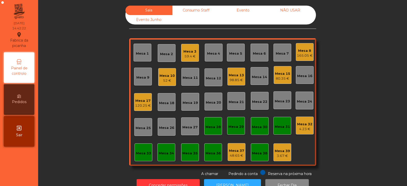
click at [283, 129] on div "Mesa 31" at bounding box center [282, 126] width 15 height 5
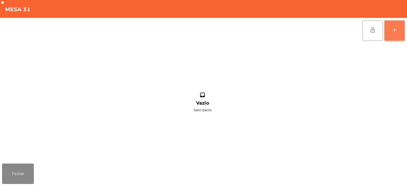
click at [395, 29] on div "add" at bounding box center [395, 30] width 6 height 6
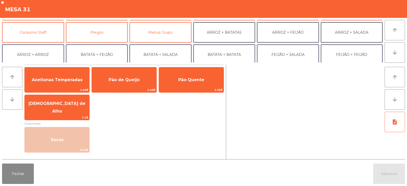
scroll to position [43, 0]
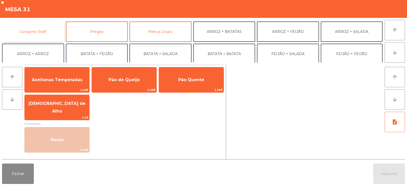
click at [49, 35] on button "Consumo Staff" at bounding box center [33, 31] width 62 height 20
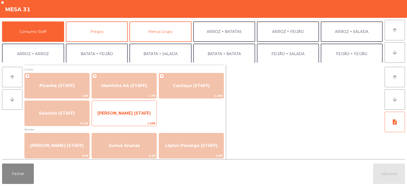
click at [141, 113] on span "[PERSON_NAME] (STAFF)" at bounding box center [123, 112] width 53 height 5
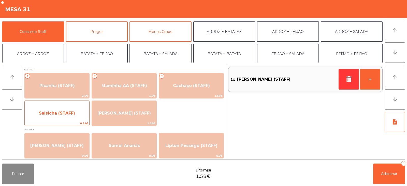
click at [74, 113] on span "Salsicha (STAFF)" at bounding box center [57, 112] width 36 height 5
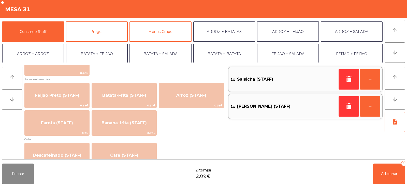
scroll to position [225, 0]
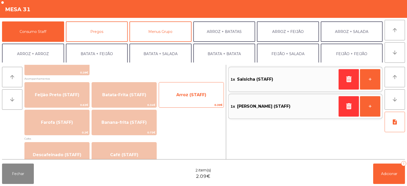
click at [208, 95] on span "Arroz (STAFF)" at bounding box center [191, 95] width 65 height 14
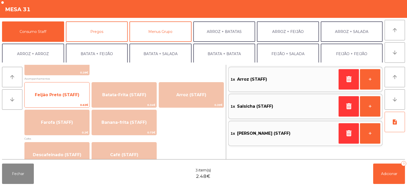
click at [78, 99] on span "Feijão Preto (STAFF)" at bounding box center [57, 95] width 65 height 14
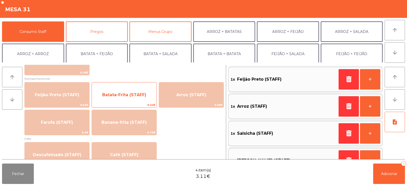
click at [146, 100] on span "Batata-Frita (STAFF)" at bounding box center [124, 95] width 65 height 14
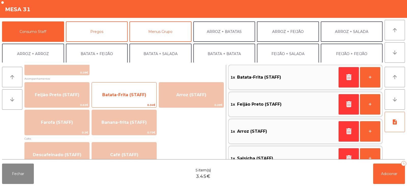
scroll to position [0, 0]
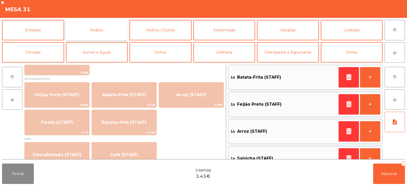
click at [114, 30] on button "Rodizio" at bounding box center [97, 30] width 62 height 20
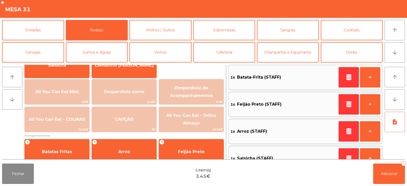
scroll to position [83, 0]
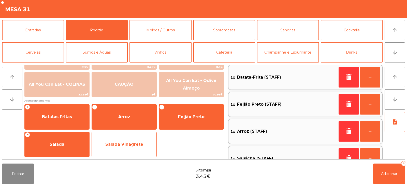
click at [131, 147] on span "Salada Vinagrete" at bounding box center [124, 144] width 65 height 14
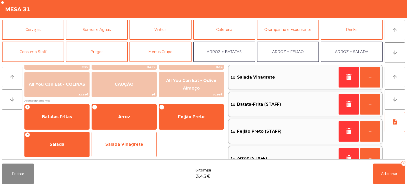
scroll to position [30, 0]
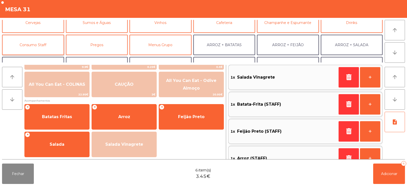
click at [49, 45] on button "Consumo Staff" at bounding box center [33, 45] width 62 height 20
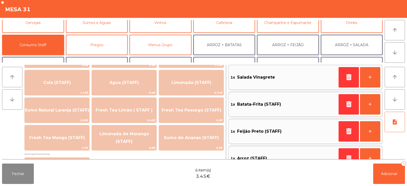
scroll to position [113, 0]
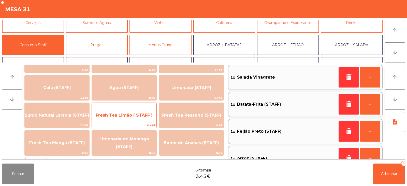
click at [145, 122] on div "Fresh Tea Limão ( STAFF ) 0.45€" at bounding box center [124, 114] width 65 height 25
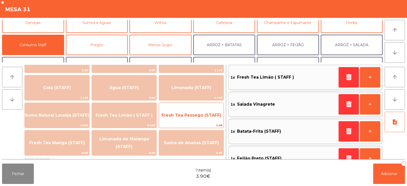
click at [180, 118] on span "Fresh Tea Pessego (STAFF)" at bounding box center [191, 115] width 65 height 14
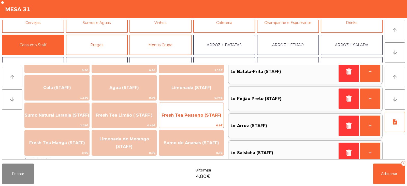
scroll to position [124, 0]
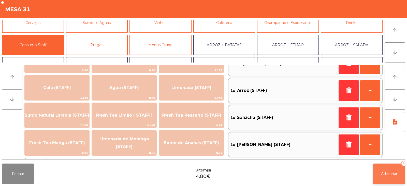
click at [385, 167] on button "Adicionar 8" at bounding box center [389, 173] width 32 height 20
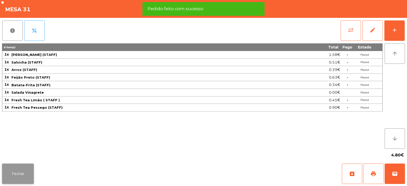
click at [23, 176] on button "Fechar" at bounding box center [18, 173] width 32 height 20
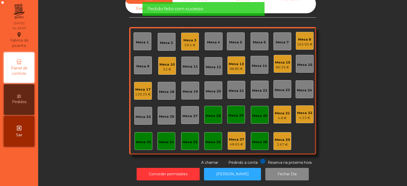
scroll to position [0, 0]
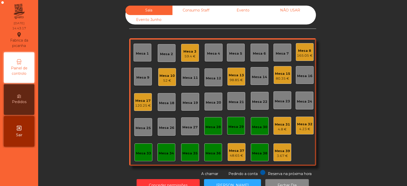
click at [282, 127] on div "4.8 €" at bounding box center [282, 129] width 15 height 5
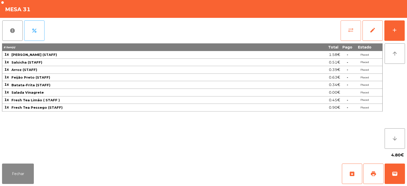
click at [352, 34] on button "sync_alt" at bounding box center [351, 30] width 20 height 20
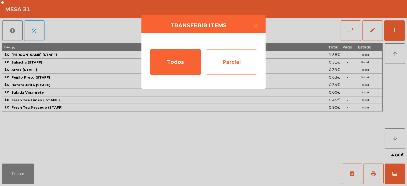
click at [237, 60] on div "Parcial" at bounding box center [231, 61] width 51 height 25
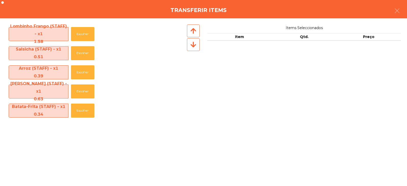
scroll to position [58, 0]
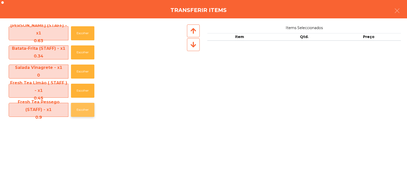
click at [86, 111] on button "Escolher" at bounding box center [82, 110] width 23 height 14
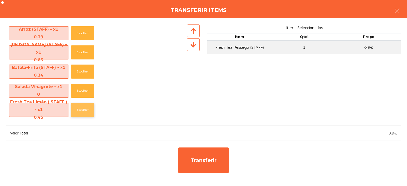
click at [85, 109] on button "Escolher" at bounding box center [82, 110] width 23 height 14
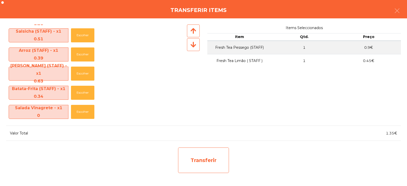
click at [193, 153] on div "Transferir" at bounding box center [203, 159] width 51 height 25
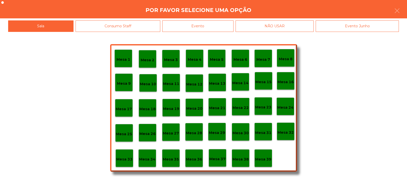
click at [220, 158] on p "Mesa 37" at bounding box center [217, 159] width 16 height 6
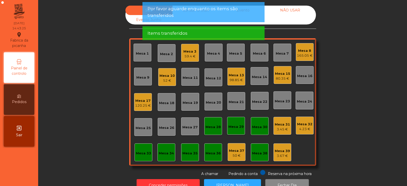
click at [279, 127] on div "3.45 €" at bounding box center [282, 129] width 15 height 5
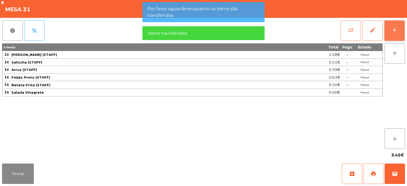
click at [399, 34] on button "add" at bounding box center [395, 30] width 20 height 20
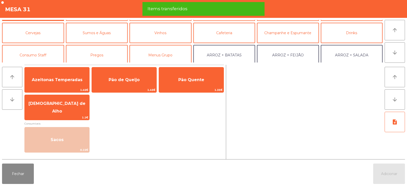
scroll to position [27, 0]
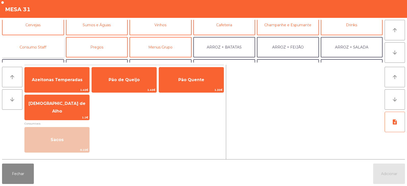
click at [45, 46] on button "Consumo Staff" at bounding box center [33, 47] width 62 height 20
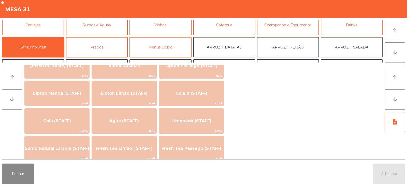
scroll to position [77, 0]
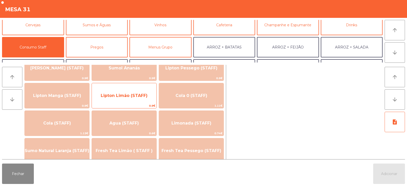
click at [145, 100] on span "Lipton Limão (STAFF)" at bounding box center [124, 96] width 65 height 14
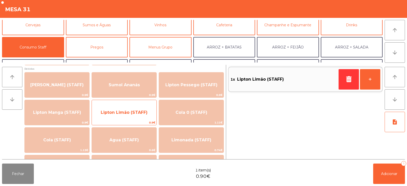
scroll to position [48, 0]
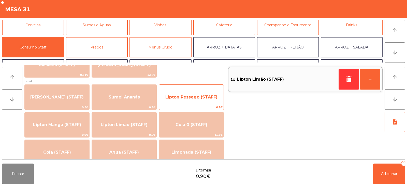
click at [182, 98] on span "Lipton Pessego (STAFF)" at bounding box center [191, 96] width 52 height 5
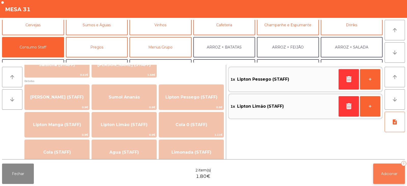
click at [396, 176] on button "Adicionar 2" at bounding box center [389, 173] width 32 height 20
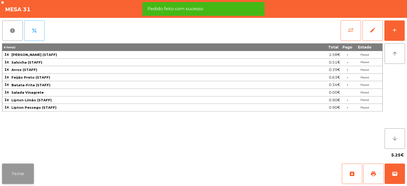
click at [24, 175] on button "Fechar" at bounding box center [18, 173] width 32 height 20
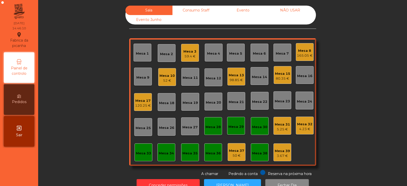
scroll to position [15, 0]
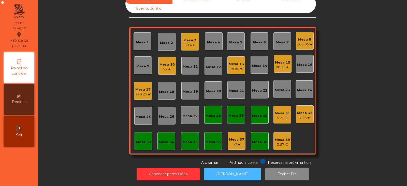
click at [229, 174] on button "[PERSON_NAME]" at bounding box center [232, 173] width 57 height 12
click at [280, 115] on div "5.25 €" at bounding box center [282, 117] width 15 height 5
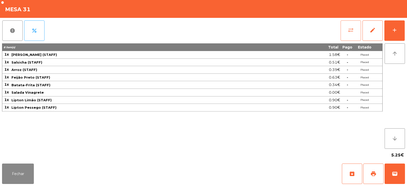
click at [344, 29] on button "sync_alt" at bounding box center [351, 30] width 20 height 20
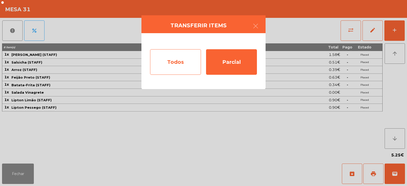
click at [189, 62] on div "Todos" at bounding box center [175, 61] width 51 height 25
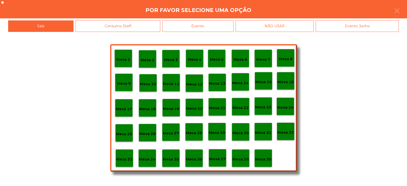
click at [232, 23] on div "Evento" at bounding box center [197, 25] width 71 height 11
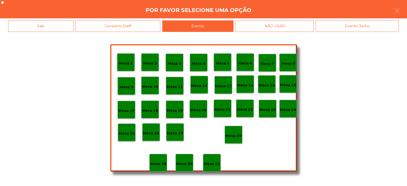
click at [237, 134] on p "Mesa 28" at bounding box center [234, 136] width 16 height 6
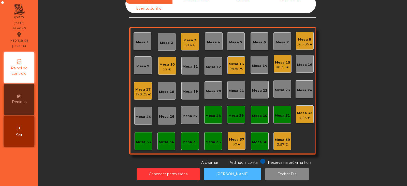
click at [235, 169] on button "[PERSON_NAME]" at bounding box center [232, 173] width 57 height 12
click at [234, 66] on div "98.85 €" at bounding box center [236, 68] width 15 height 5
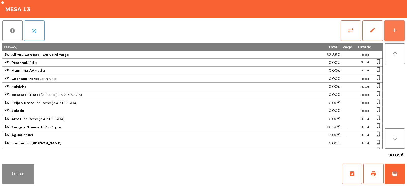
click at [395, 30] on div "add" at bounding box center [395, 30] width 6 height 6
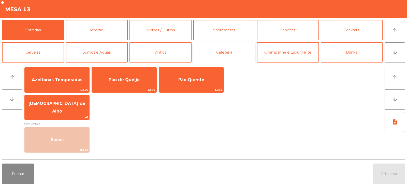
click at [215, 49] on button "Cafeteria" at bounding box center [224, 52] width 62 height 20
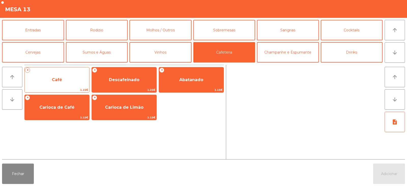
click at [75, 75] on span "Café" at bounding box center [57, 80] width 65 height 14
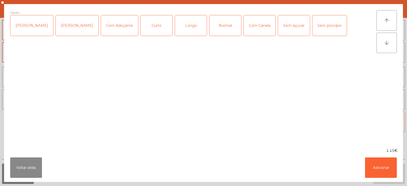
click at [217, 28] on div "Normal" at bounding box center [225, 25] width 32 height 20
click at [386, 167] on button "Adicionar" at bounding box center [381, 167] width 32 height 20
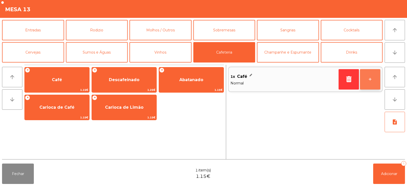
click at [374, 83] on button "+" at bounding box center [370, 79] width 20 height 20
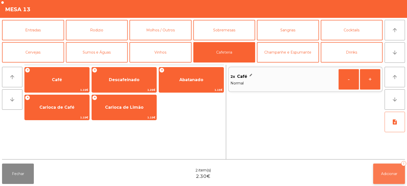
click at [389, 176] on button "Adicionar 2" at bounding box center [389, 173] width 32 height 20
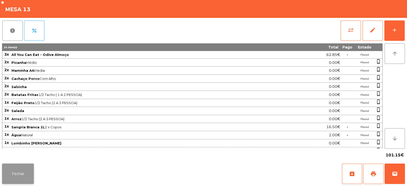
click at [24, 170] on button "Fechar" at bounding box center [18, 173] width 32 height 20
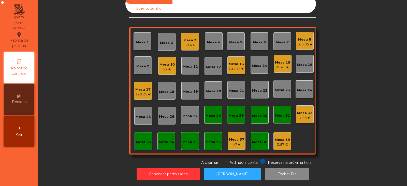
scroll to position [0, 0]
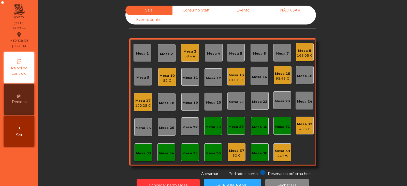
click at [306, 125] on div "Mesa 32" at bounding box center [304, 123] width 15 height 5
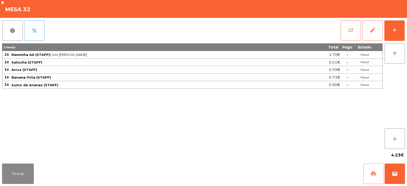
click at [370, 170] on button "print" at bounding box center [373, 173] width 20 height 20
click at [351, 32] on span "sync_alt" at bounding box center [351, 30] width 6 height 6
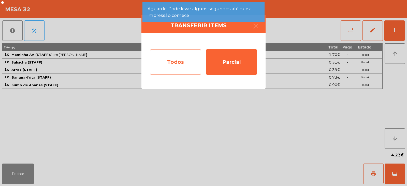
click at [188, 63] on div "Todos" at bounding box center [175, 61] width 51 height 25
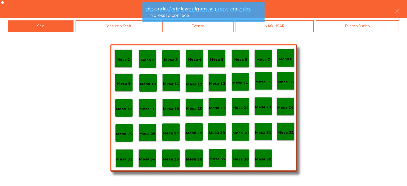
click at [267, 157] on p "Mesa 39" at bounding box center [263, 159] width 16 height 6
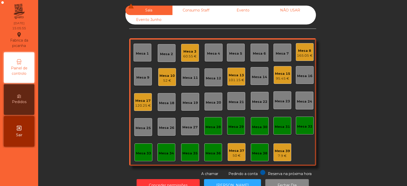
click at [188, 52] on div "Mesa 3" at bounding box center [189, 51] width 13 height 5
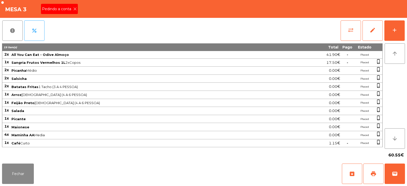
click at [75, 9] on icon at bounding box center [75, 9] width 4 height 4
click at [381, 168] on button "print" at bounding box center [373, 173] width 20 height 20
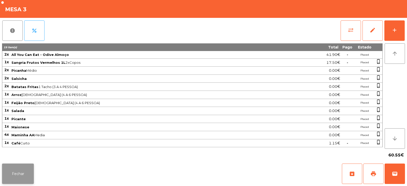
click at [31, 172] on button "Fechar" at bounding box center [18, 173] width 32 height 20
click at [351, 31] on span "sync_alt" at bounding box center [351, 30] width 6 height 6
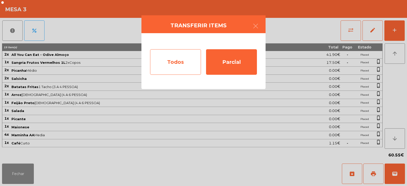
click at [198, 62] on div "Todos" at bounding box center [175, 61] width 51 height 25
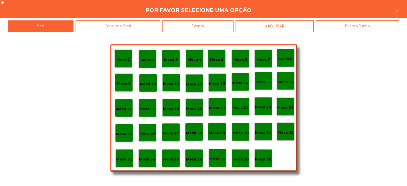
click at [230, 25] on div "Evento" at bounding box center [197, 25] width 71 height 11
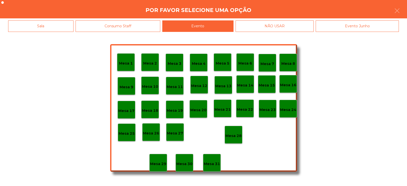
click at [241, 138] on p "Mesa 28" at bounding box center [234, 136] width 16 height 6
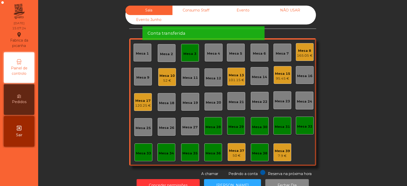
scroll to position [15, 0]
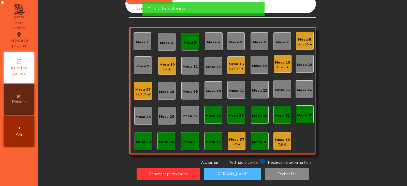
click at [228, 167] on button "[PERSON_NAME]" at bounding box center [232, 173] width 57 height 12
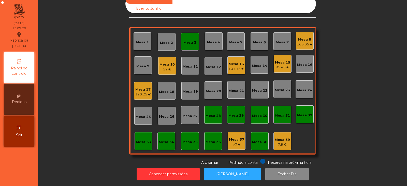
click at [195, 39] on div "Mesa 3" at bounding box center [190, 42] width 18 height 18
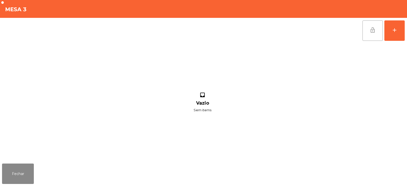
click at [367, 31] on button "lock_open" at bounding box center [373, 30] width 20 height 20
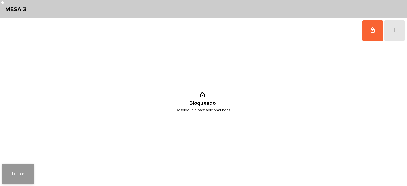
click at [31, 177] on button "Fechar" at bounding box center [18, 173] width 32 height 20
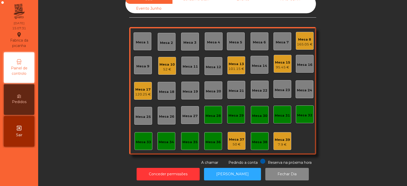
scroll to position [0, 0]
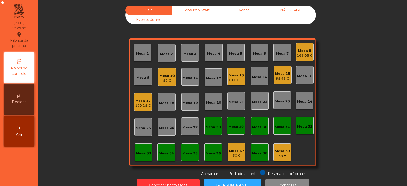
click at [163, 81] on div "52 €" at bounding box center [167, 80] width 15 height 5
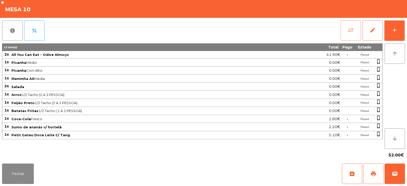
click at [354, 36] on button "sync_alt" at bounding box center [351, 30] width 20 height 20
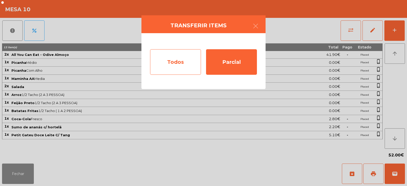
click at [184, 64] on div "Todos" at bounding box center [175, 61] width 51 height 25
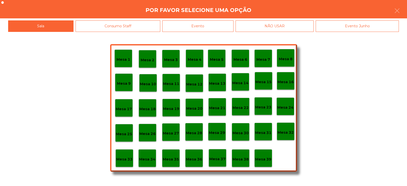
click at [223, 24] on div "Evento" at bounding box center [197, 25] width 71 height 11
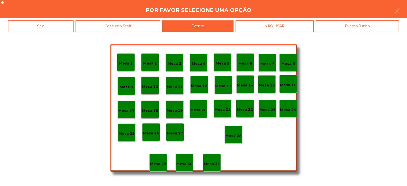
click at [235, 134] on p "Mesa 28" at bounding box center [234, 136] width 16 height 6
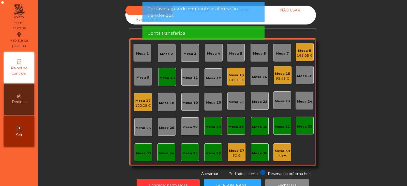
click at [168, 82] on div "Mesa 10" at bounding box center [167, 77] width 18 height 18
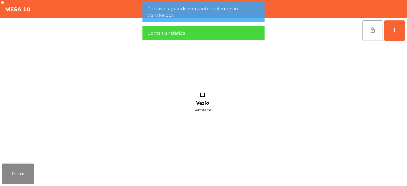
click at [374, 32] on span "lock_open" at bounding box center [373, 30] width 6 height 6
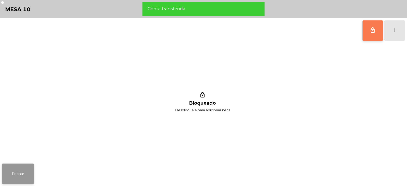
click at [16, 174] on button "Fechar" at bounding box center [18, 173] width 32 height 20
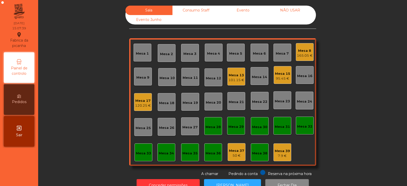
scroll to position [15, 0]
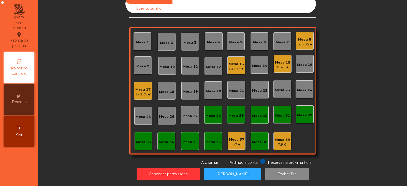
click at [144, 87] on div "Mesa 17" at bounding box center [143, 89] width 16 height 5
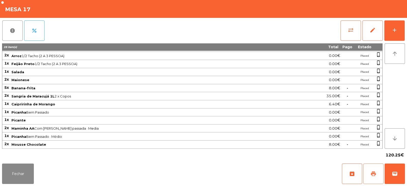
click at [375, 171] on span "print" at bounding box center [374, 173] width 6 height 6
click at [27, 170] on button "Fechar" at bounding box center [18, 173] width 32 height 20
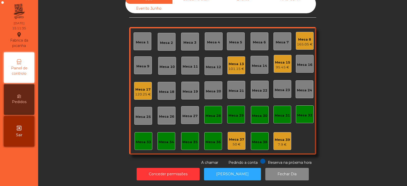
click at [144, 92] on div "120.25 €" at bounding box center [143, 94] width 16 height 5
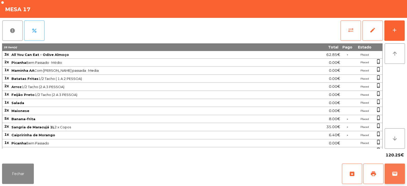
click at [395, 175] on span "wallet" at bounding box center [395, 173] width 6 height 6
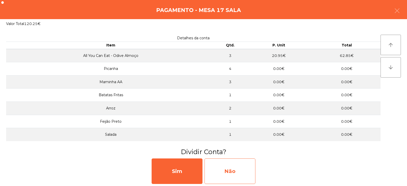
click at [231, 167] on div "Não" at bounding box center [230, 170] width 51 height 25
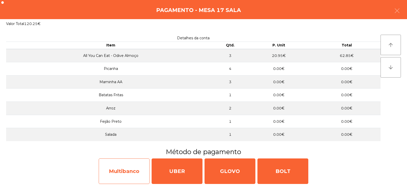
click at [131, 166] on div "Multibanco" at bounding box center [124, 170] width 51 height 25
select select "**"
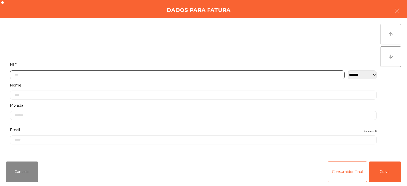
click at [199, 75] on input "text" at bounding box center [177, 74] width 335 height 9
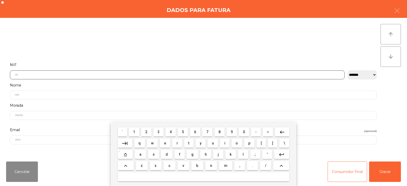
scroll to position [37, 0]
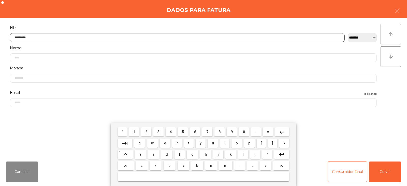
type input "*********"
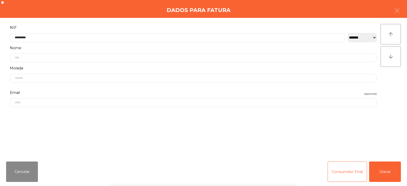
click at [380, 171] on div "` 1 2 3 4 5 6 7 8 9 0 - = keyboard_backspace keyboard_tab q w e r t y u i o p […" at bounding box center [203, 153] width 407 height 63
click at [382, 170] on button "Gravar" at bounding box center [385, 171] width 32 height 20
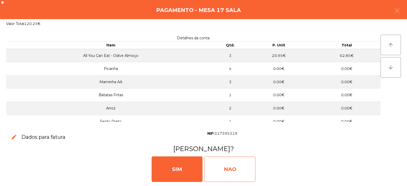
click at [243, 168] on div "NAO" at bounding box center [230, 168] width 51 height 25
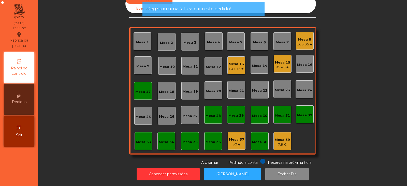
click at [145, 92] on div "Mesa 17" at bounding box center [143, 91] width 18 height 18
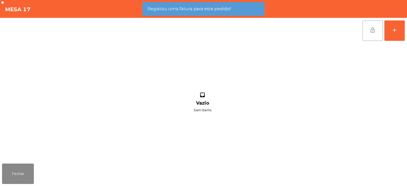
click at [370, 36] on button "lock_open" at bounding box center [373, 30] width 20 height 20
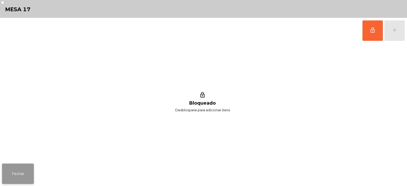
click at [18, 171] on button "Fechar" at bounding box center [18, 173] width 32 height 20
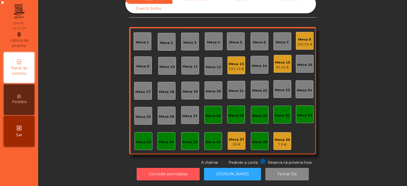
click at [196, 168] on button "Conceder permissões" at bounding box center [168, 173] width 63 height 12
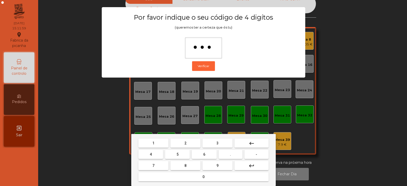
type input "****"
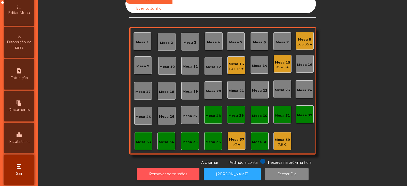
scroll to position [124, 0]
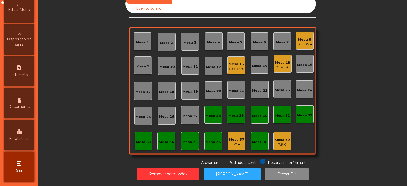
click at [18, 77] on span "Faturação" at bounding box center [19, 74] width 18 height 5
select select "*"
select select "****"
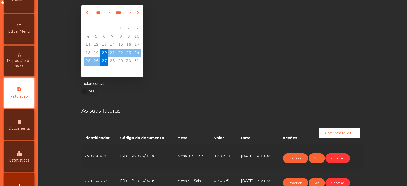
scroll to position [15, 0]
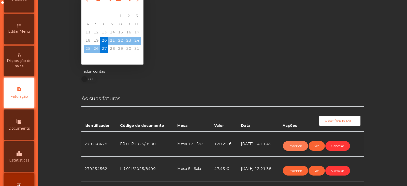
click at [291, 146] on button "Imprimir" at bounding box center [295, 146] width 25 height 10
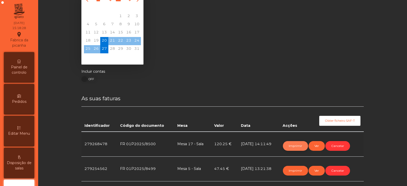
scroll to position [0, 0]
click at [20, 64] on div "Painel de controlo" at bounding box center [19, 67] width 31 height 31
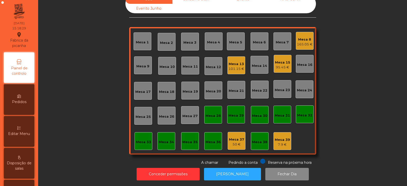
click at [304, 44] on div "Mesa 8 165.05 €" at bounding box center [305, 41] width 18 height 18
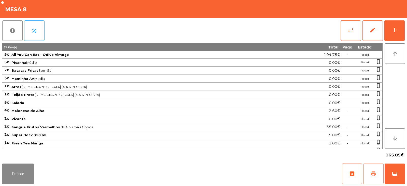
click at [371, 172] on span "print" at bounding box center [374, 173] width 6 height 6
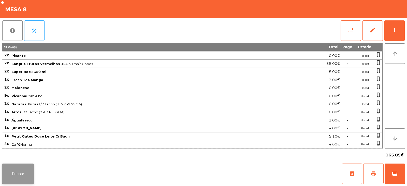
click at [16, 165] on button "Fechar" at bounding box center [18, 173] width 32 height 20
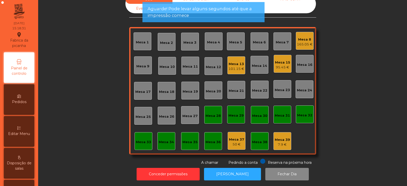
click at [236, 68] on div "Mesa 13 101.15 €" at bounding box center [237, 65] width 18 height 18
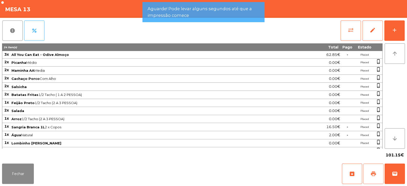
click at [372, 175] on span "print" at bounding box center [374, 173] width 6 height 6
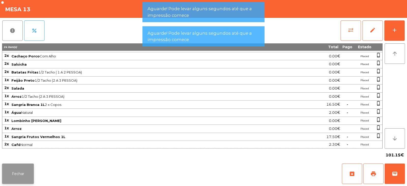
click at [33, 168] on button "Fechar" at bounding box center [18, 173] width 32 height 20
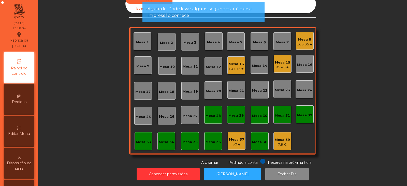
click at [283, 65] on div "95.45 €" at bounding box center [282, 67] width 15 height 5
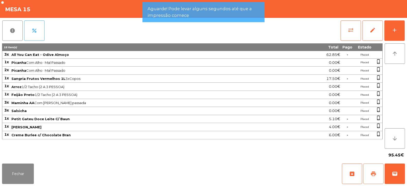
click at [371, 175] on span "print" at bounding box center [374, 173] width 6 height 6
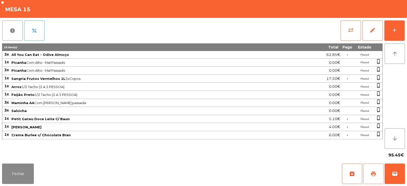
click at [374, 171] on span "print" at bounding box center [374, 173] width 6 height 6
click at [22, 174] on button "Fechar" at bounding box center [18, 173] width 32 height 20
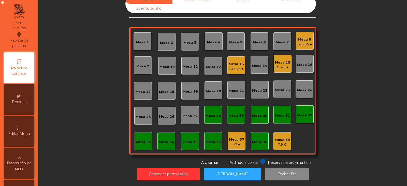
scroll to position [0, 0]
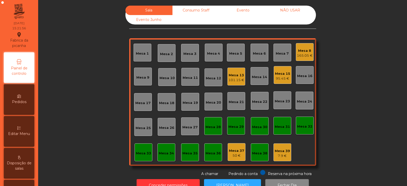
click at [275, 78] on div "95.45 €" at bounding box center [282, 78] width 15 height 5
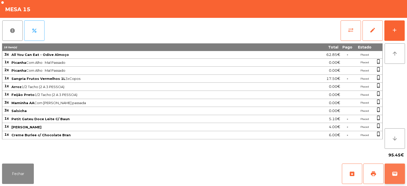
click at [391, 170] on button "wallet" at bounding box center [395, 173] width 20 height 20
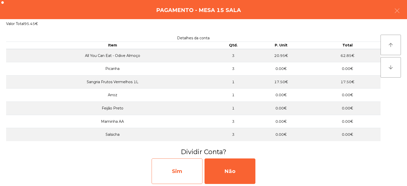
click at [178, 162] on div "Sim" at bounding box center [177, 170] width 51 height 25
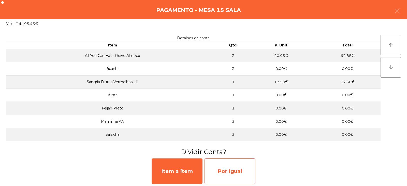
click at [219, 168] on div "Por Igual" at bounding box center [230, 170] width 51 height 25
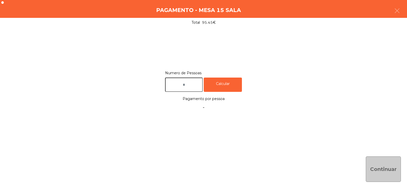
click at [189, 84] on input "text" at bounding box center [184, 84] width 38 height 15
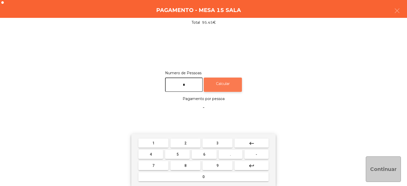
type input "*"
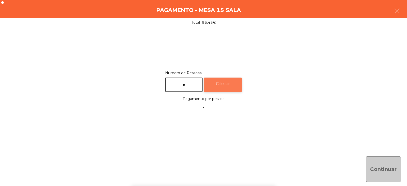
click at [236, 83] on div "Calcular" at bounding box center [223, 84] width 38 height 15
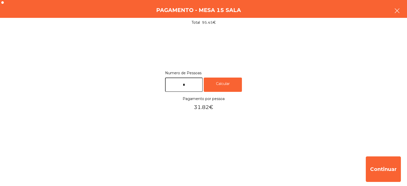
click at [393, 12] on button "button" at bounding box center [397, 11] width 14 height 15
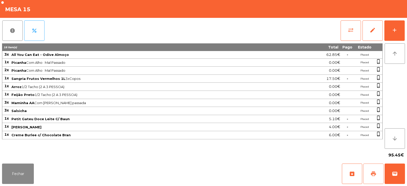
click at [372, 172] on span "print" at bounding box center [374, 173] width 6 height 6
click at [281, 86] on span "Arroz 1/2 Tacho (2 A 3 PESSOA)" at bounding box center [149, 87] width 276 height 4
click at [349, 34] on button "sync_alt" at bounding box center [351, 30] width 20 height 20
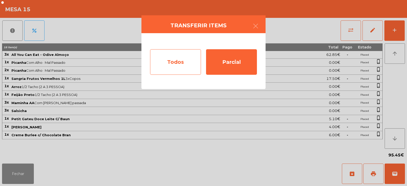
click at [187, 63] on div "Todos" at bounding box center [175, 61] width 51 height 25
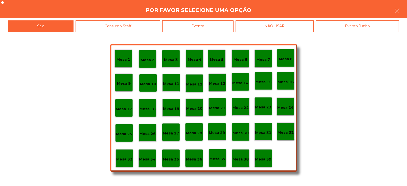
click at [227, 24] on div "Evento" at bounding box center [197, 25] width 71 height 11
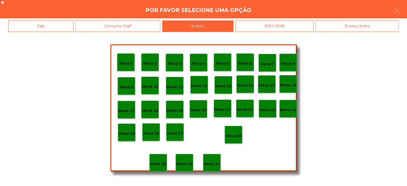
click at [233, 137] on p "Mesa 28" at bounding box center [234, 136] width 16 height 6
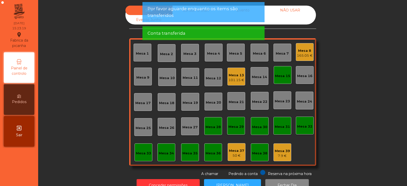
click at [283, 79] on div "Mesa 15" at bounding box center [283, 75] width 18 height 18
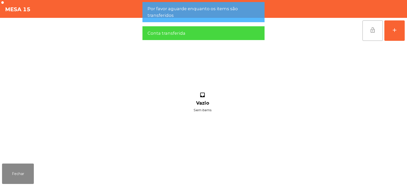
click at [371, 32] on span "lock_open" at bounding box center [373, 30] width 6 height 6
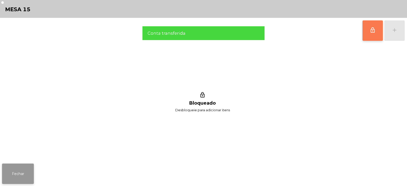
click at [23, 179] on button "Fechar" at bounding box center [18, 173] width 32 height 20
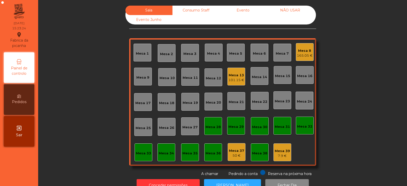
scroll to position [15, 0]
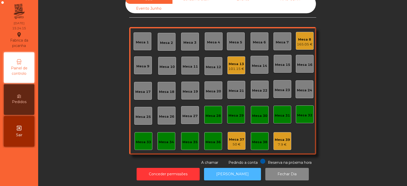
click at [241, 167] on button "[PERSON_NAME]" at bounding box center [232, 173] width 57 height 12
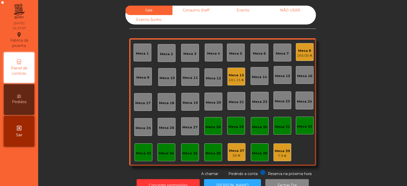
click at [236, 79] on div "101.15 €" at bounding box center [237, 79] width 16 height 5
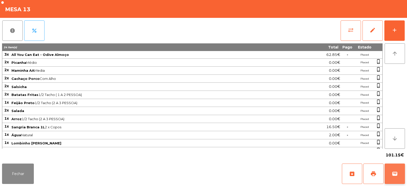
click at [395, 179] on button "wallet" at bounding box center [395, 173] width 20 height 20
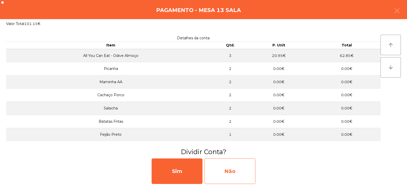
click at [237, 167] on div "Não" at bounding box center [230, 170] width 51 height 25
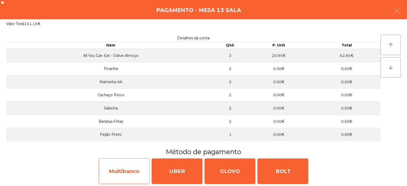
click at [143, 168] on div "Multibanco" at bounding box center [124, 170] width 51 height 25
select select "**"
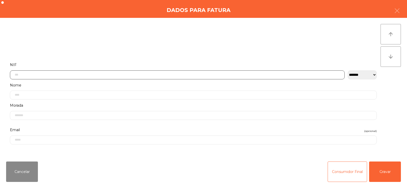
click at [303, 73] on input "text" at bounding box center [177, 74] width 335 height 9
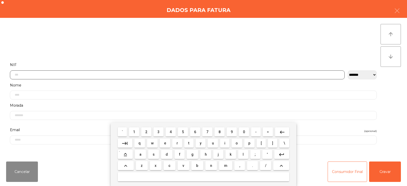
scroll to position [37, 0]
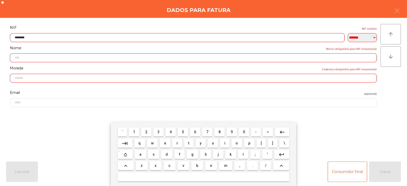
type input "*********"
type input "**********"
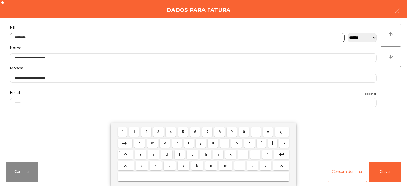
type input "*********"
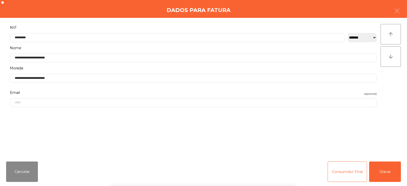
click at [384, 171] on div "` 1 2 3 4 5 6 7 8 9 0 - = keyboard_backspace keyboard_tab q w e r t y u i o p […" at bounding box center [203, 153] width 407 height 63
click at [385, 170] on button "Gravar" at bounding box center [385, 171] width 32 height 20
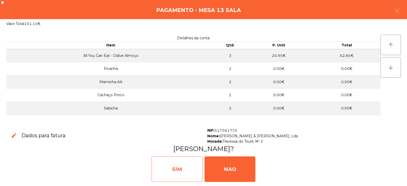
click at [195, 170] on div "SIM" at bounding box center [177, 168] width 51 height 25
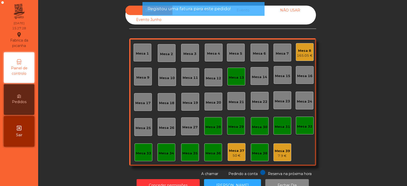
click at [232, 79] on div "Mesa 13" at bounding box center [236, 77] width 15 height 5
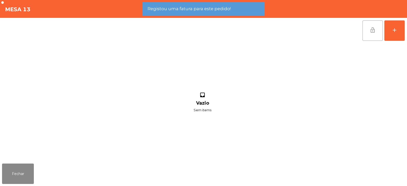
click at [369, 32] on button "lock_open" at bounding box center [373, 30] width 20 height 20
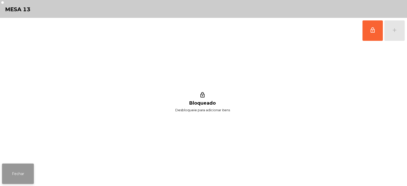
click at [22, 174] on button "Fechar" at bounding box center [18, 173] width 32 height 20
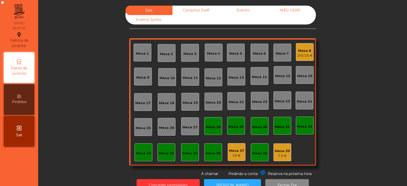
click at [308, 57] on div "165.05 €" at bounding box center [305, 55] width 16 height 5
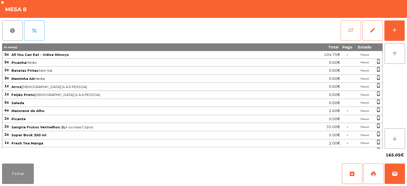
click at [349, 34] on button "sync_alt" at bounding box center [351, 30] width 20 height 20
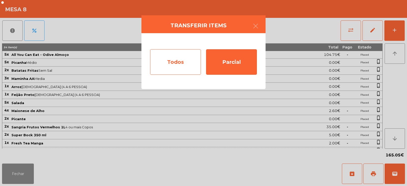
click at [181, 58] on div "Todos" at bounding box center [175, 61] width 51 height 25
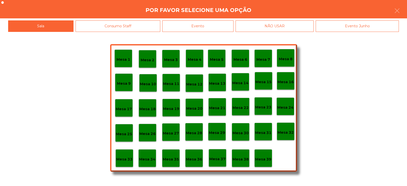
click at [215, 22] on div "Evento" at bounding box center [197, 25] width 71 height 11
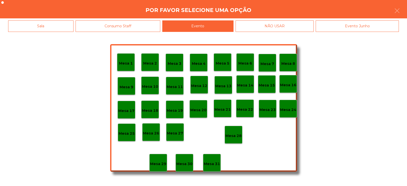
click at [236, 129] on div "Mesa 28" at bounding box center [234, 134] width 18 height 18
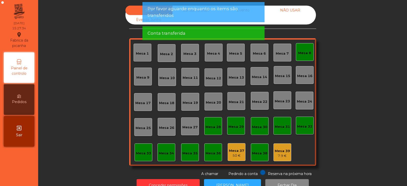
click at [306, 55] on div "Mesa 8" at bounding box center [304, 52] width 13 height 5
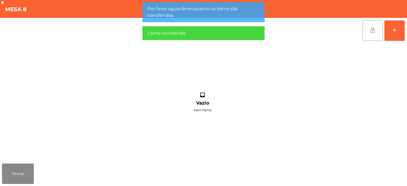
click at [368, 33] on button "lock_open" at bounding box center [373, 30] width 20 height 20
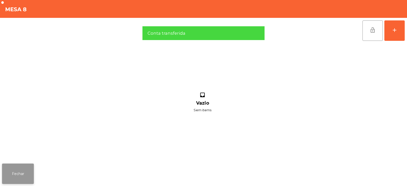
click at [19, 179] on button "Fechar" at bounding box center [18, 173] width 32 height 20
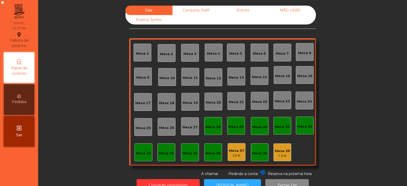
click at [204, 11] on div "Consumo Staff" at bounding box center [196, 10] width 47 height 9
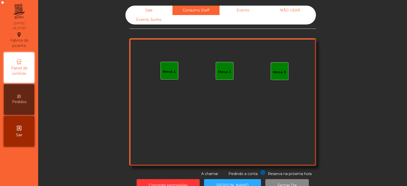
click at [243, 11] on div "Evento" at bounding box center [243, 10] width 47 height 9
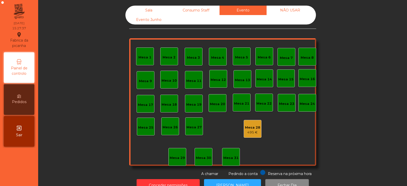
click at [291, 7] on div "NÃO USAR" at bounding box center [290, 10] width 47 height 9
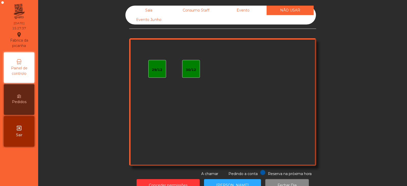
click at [158, 21] on div "Evento Junho" at bounding box center [148, 19] width 47 height 9
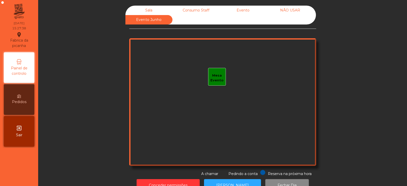
click at [156, 8] on div "Sala" at bounding box center [148, 10] width 47 height 9
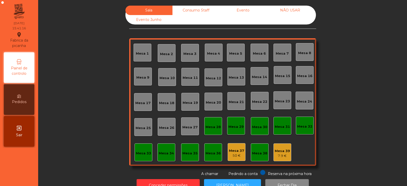
scroll to position [15, 0]
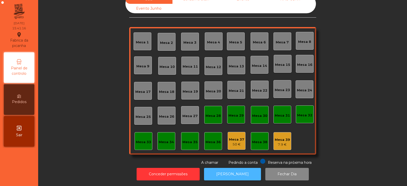
click at [233, 171] on button "[PERSON_NAME]" at bounding box center [232, 173] width 57 height 12
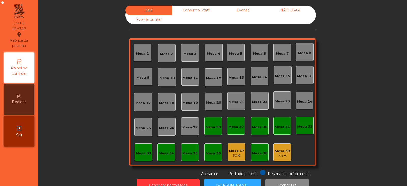
click at [203, 6] on div "Consumo Staff" at bounding box center [196, 10] width 47 height 9
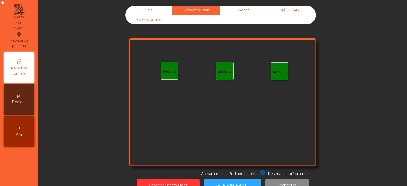
click at [247, 11] on div "Evento" at bounding box center [243, 10] width 47 height 9
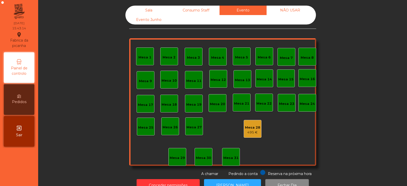
click at [290, 11] on div "NÃO USAR" at bounding box center [290, 10] width 47 height 9
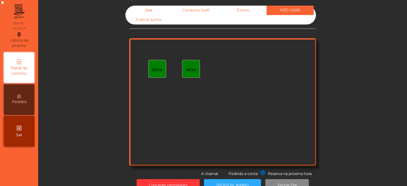
click at [156, 24] on div "Evento Junho" at bounding box center [148, 19] width 47 height 9
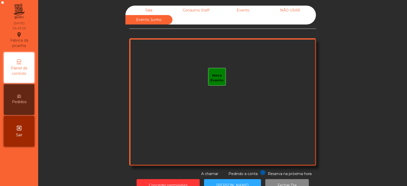
click at [153, 10] on div "Sala" at bounding box center [148, 10] width 47 height 9
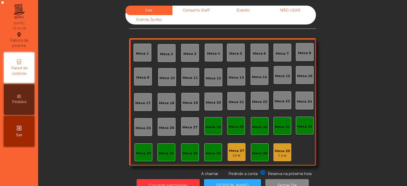
scroll to position [15, 0]
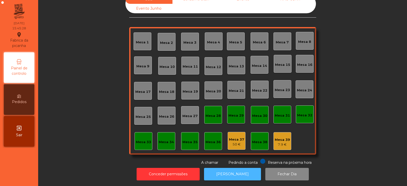
click at [240, 168] on button "[PERSON_NAME]" at bounding box center [232, 173] width 57 height 12
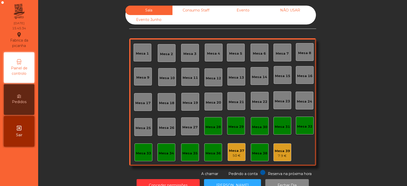
click at [241, 10] on div "Evento" at bounding box center [243, 10] width 47 height 9
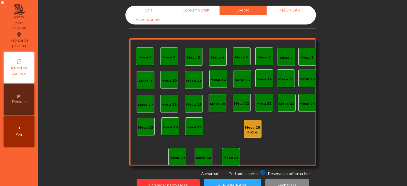
click at [251, 130] on div "495 €" at bounding box center [252, 132] width 15 height 5
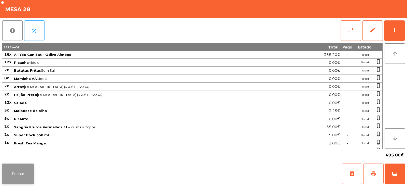
click at [23, 176] on button "Fechar" at bounding box center [18, 173] width 32 height 20
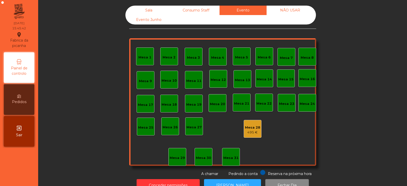
scroll to position [15, 0]
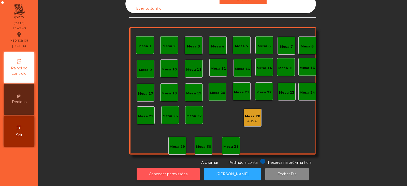
click at [154, 173] on button "Conceder permissões" at bounding box center [168, 173] width 63 height 12
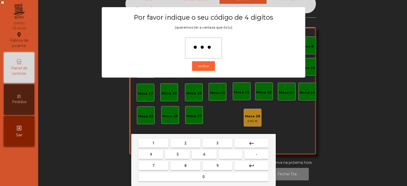
type input "****"
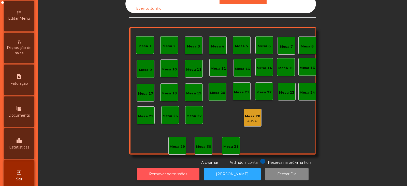
scroll to position [124, 0]
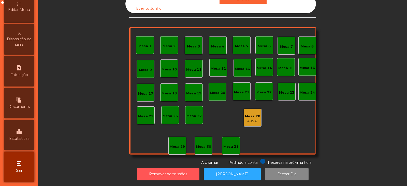
click at [20, 134] on icon "leaderboard" at bounding box center [19, 131] width 6 height 6
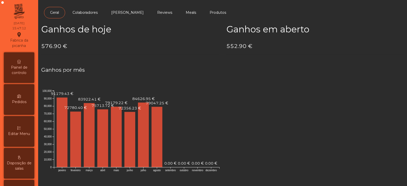
click at [22, 67] on span "Painel de controlo" at bounding box center [19, 70] width 28 height 11
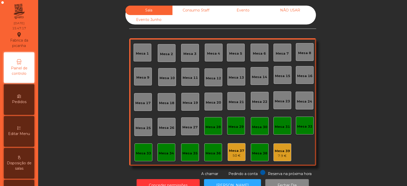
scroll to position [15, 0]
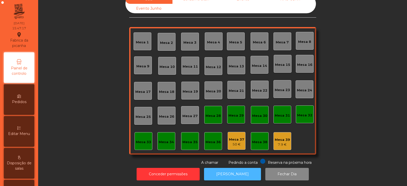
click at [233, 170] on button "[PERSON_NAME]" at bounding box center [232, 173] width 57 height 12
click at [230, 171] on button "[PERSON_NAME]" at bounding box center [232, 173] width 57 height 12
click at [240, 171] on button "[PERSON_NAME]" at bounding box center [232, 173] width 57 height 12
